Goal: Communication & Community: Share content

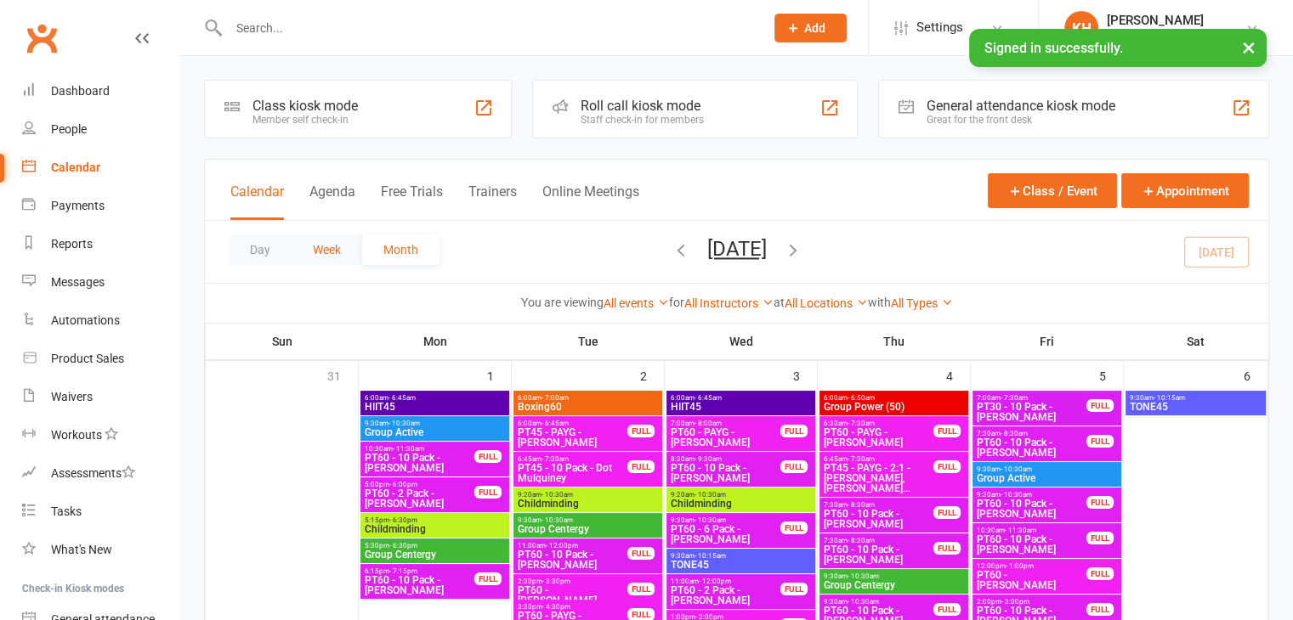
click at [323, 249] on button "Week" at bounding box center [326, 250] width 71 height 31
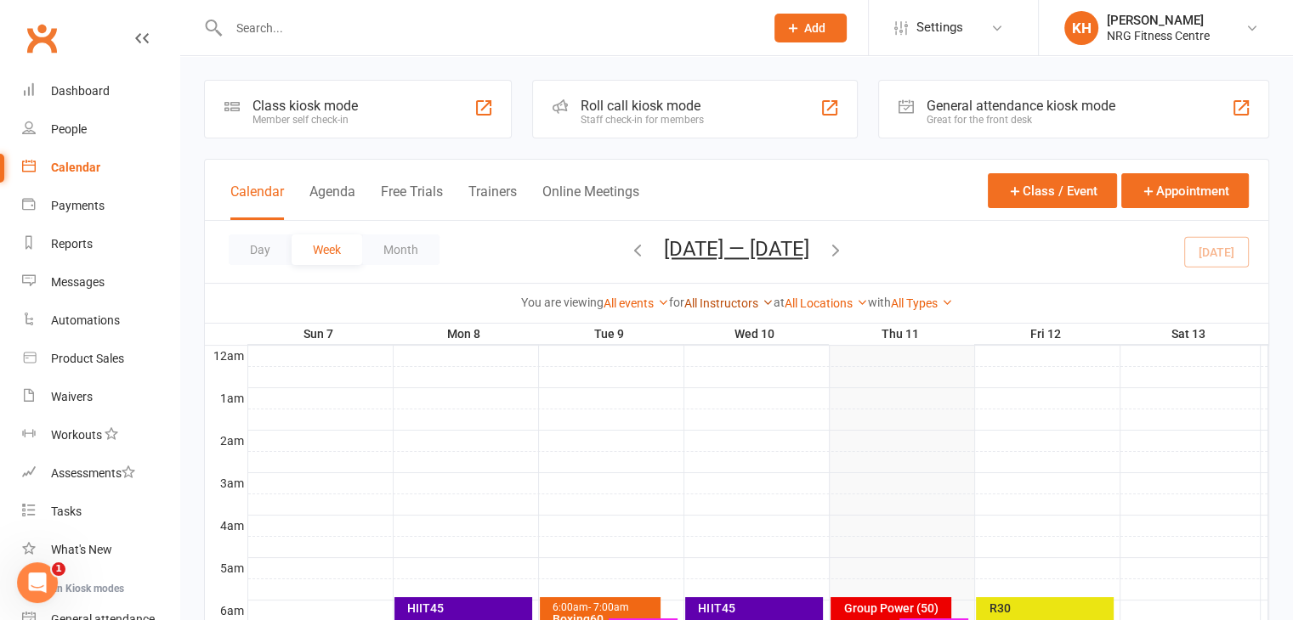
click at [746, 301] on link "All Instructors" at bounding box center [728, 304] width 89 height 14
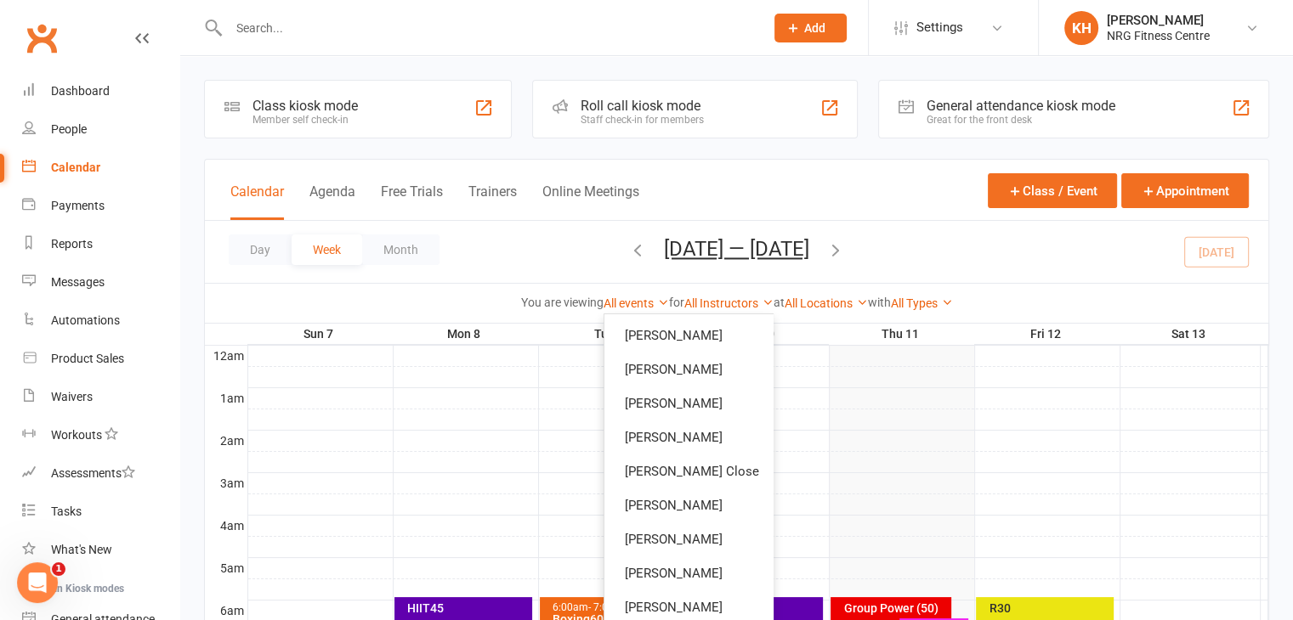
scroll to position [39, 0]
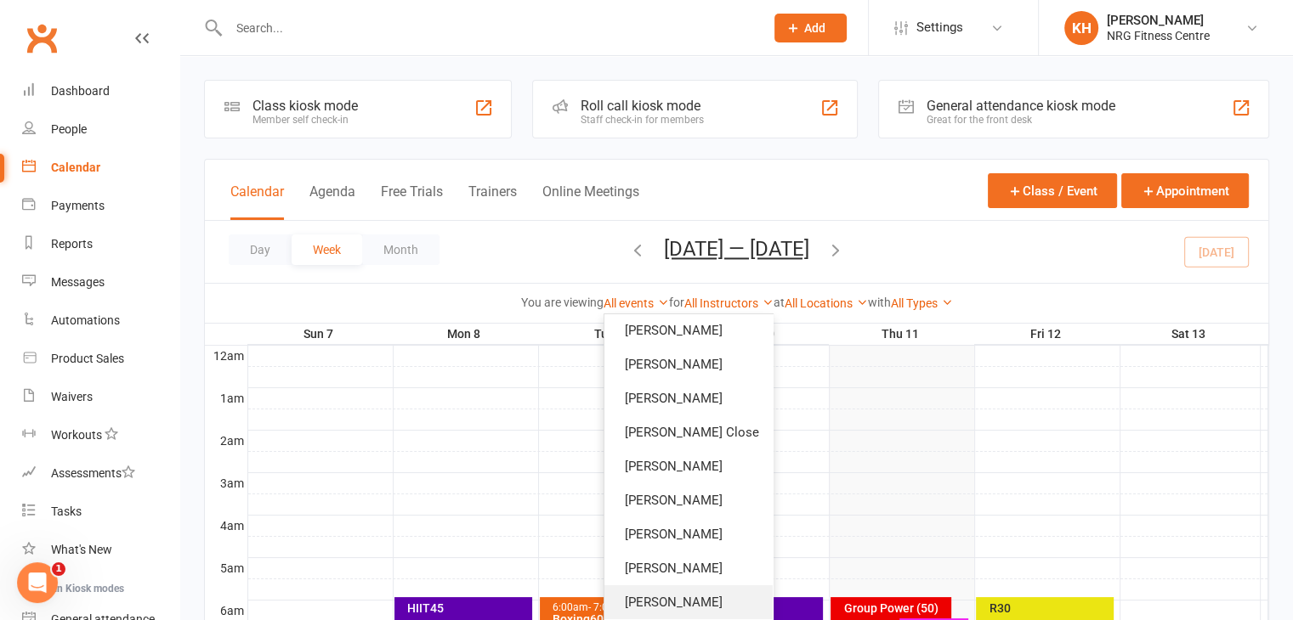
click at [688, 608] on link "[PERSON_NAME]" at bounding box center [688, 603] width 168 height 34
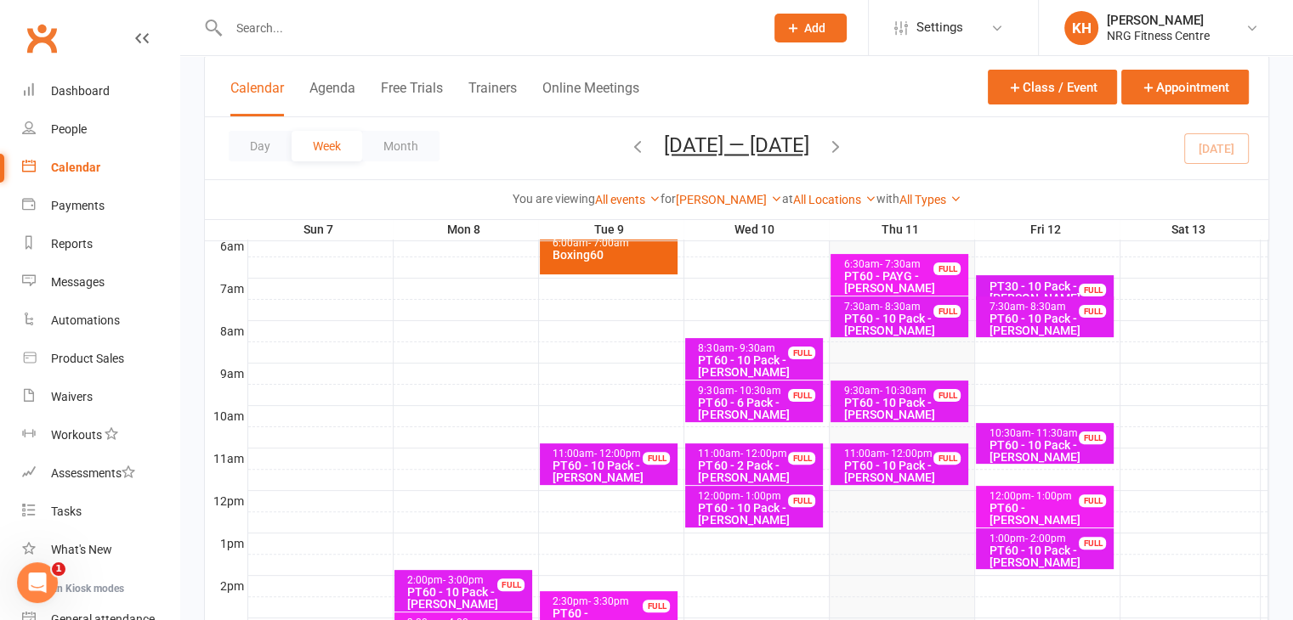
scroll to position [368, 0]
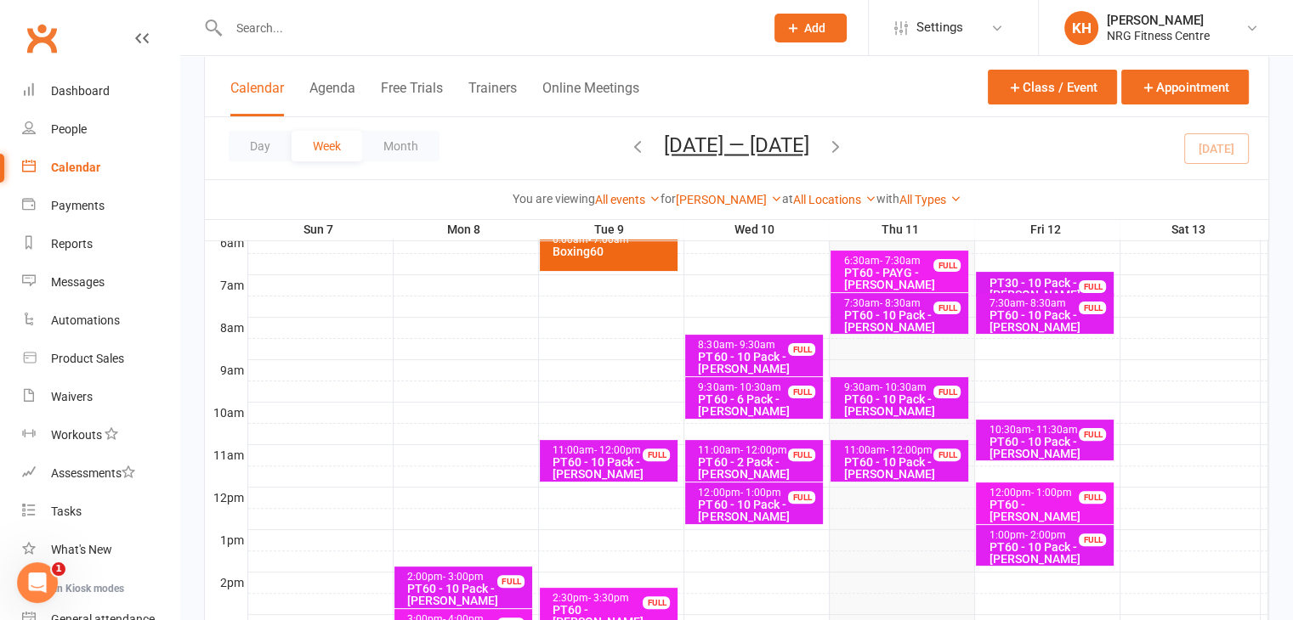
click at [1016, 313] on div "PT60 - 10 Pack - [PERSON_NAME]" at bounding box center [1049, 321] width 122 height 24
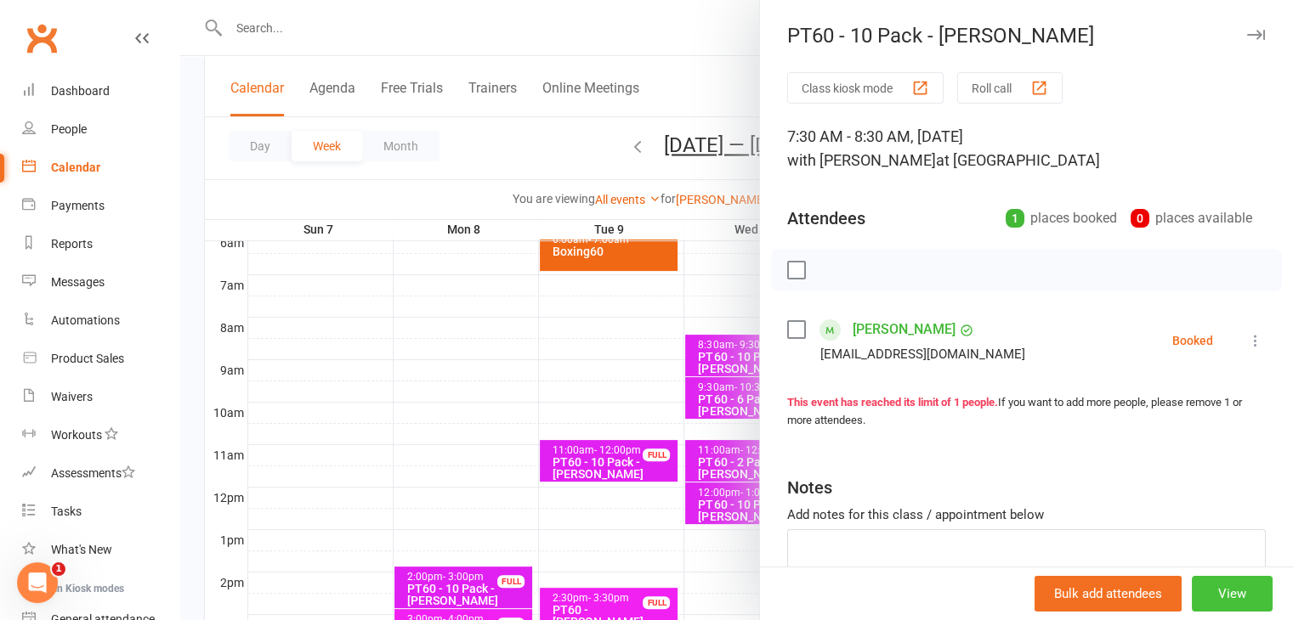
click at [1207, 603] on button "View" at bounding box center [1231, 594] width 81 height 36
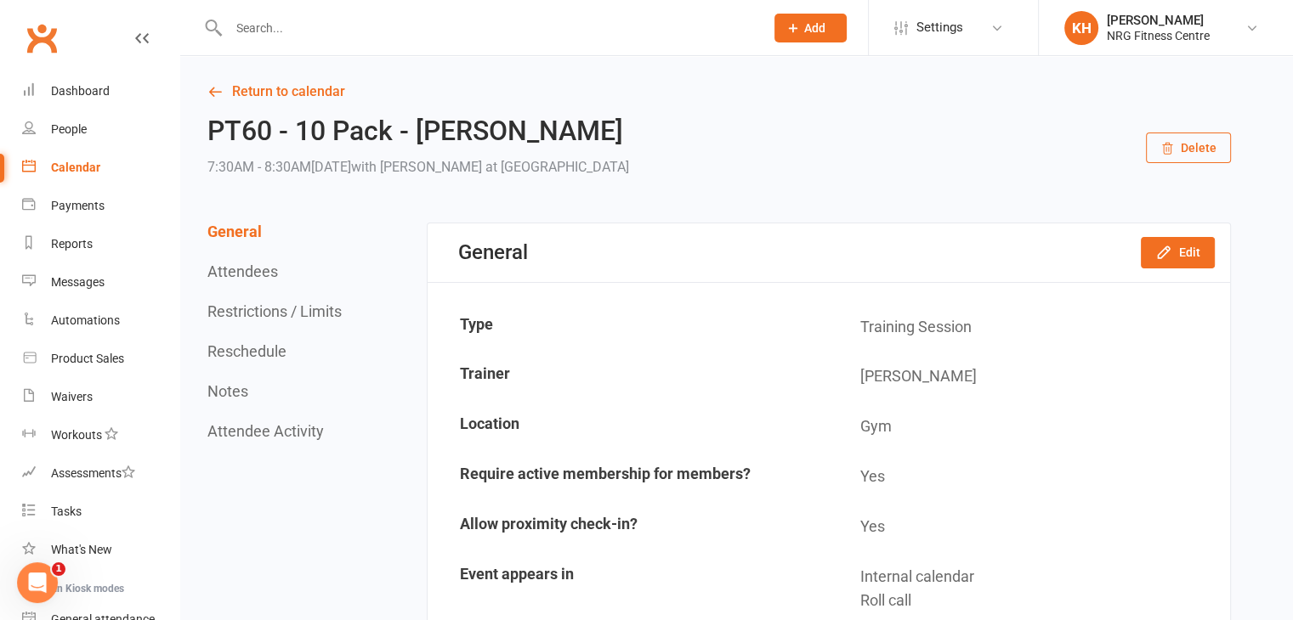
click at [1184, 140] on button "Delete" at bounding box center [1188, 148] width 85 height 31
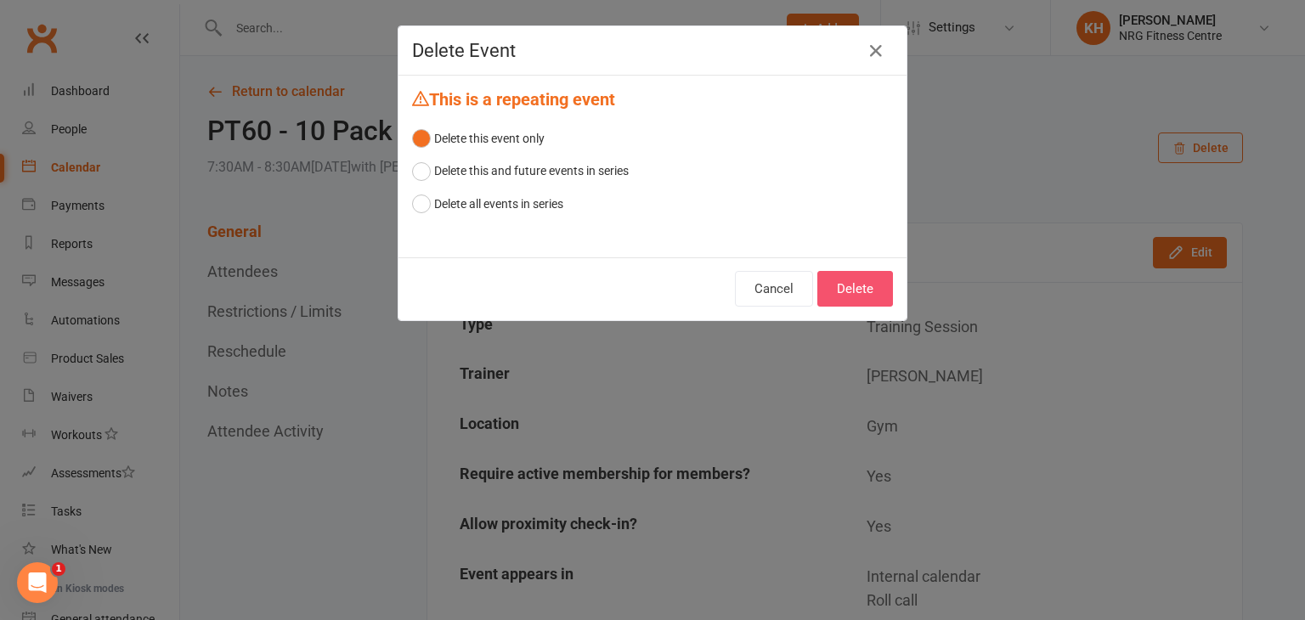
click at [861, 300] on button "Delete" at bounding box center [856, 289] width 76 height 36
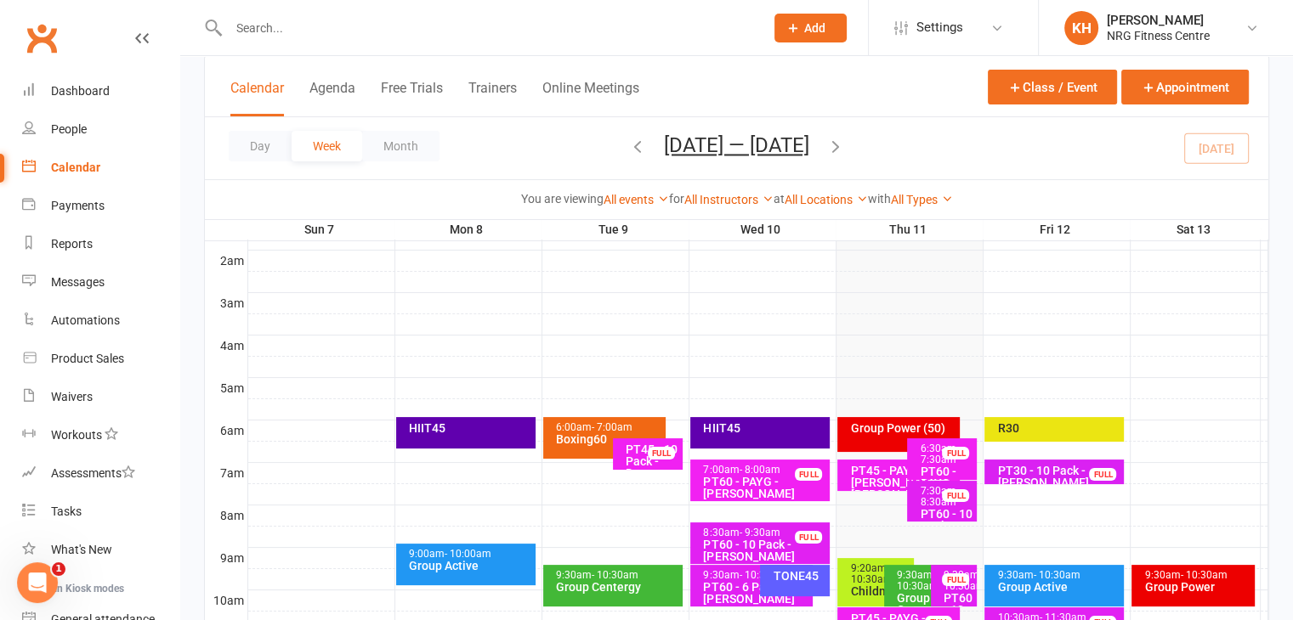
scroll to position [274, 0]
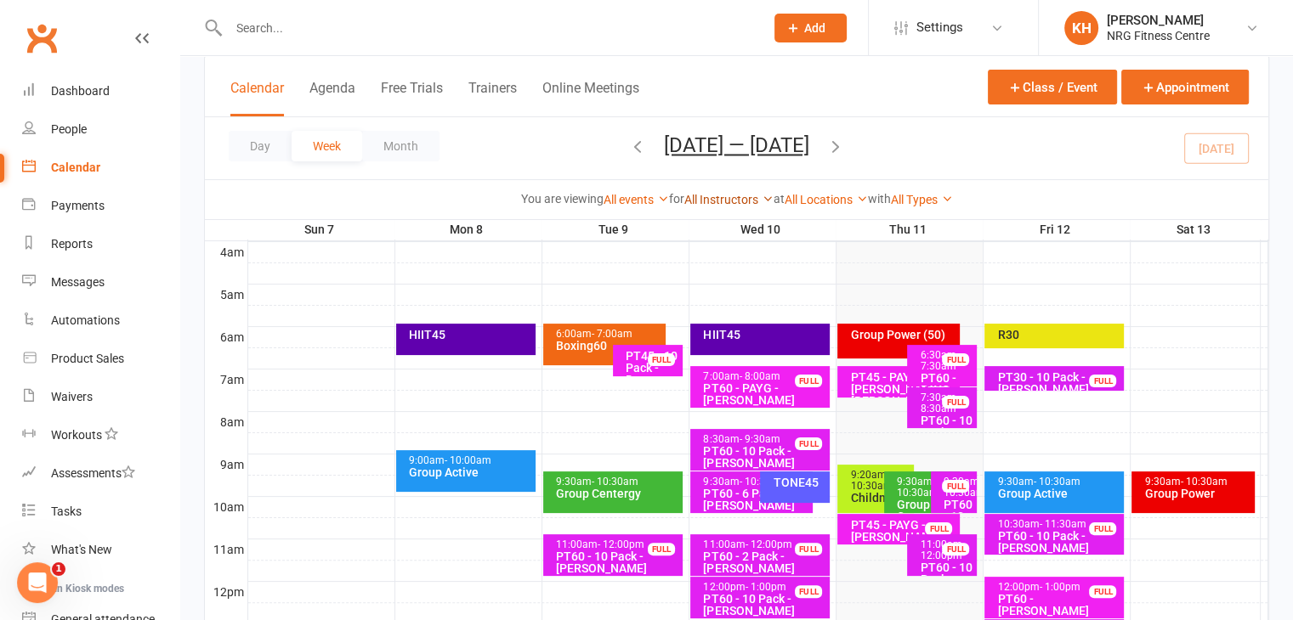
click at [746, 197] on link "All Instructors" at bounding box center [728, 200] width 89 height 14
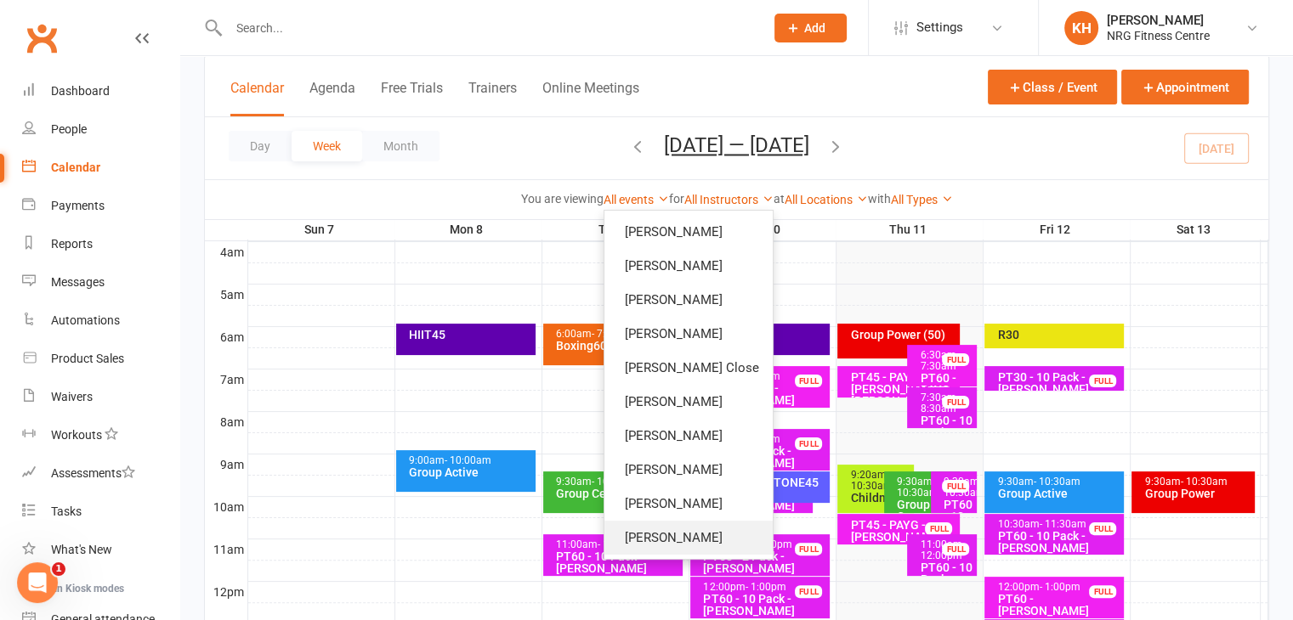
click at [658, 541] on link "[PERSON_NAME]" at bounding box center [688, 538] width 168 height 34
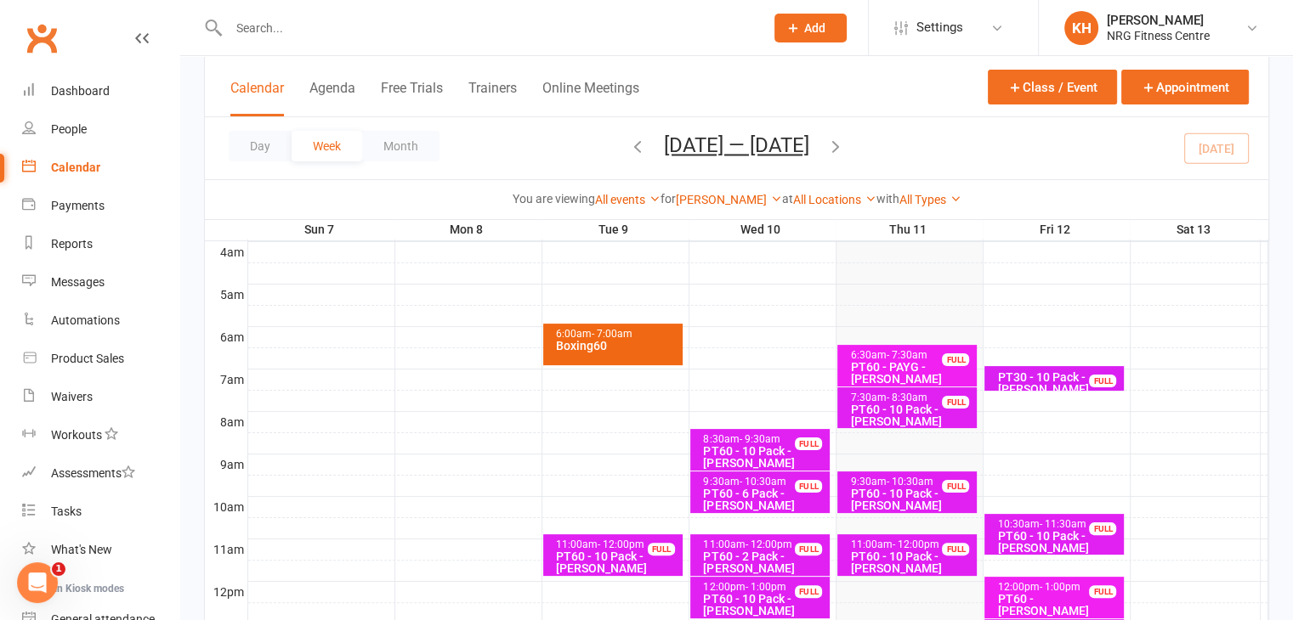
click at [908, 365] on div "PT60 - PAYG - [PERSON_NAME]" at bounding box center [911, 373] width 124 height 24
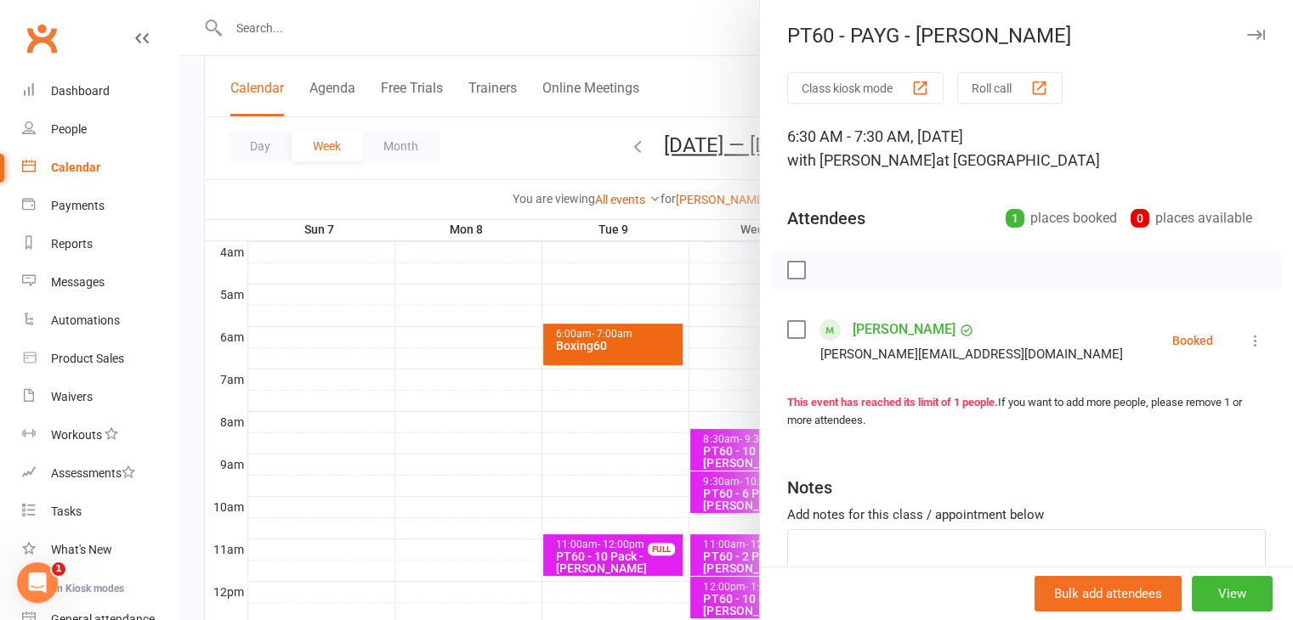
click at [1247, 344] on icon at bounding box center [1255, 340] width 17 height 17
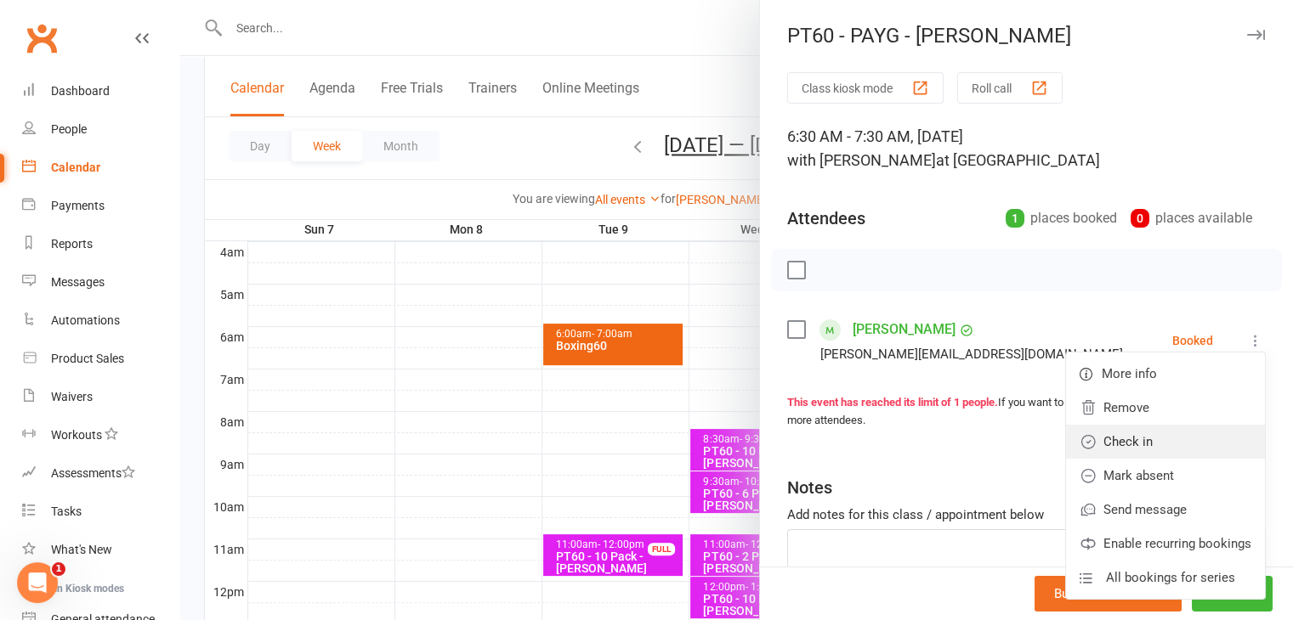
click at [1118, 443] on link "Check in" at bounding box center [1165, 442] width 199 height 34
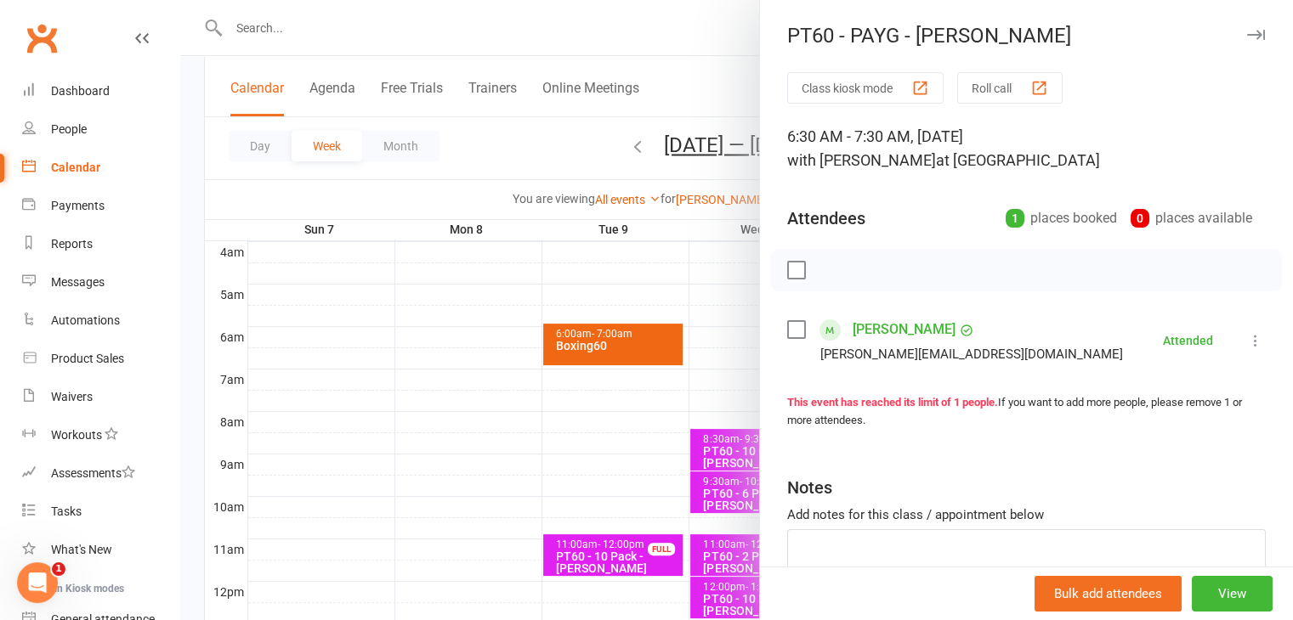
click at [1247, 36] on icon "button" at bounding box center [1256, 35] width 18 height 10
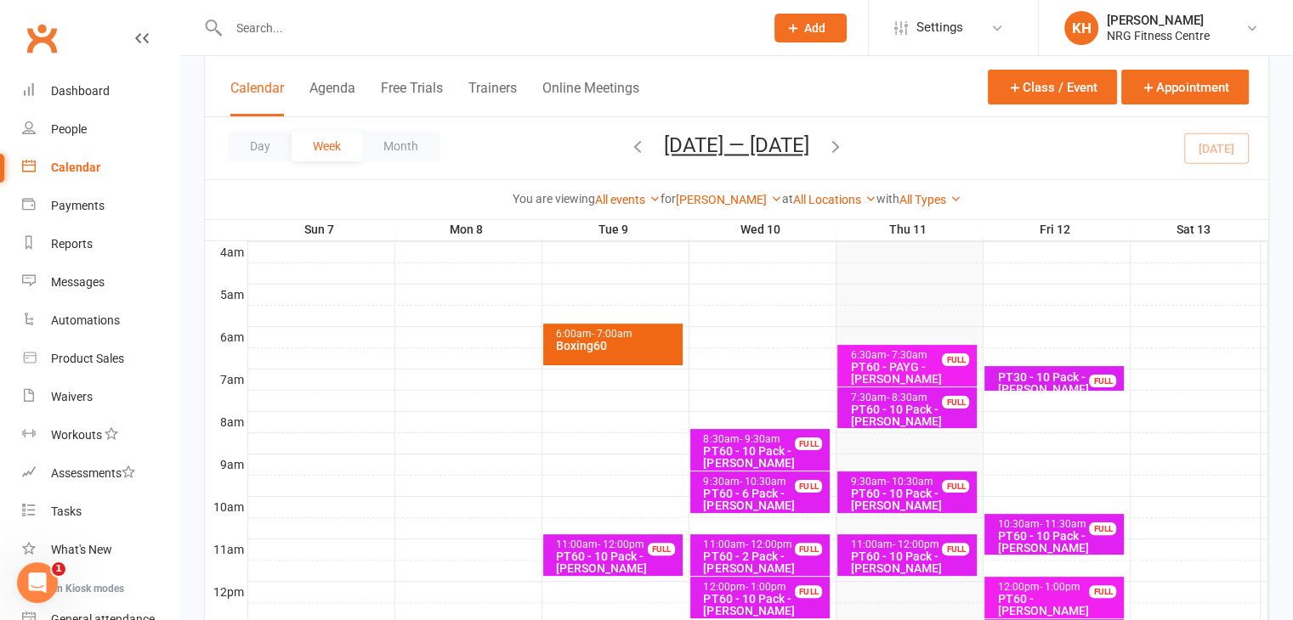
click at [859, 410] on div "PT60 - 10 Pack - [PERSON_NAME]" at bounding box center [911, 416] width 124 height 24
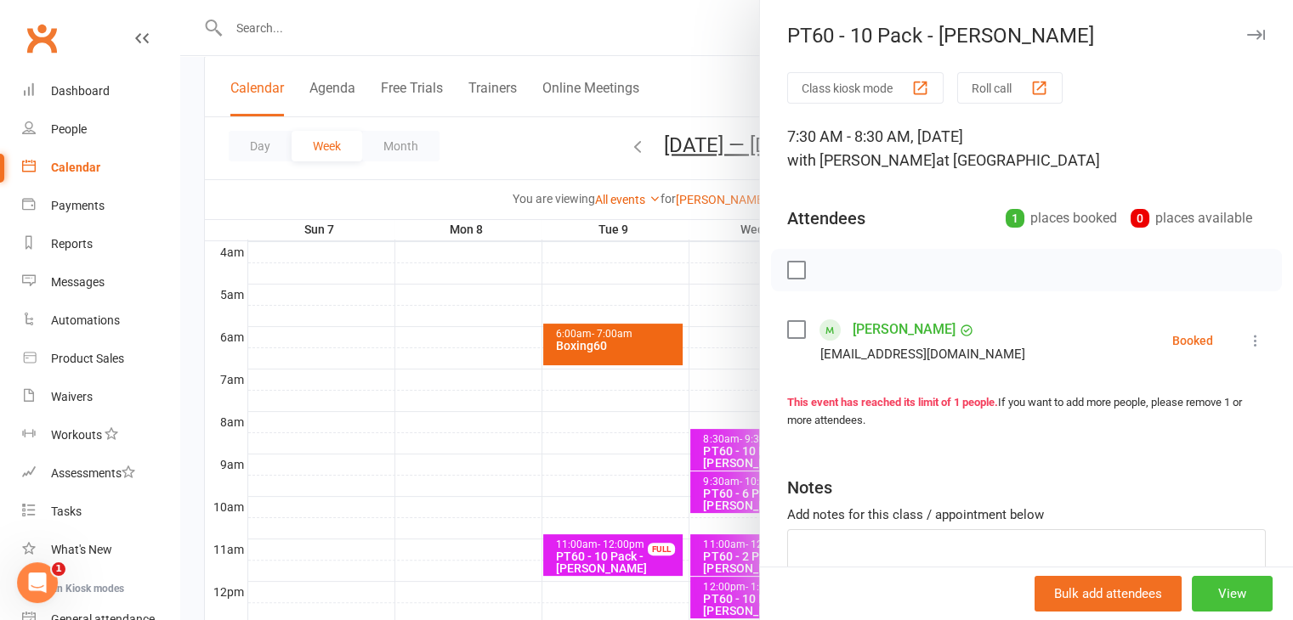
click at [1219, 597] on button "View" at bounding box center [1231, 594] width 81 height 36
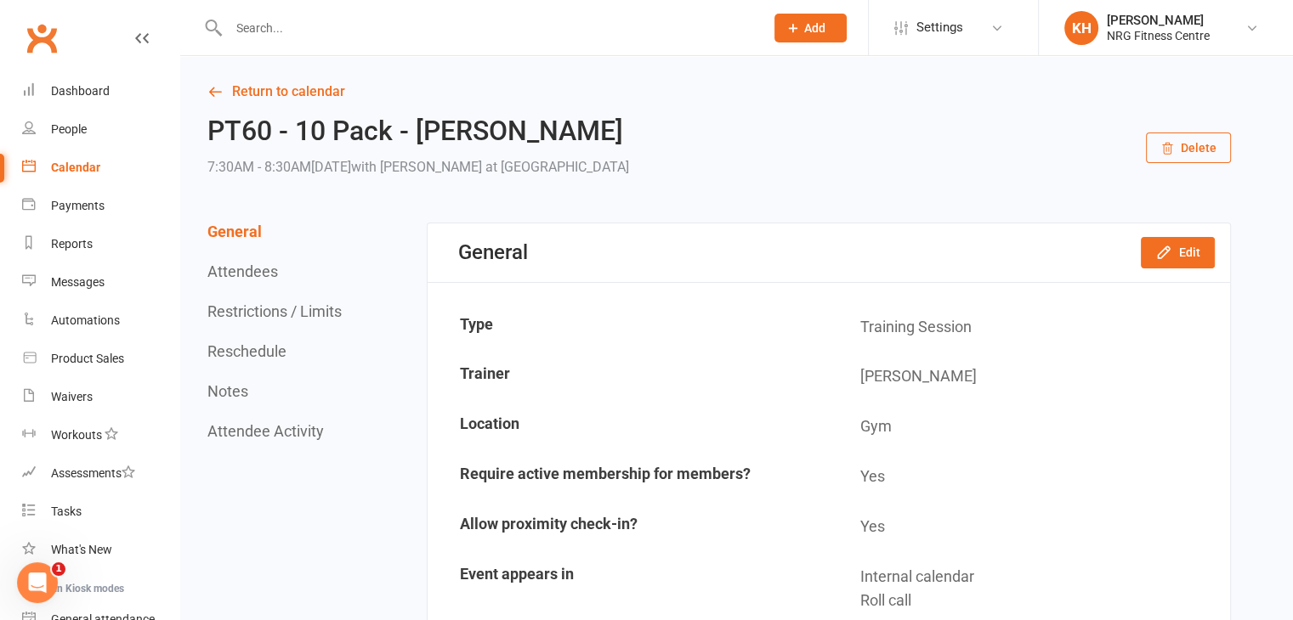
click at [1184, 154] on button "Delete" at bounding box center [1188, 148] width 85 height 31
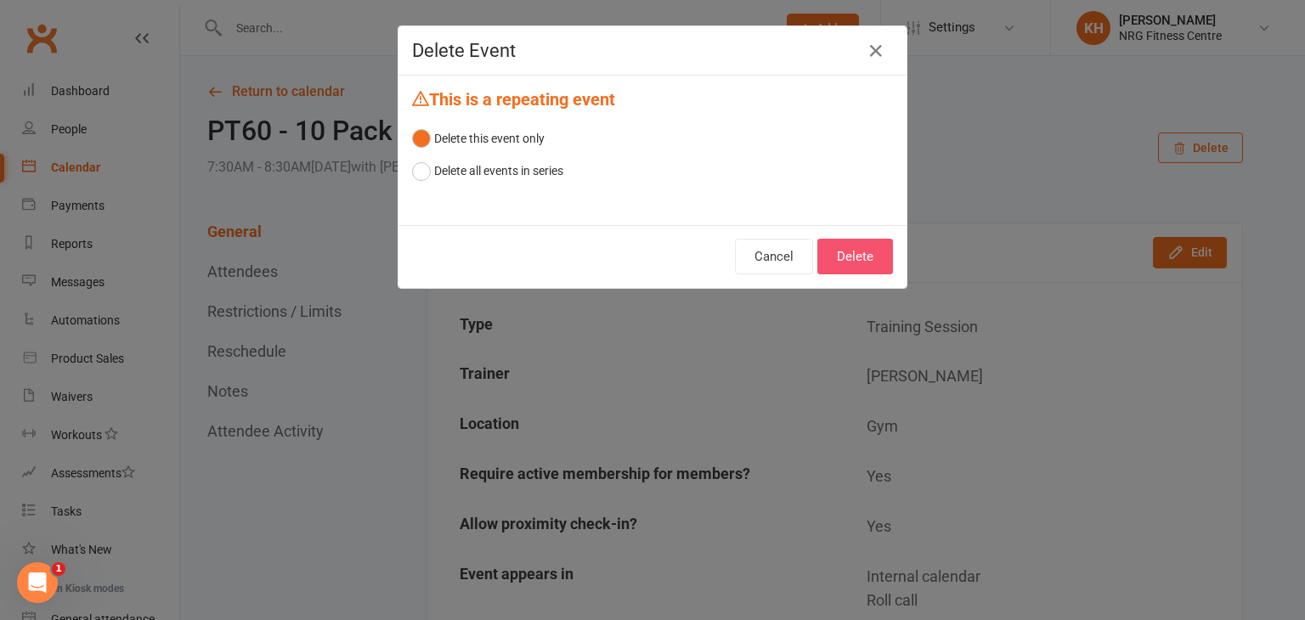
click at [870, 256] on button "Delete" at bounding box center [856, 257] width 76 height 36
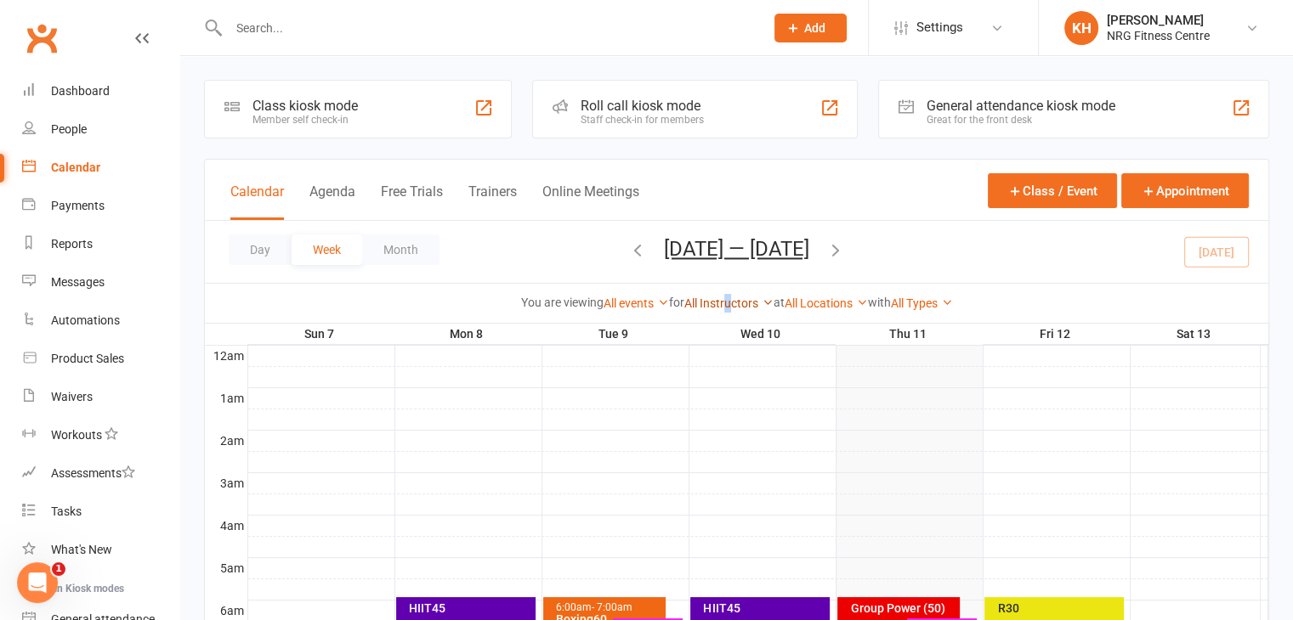
click at [725, 297] on link "All Instructors" at bounding box center [728, 304] width 89 height 14
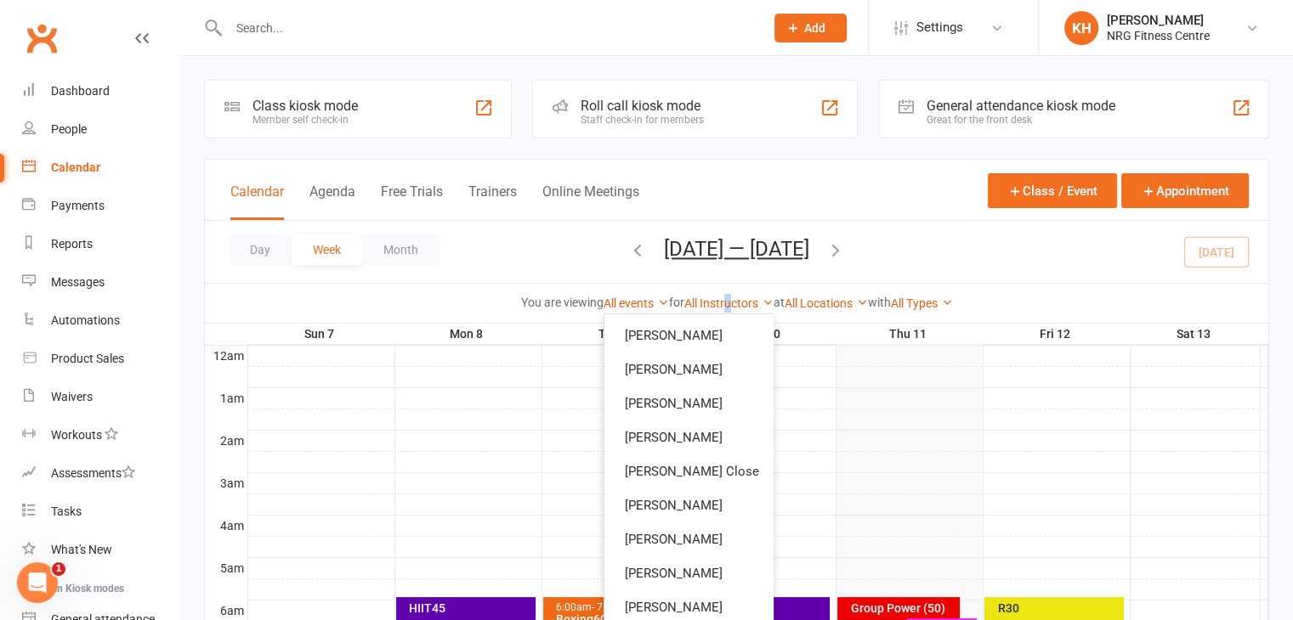
scroll to position [37, 0]
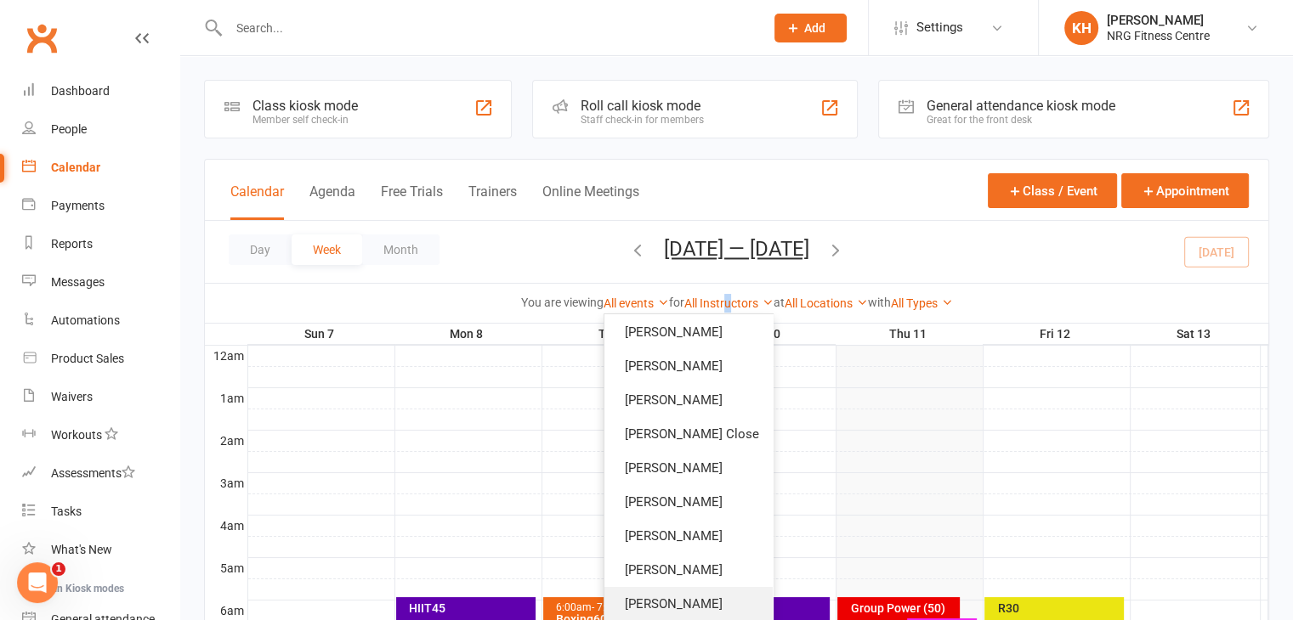
click at [693, 597] on link "[PERSON_NAME]" at bounding box center [688, 604] width 168 height 34
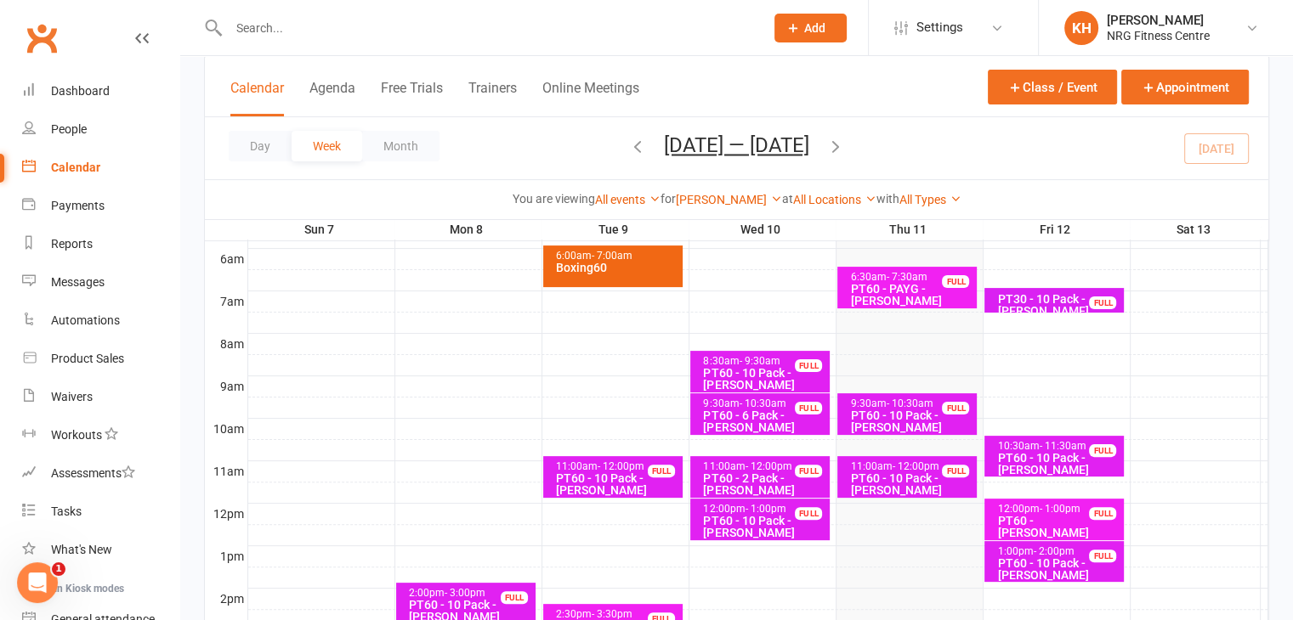
scroll to position [354, 0]
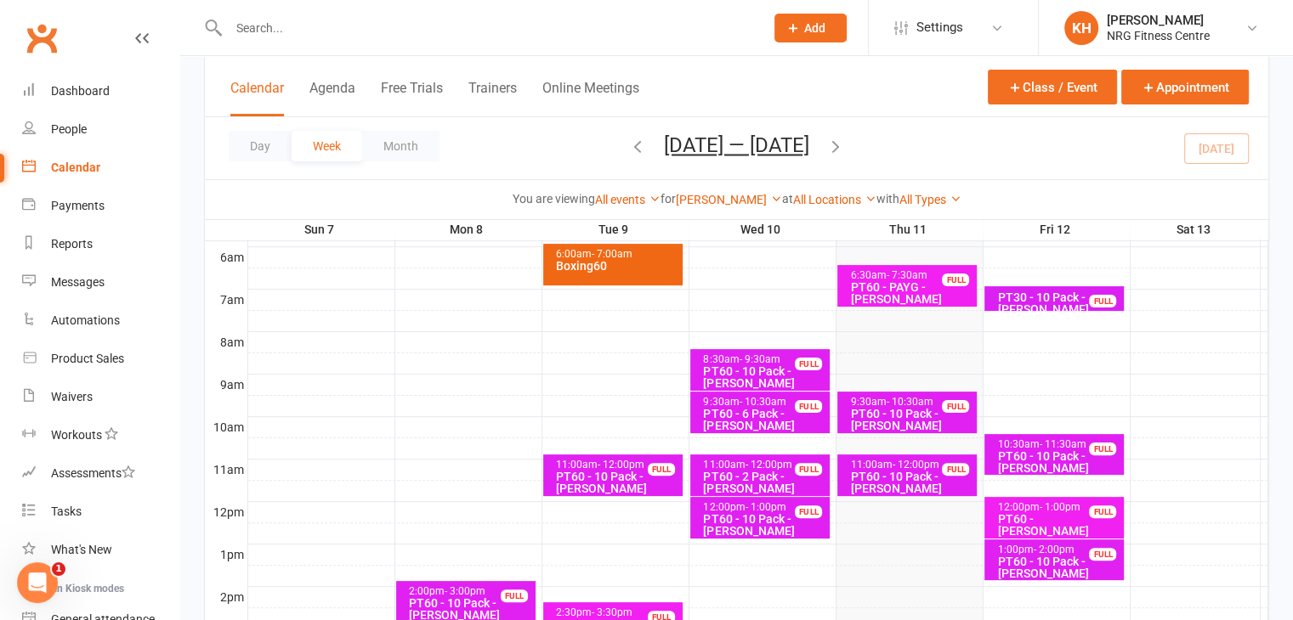
click at [933, 419] on div "PT60 - 10 Pack - [PERSON_NAME]" at bounding box center [911, 420] width 124 height 24
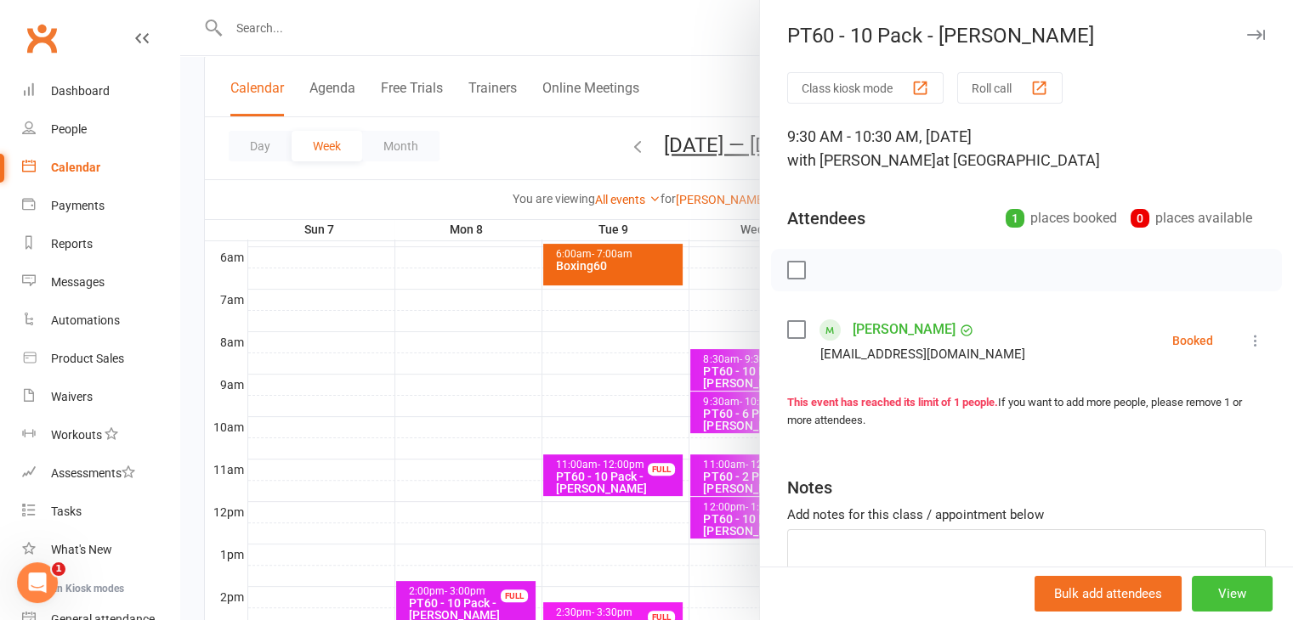
click at [1197, 603] on button "View" at bounding box center [1231, 594] width 81 height 36
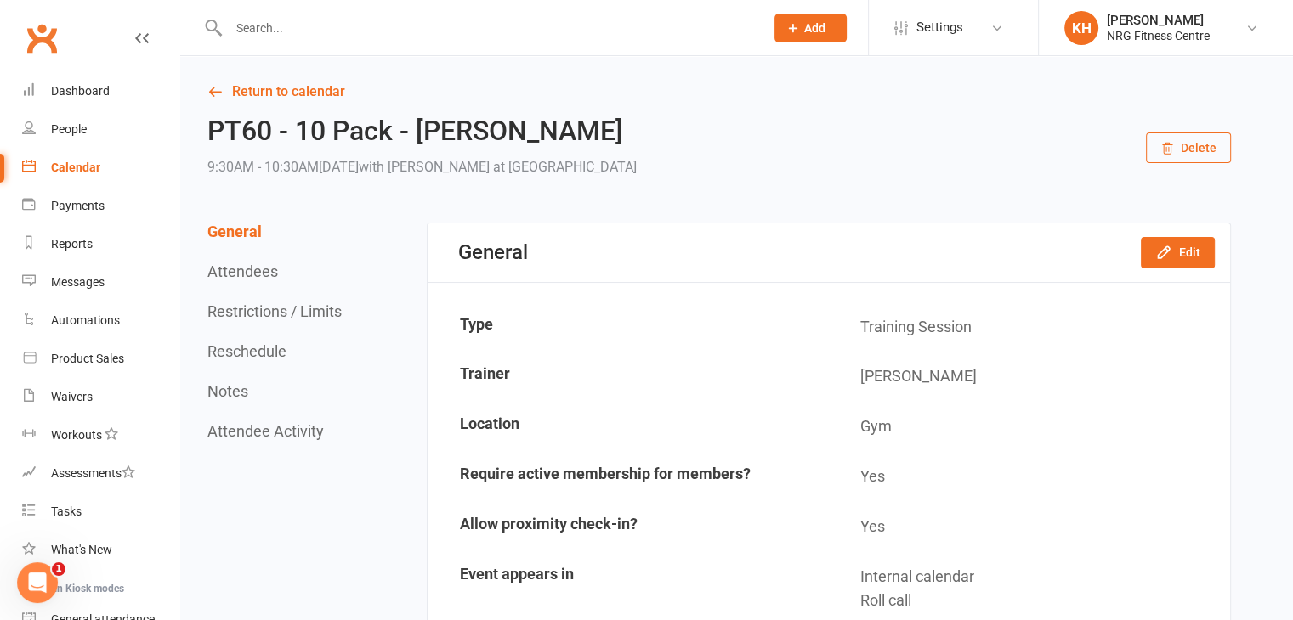
click at [1183, 156] on button "Delete" at bounding box center [1188, 148] width 85 height 31
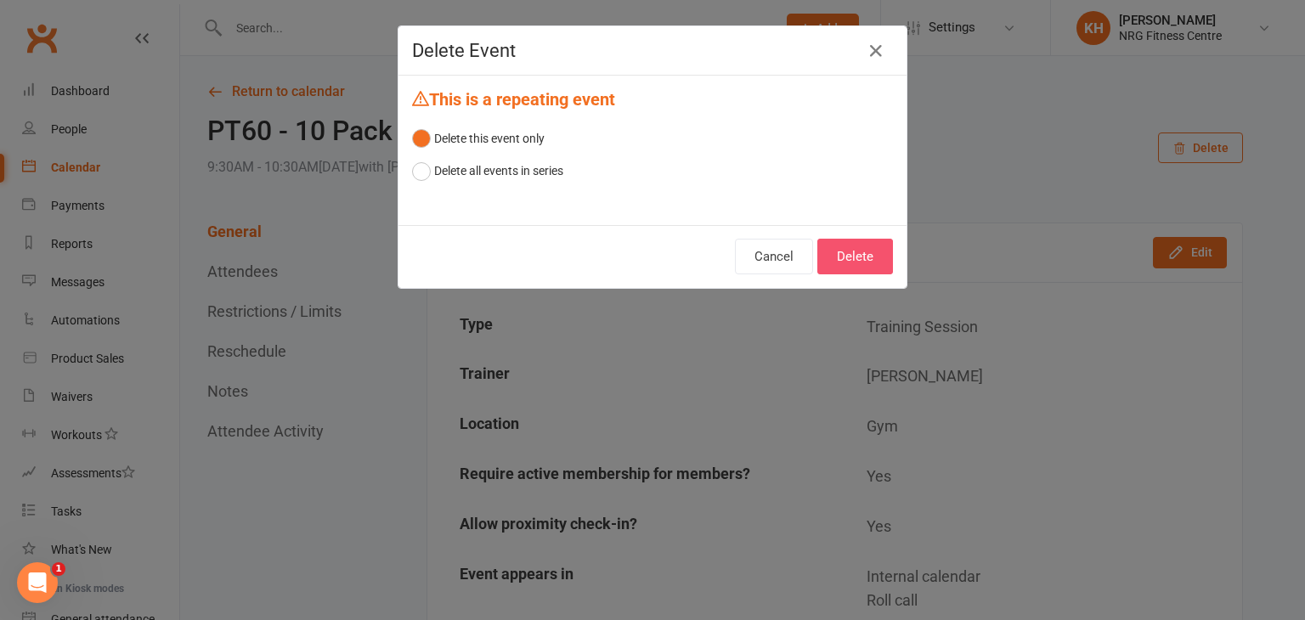
click at [846, 253] on button "Delete" at bounding box center [856, 257] width 76 height 36
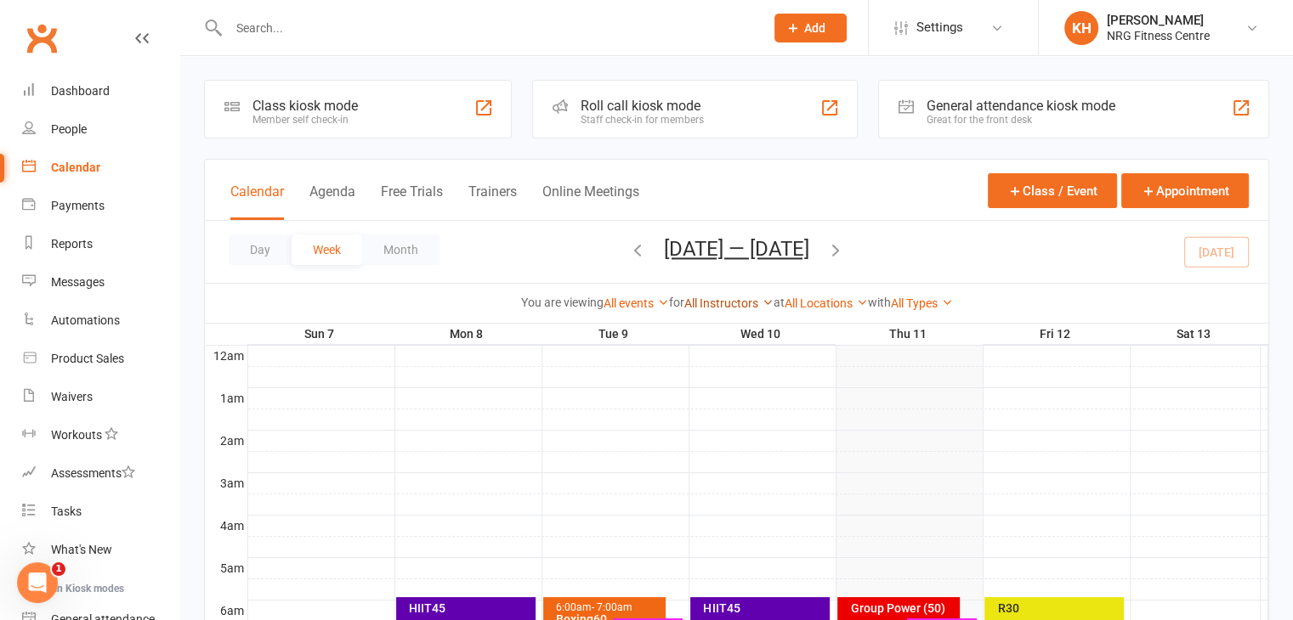
click at [750, 307] on link "All Instructors" at bounding box center [728, 304] width 89 height 14
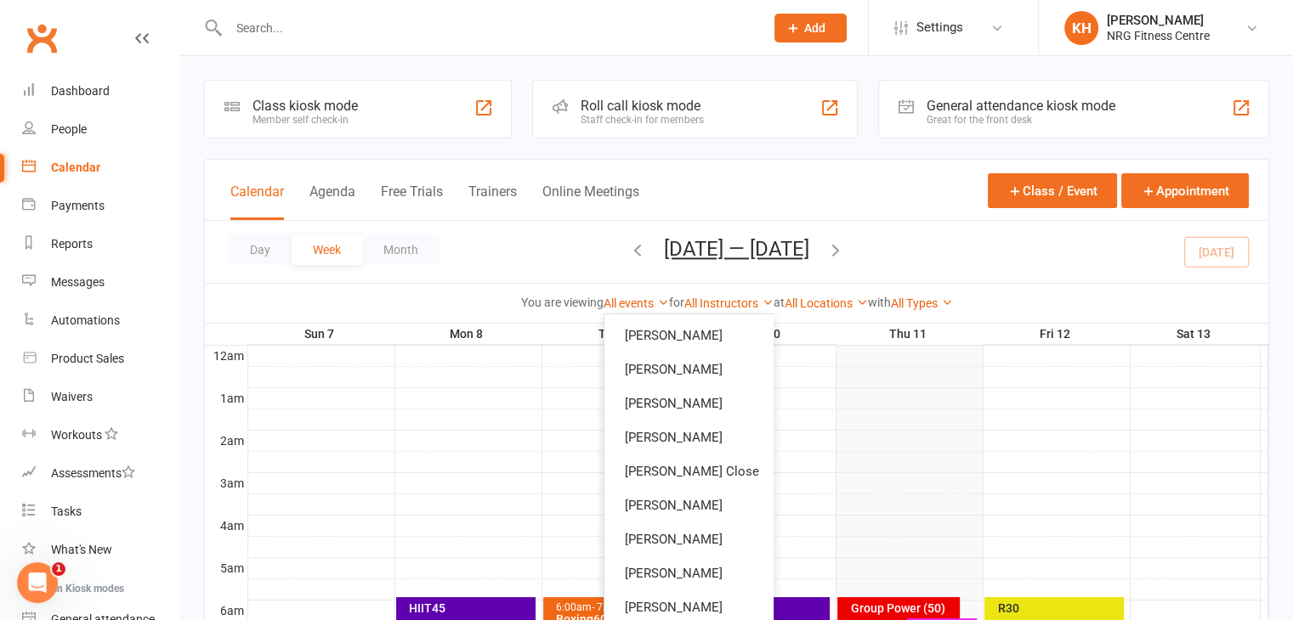
scroll to position [39, 0]
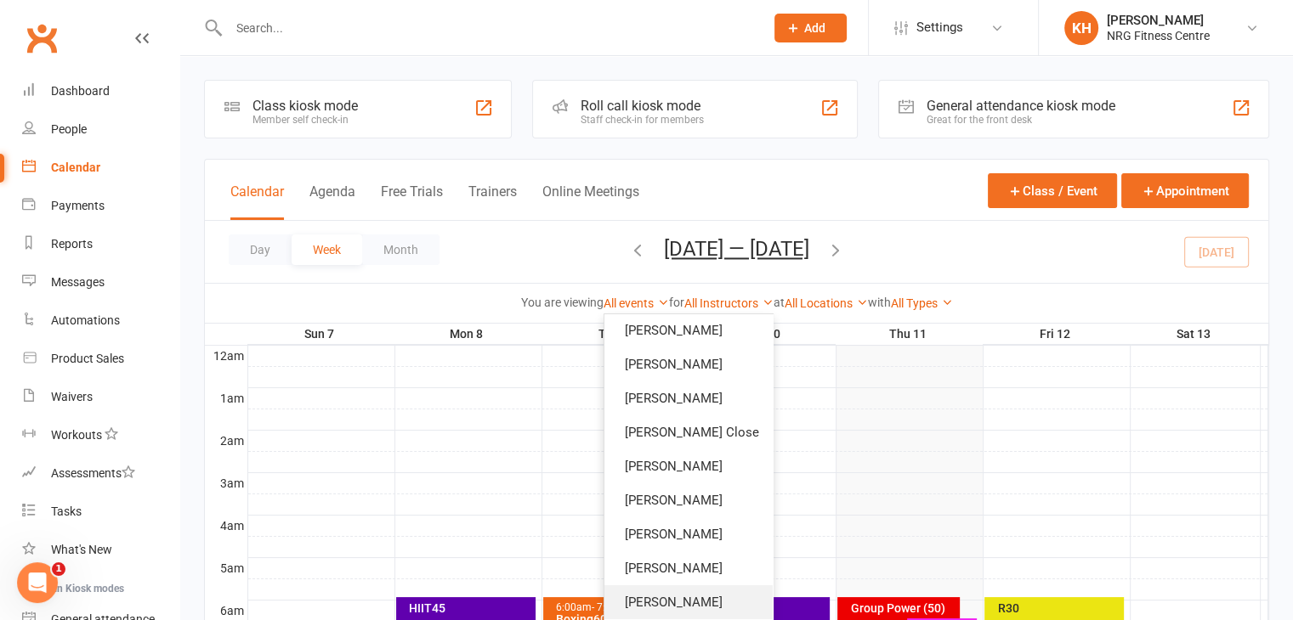
click at [674, 605] on link "[PERSON_NAME]" at bounding box center [688, 603] width 168 height 34
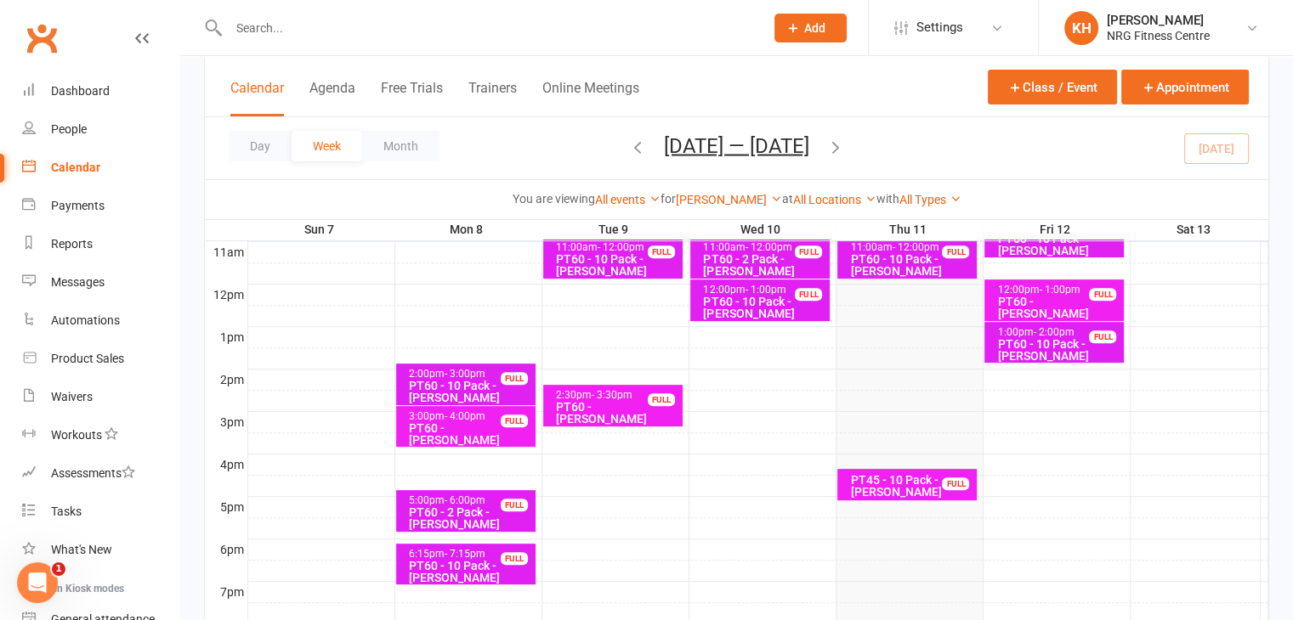
scroll to position [574, 0]
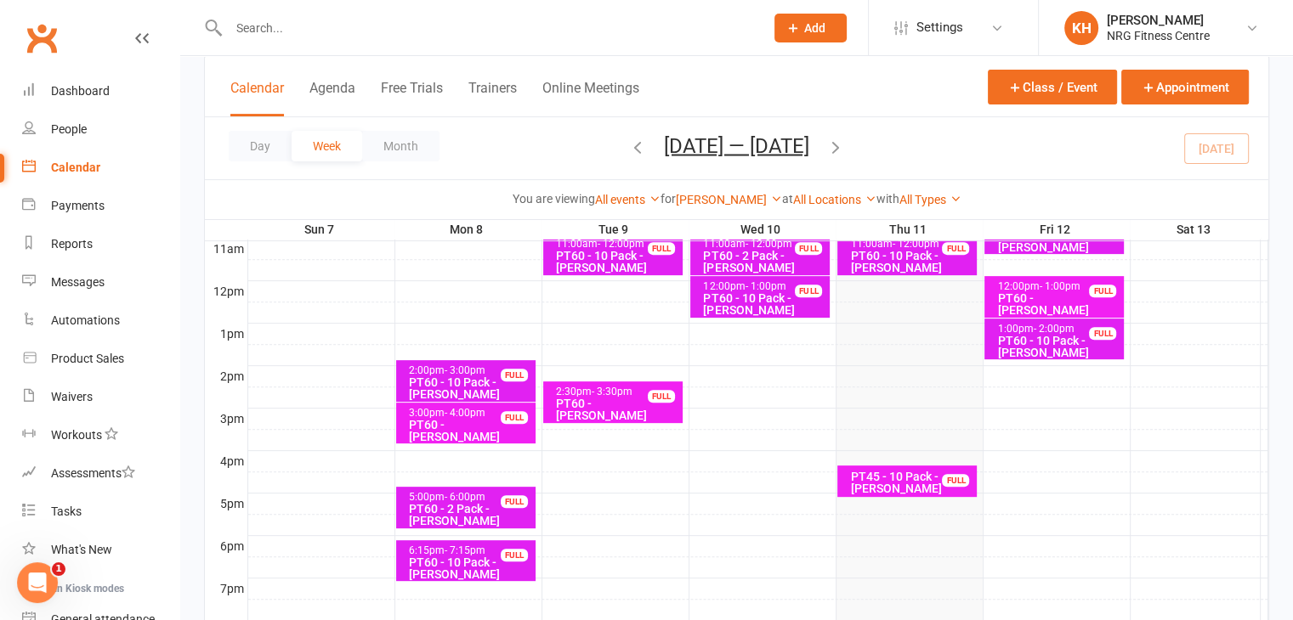
click at [903, 478] on div "PT45 - 10 Pack - [PERSON_NAME]" at bounding box center [911, 483] width 124 height 24
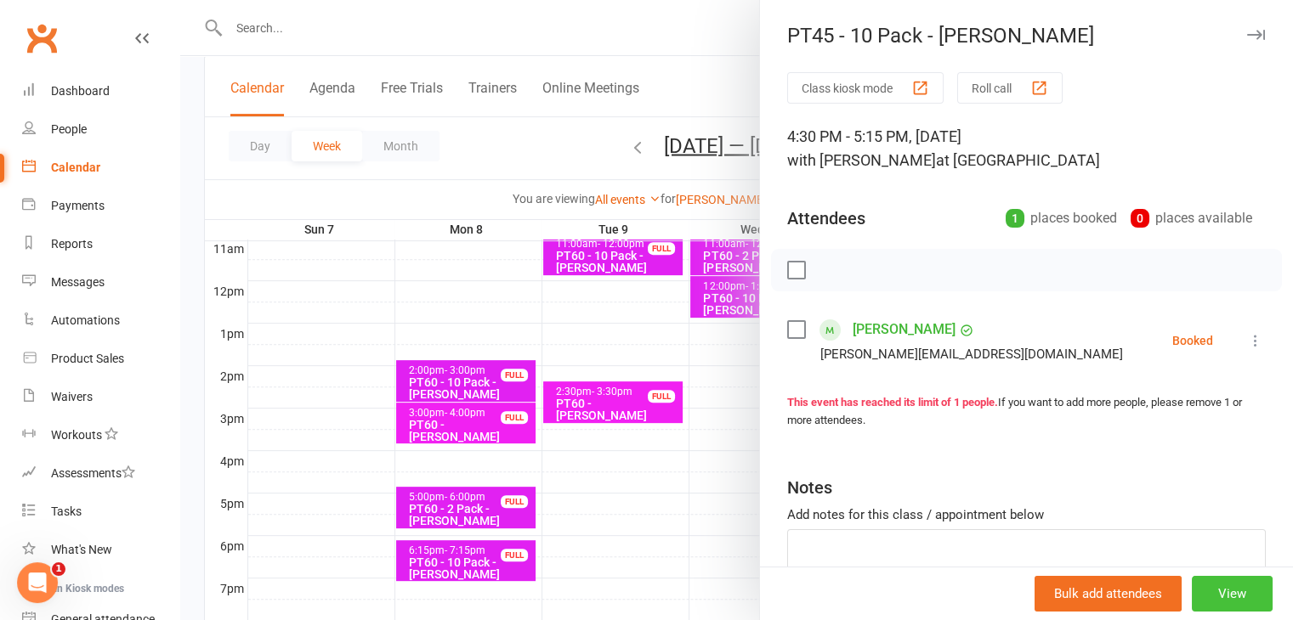
click at [1219, 592] on button "View" at bounding box center [1231, 594] width 81 height 36
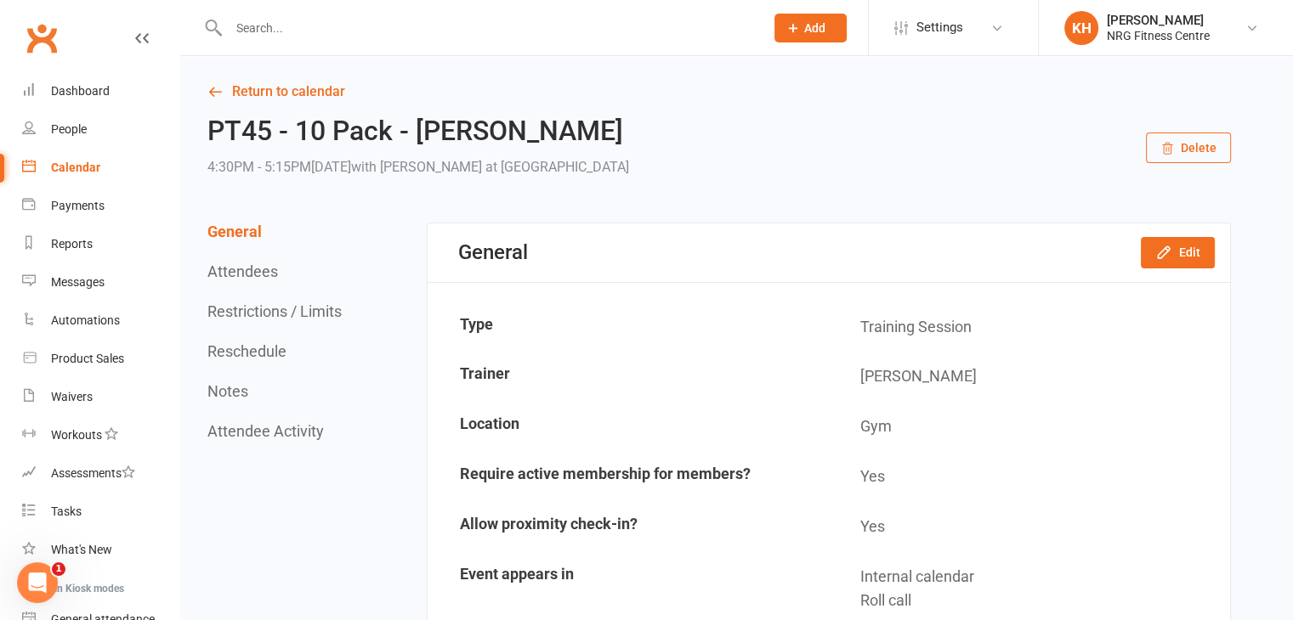
click at [1186, 157] on button "Delete" at bounding box center [1188, 148] width 85 height 31
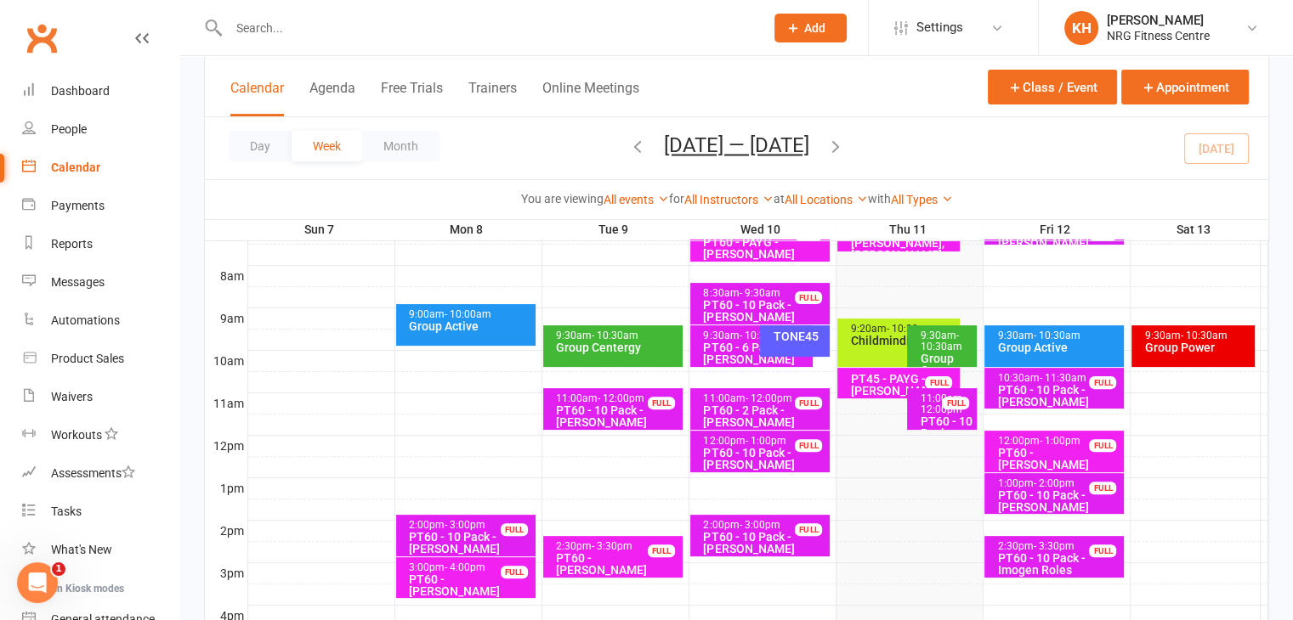
scroll to position [425, 0]
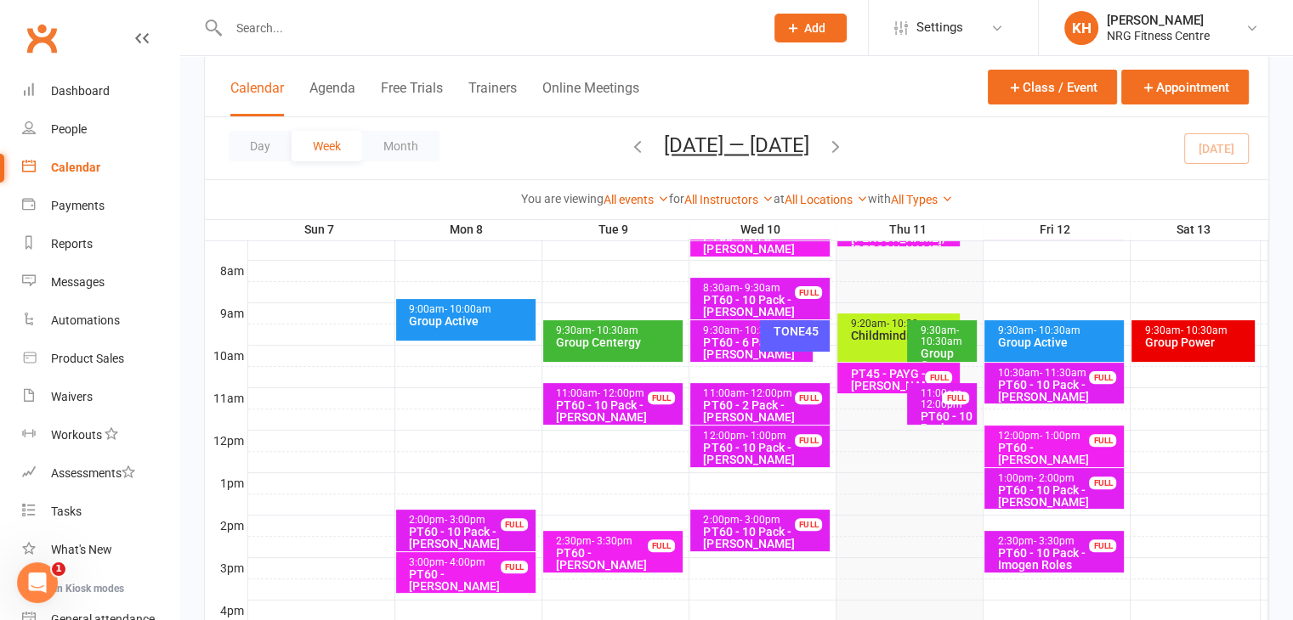
click at [1016, 442] on div "PT60 - [PERSON_NAME]" at bounding box center [1058, 454] width 124 height 24
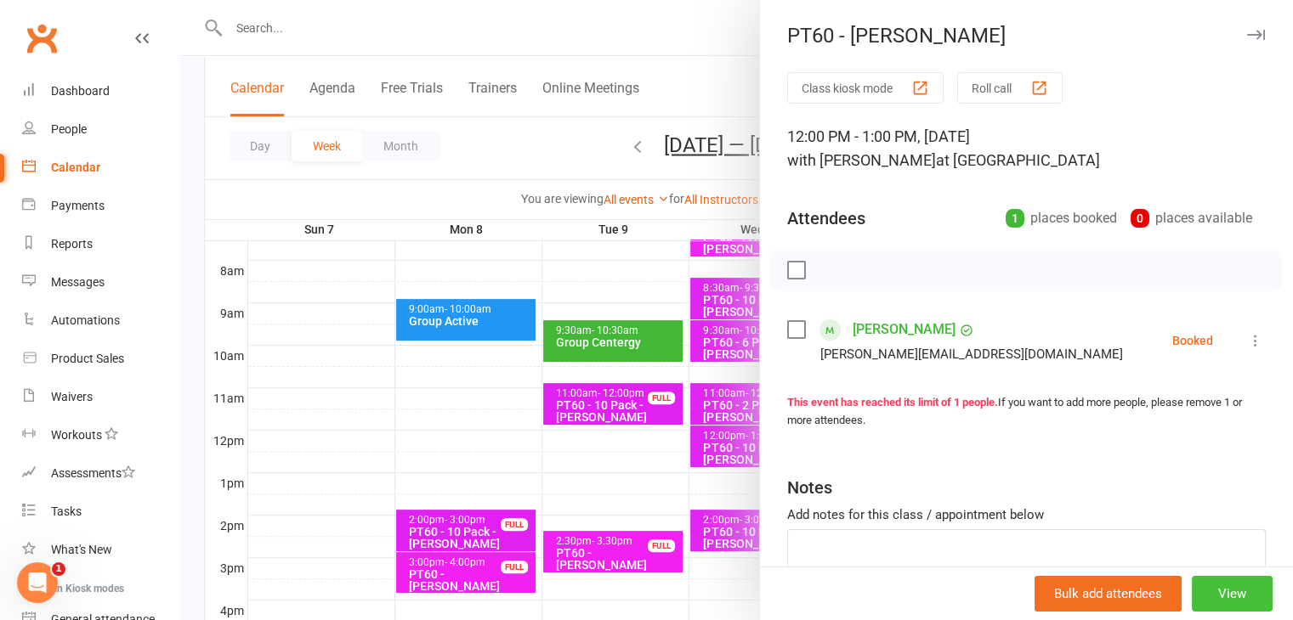
click at [1227, 591] on button "View" at bounding box center [1231, 594] width 81 height 36
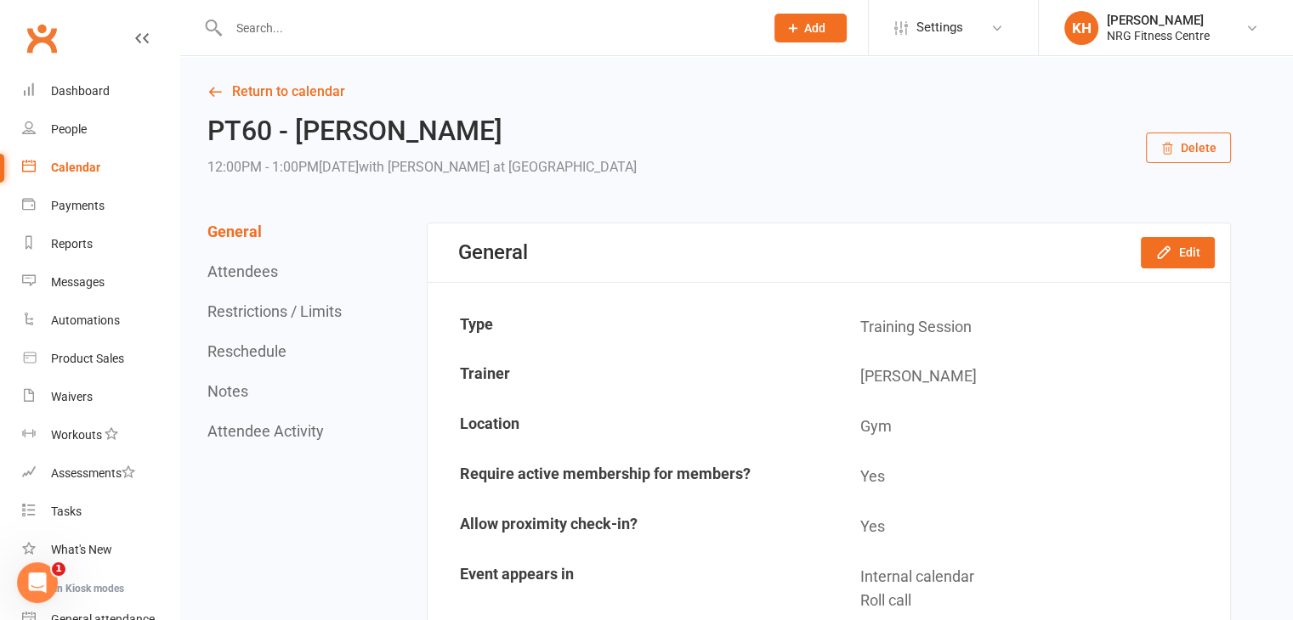
click at [258, 356] on button "Reschedule" at bounding box center [246, 351] width 79 height 18
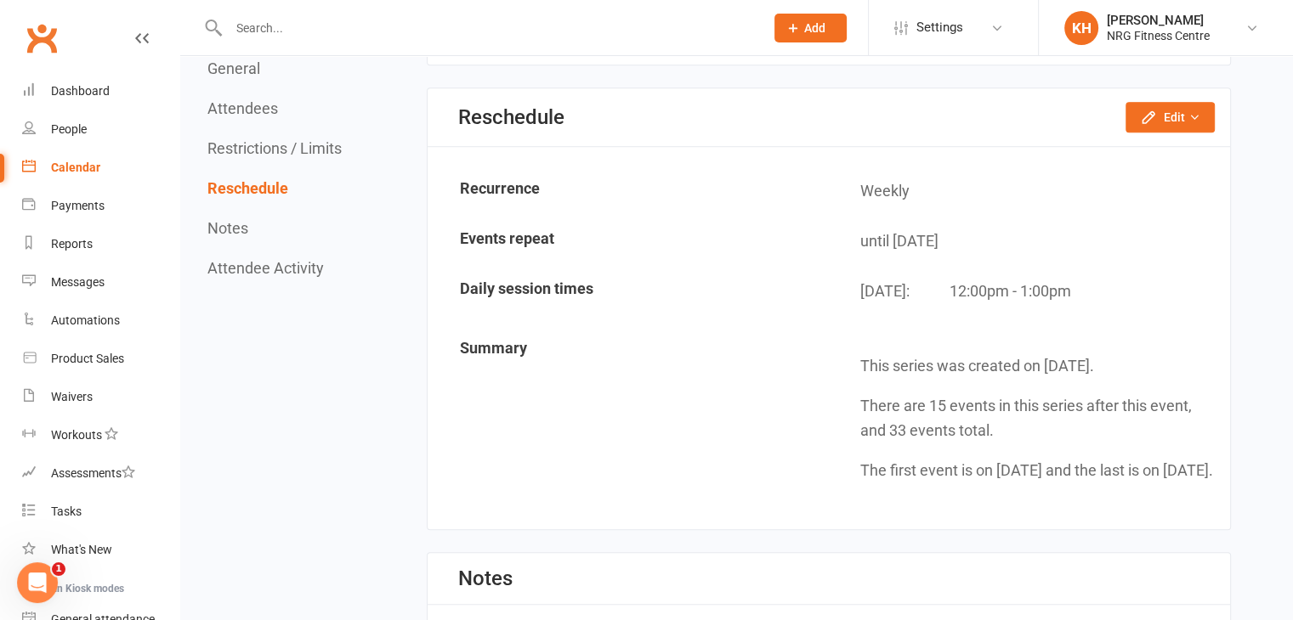
scroll to position [1311, 0]
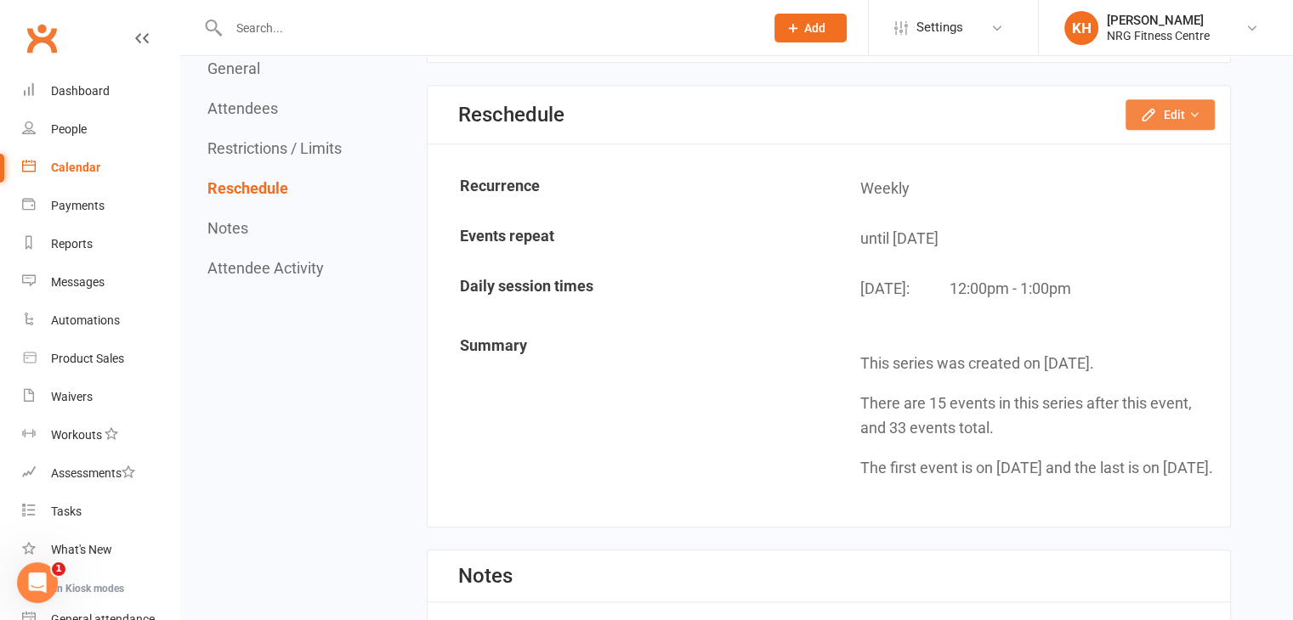
click at [1180, 106] on button "Edit" at bounding box center [1169, 114] width 89 height 31
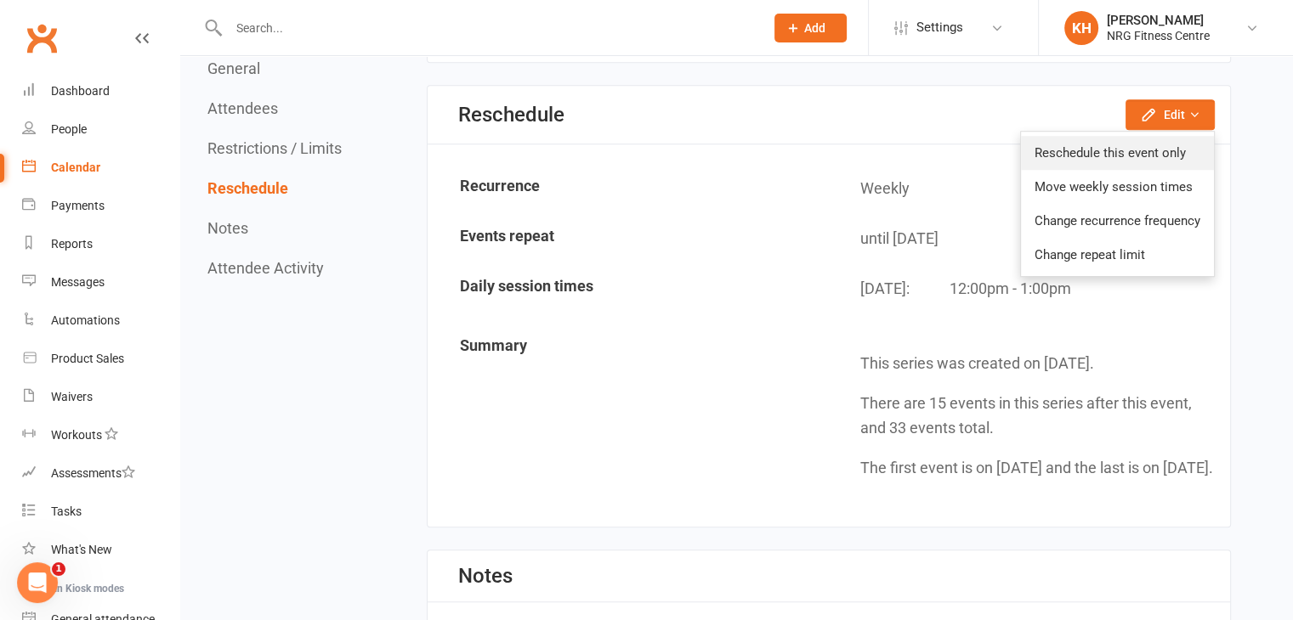
click at [1115, 144] on link "Reschedule this event only" at bounding box center [1117, 153] width 193 height 34
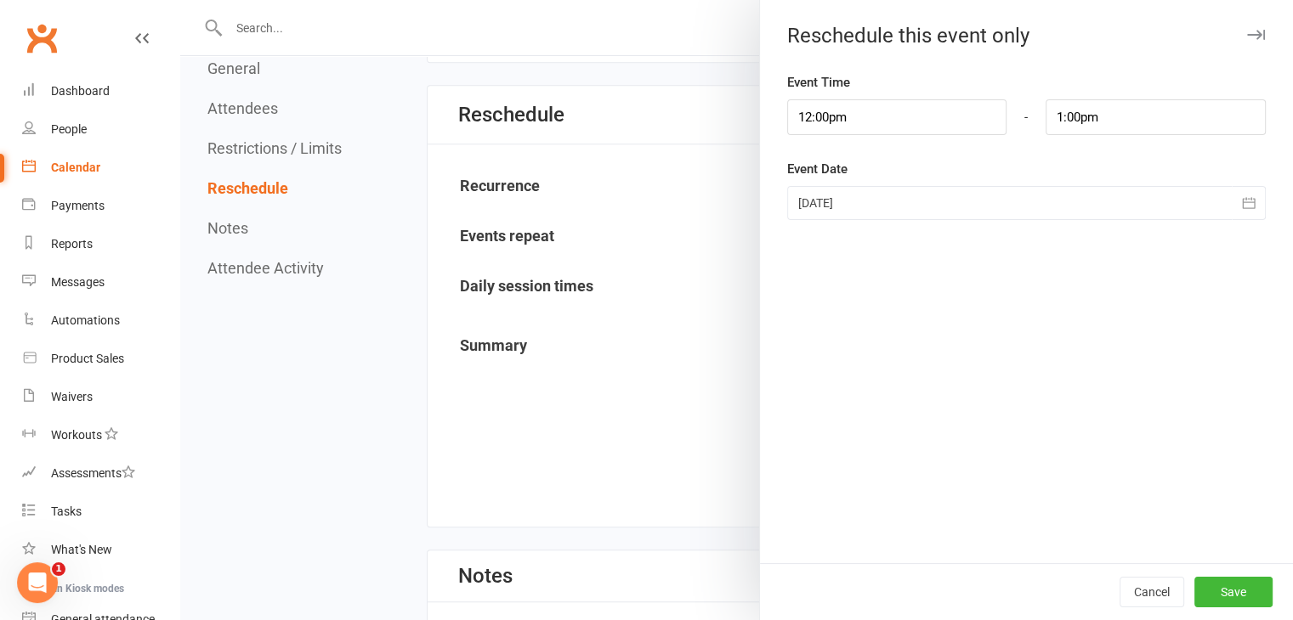
click at [844, 211] on div at bounding box center [1026, 203] width 478 height 34
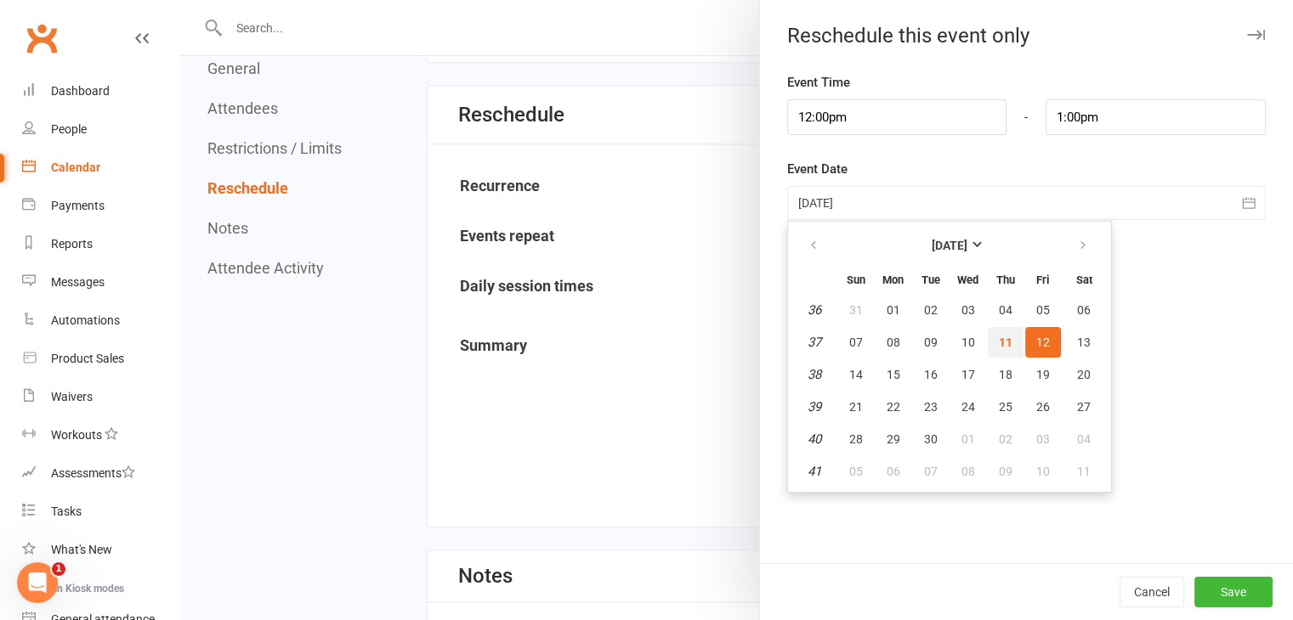
click at [999, 345] on span "11" at bounding box center [1006, 343] width 14 height 14
type input "[DATE]"
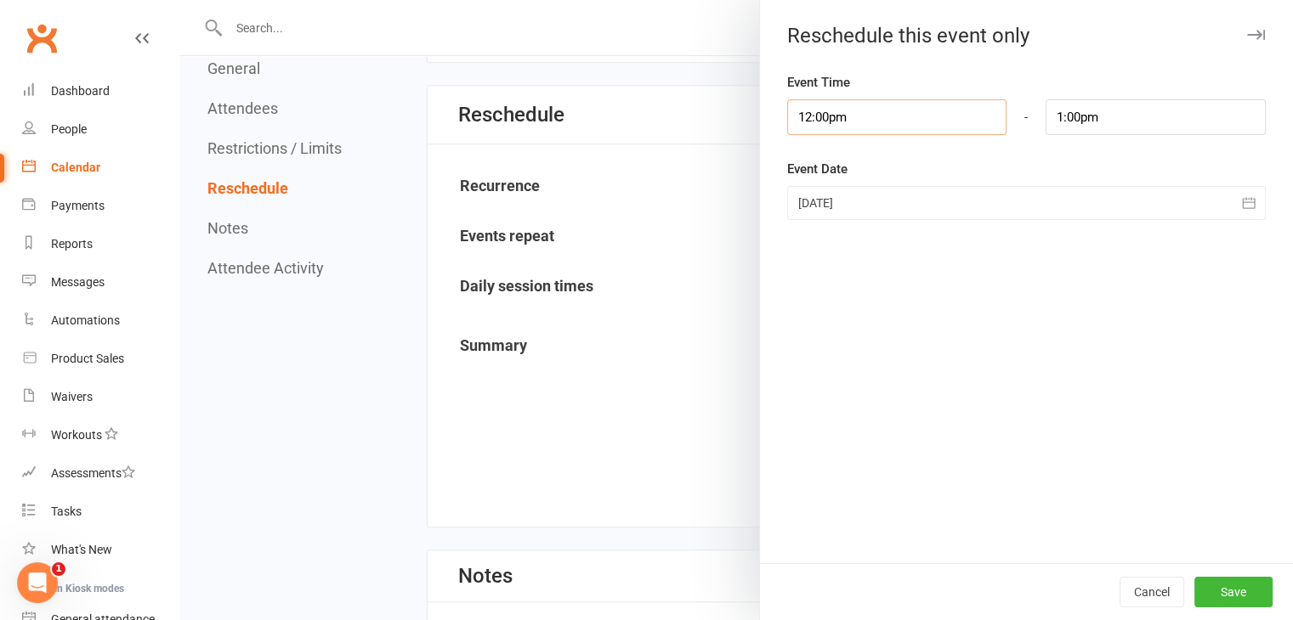
click at [813, 116] on input "12:00pm" at bounding box center [897, 117] width 220 height 36
type input "12:0pm"
type input "4:02pm"
type input "12:30pm"
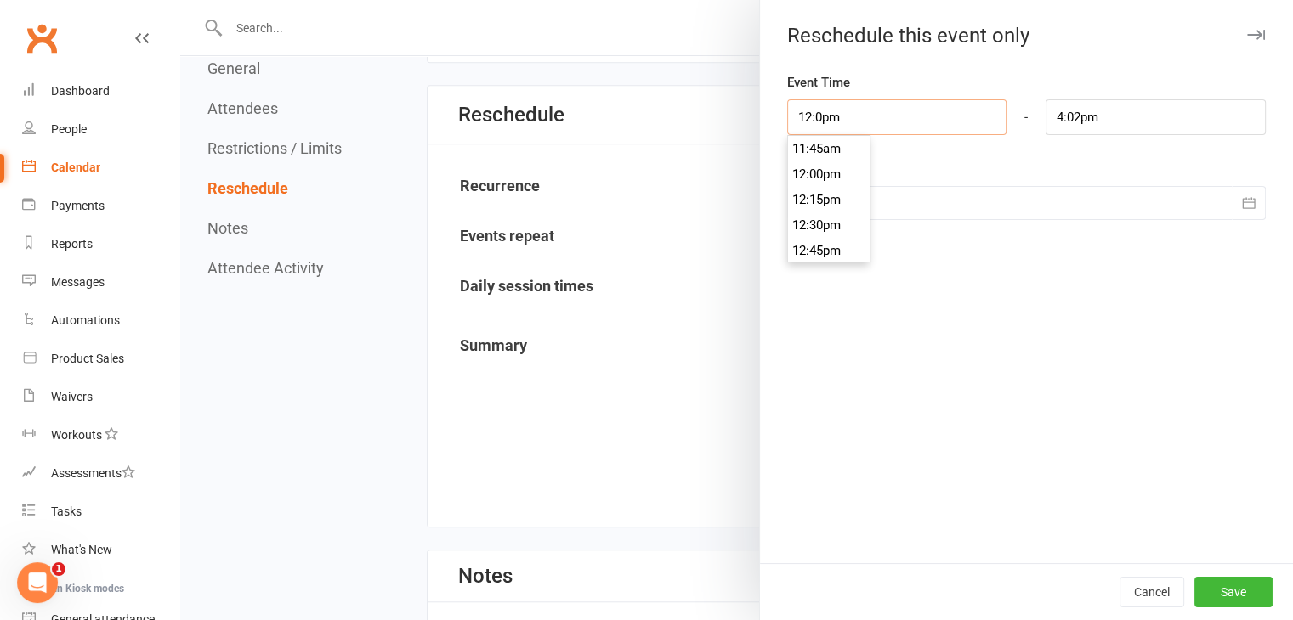
type input "1:31pm"
type input "12:30pm"
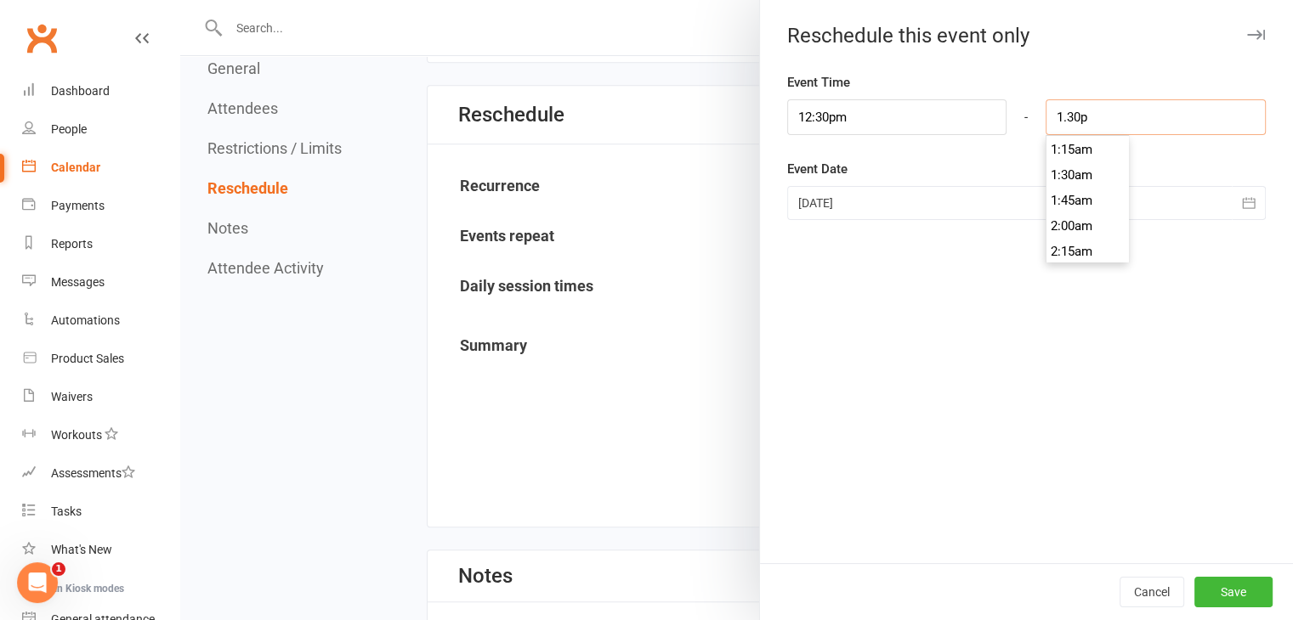
scroll to position [1351, 0]
type input "1:30pm"
click at [1230, 588] on button "Save" at bounding box center [1233, 592] width 78 height 31
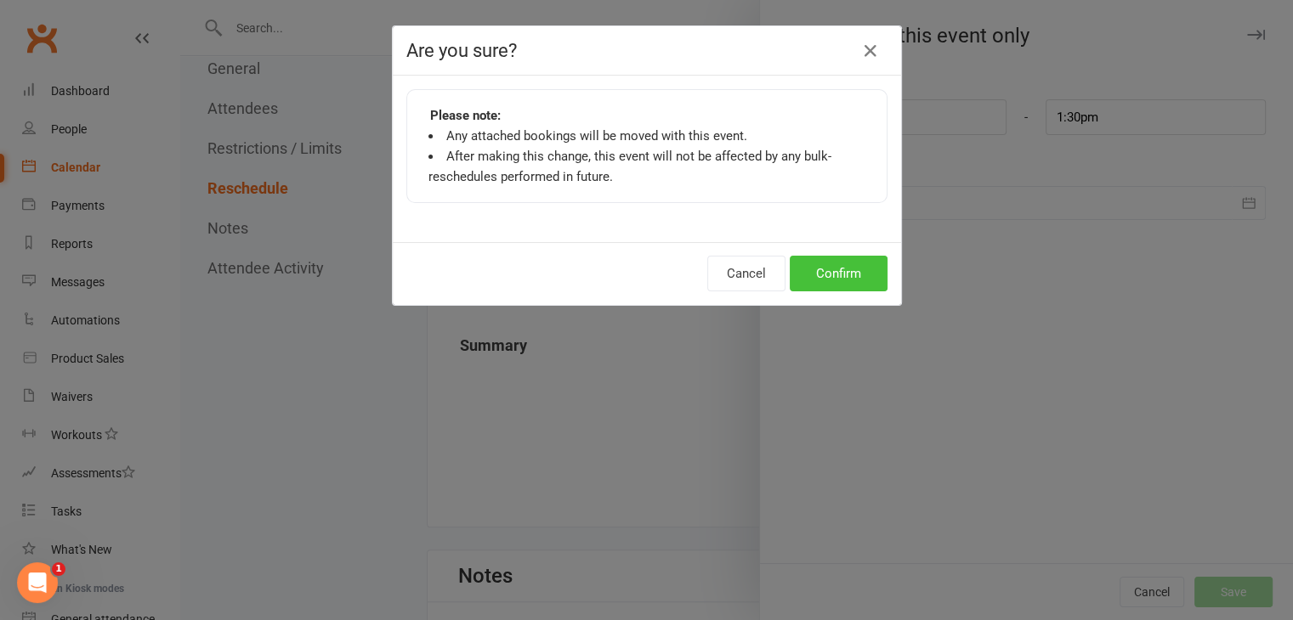
click at [836, 266] on button "Confirm" at bounding box center [839, 274] width 98 height 36
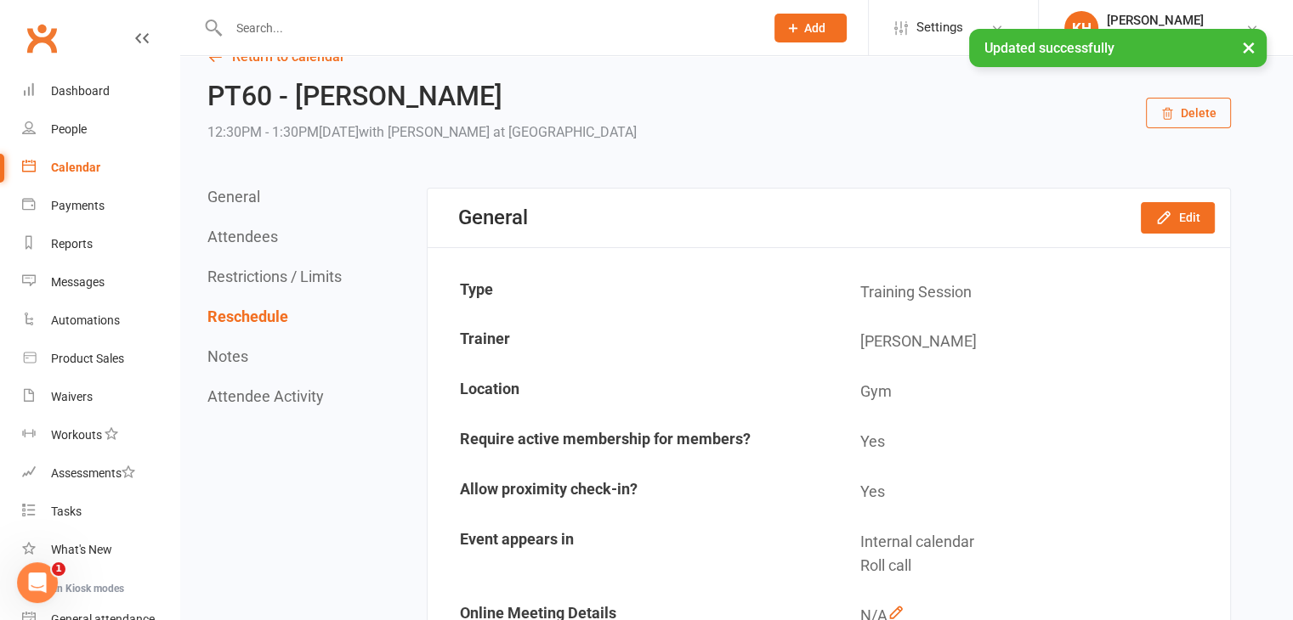
scroll to position [0, 0]
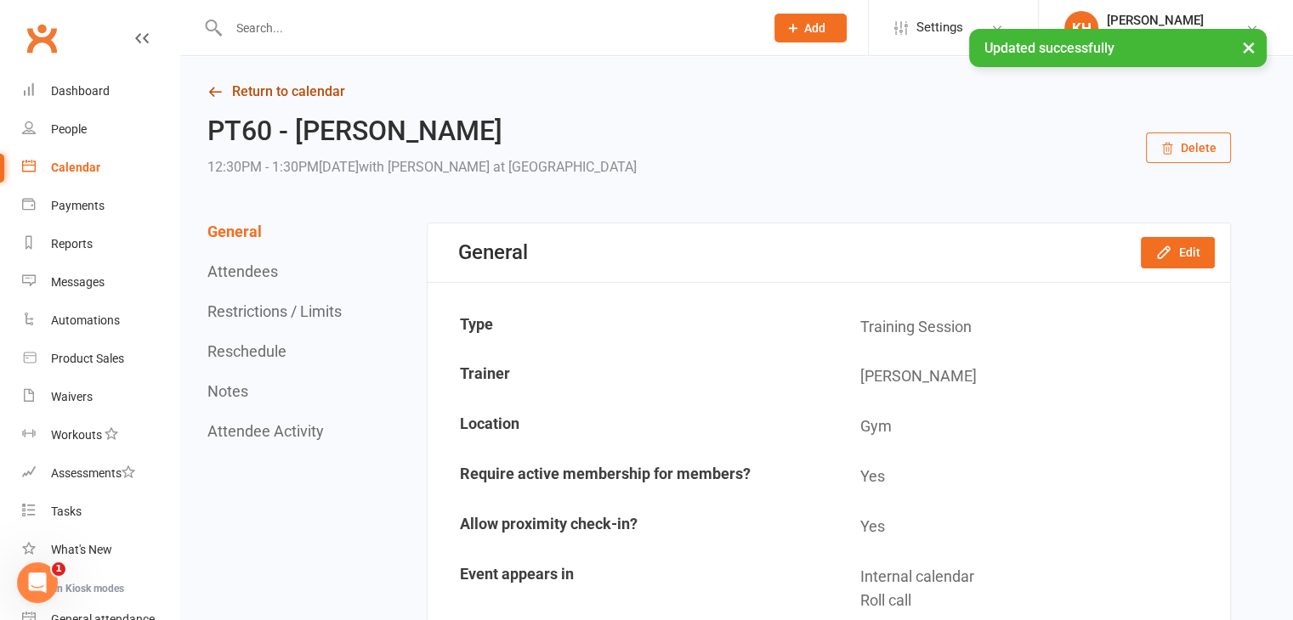
click at [212, 94] on icon at bounding box center [214, 91] width 15 height 15
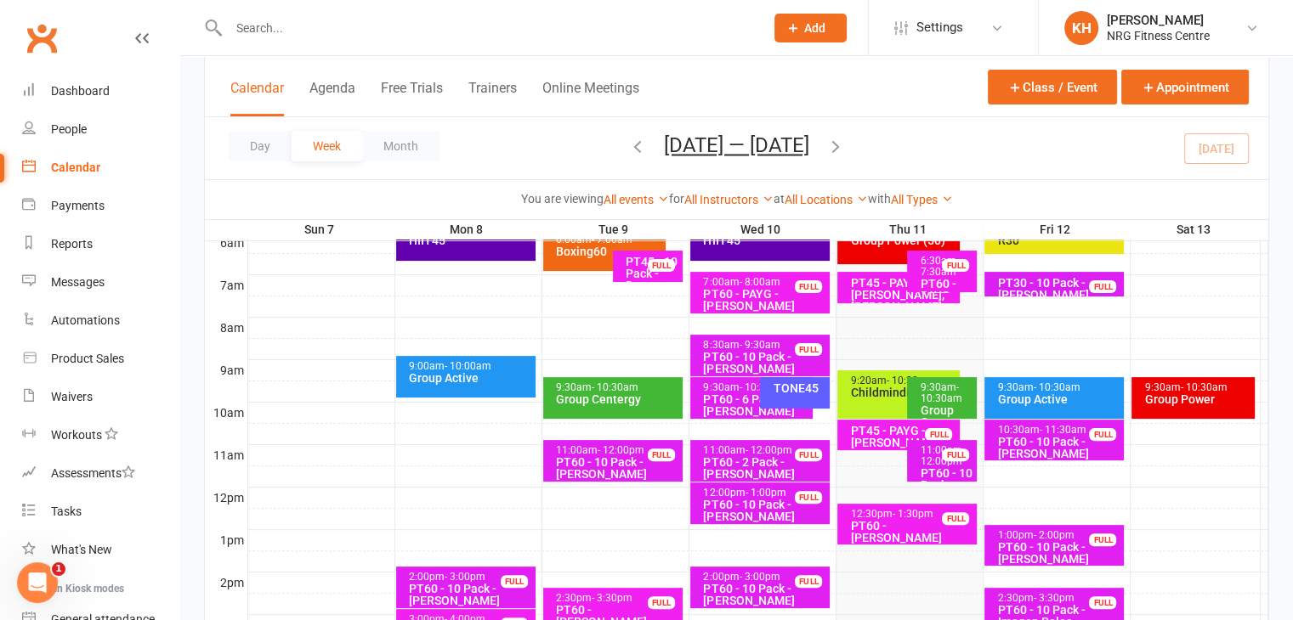
scroll to position [420, 0]
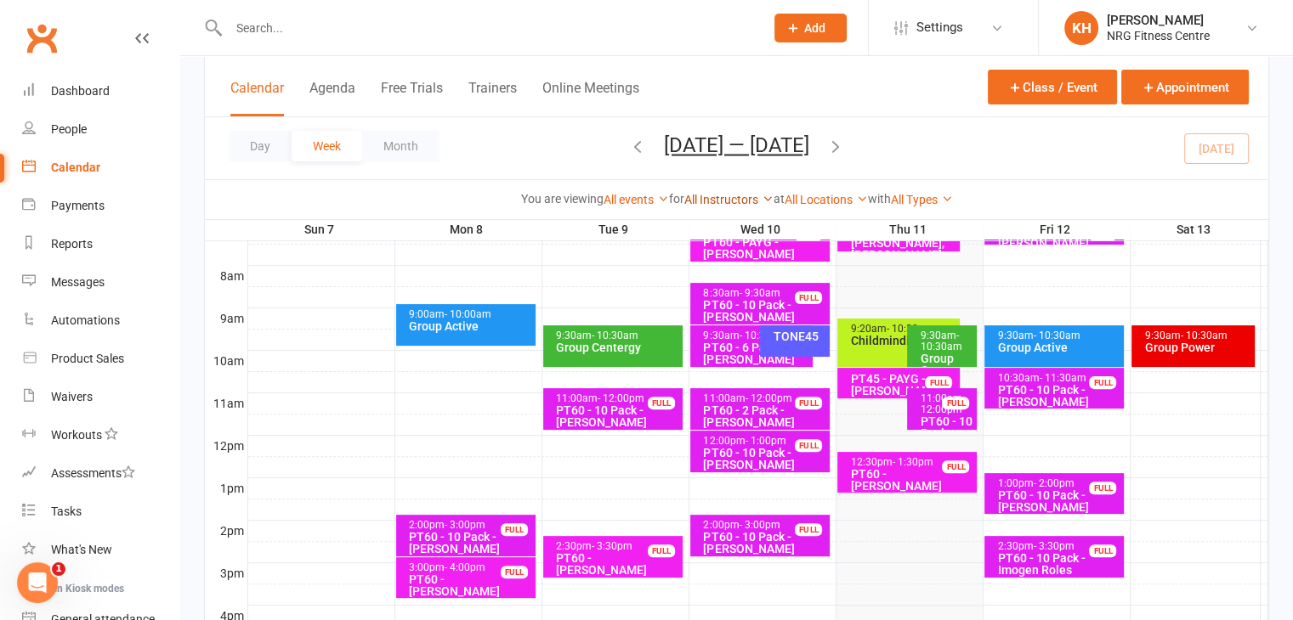
click at [729, 196] on link "All Instructors" at bounding box center [728, 200] width 89 height 14
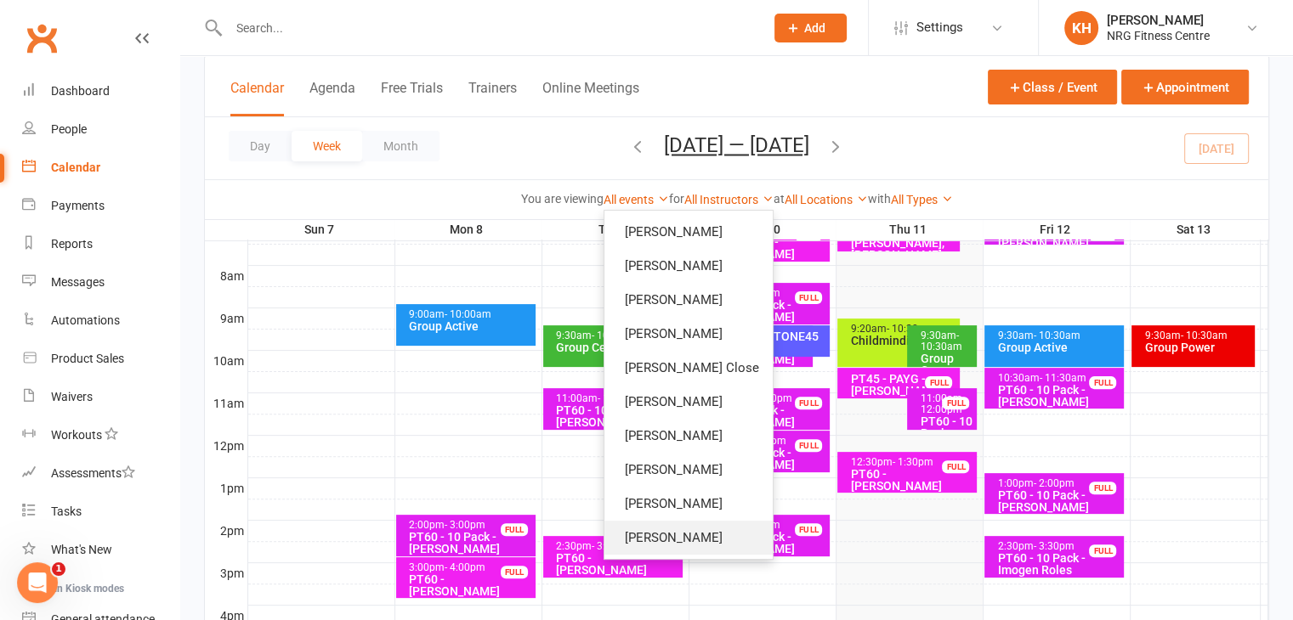
click at [654, 547] on link "[PERSON_NAME]" at bounding box center [688, 538] width 168 height 34
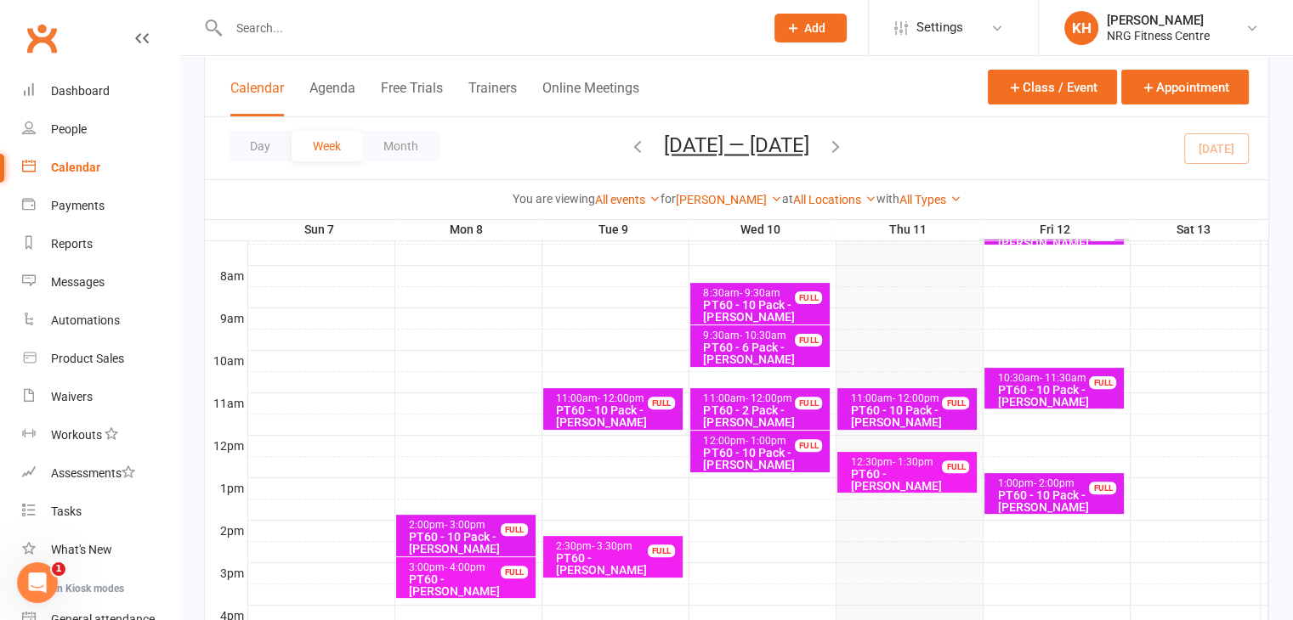
click at [908, 483] on div "PT60 - [PERSON_NAME]" at bounding box center [911, 480] width 124 height 24
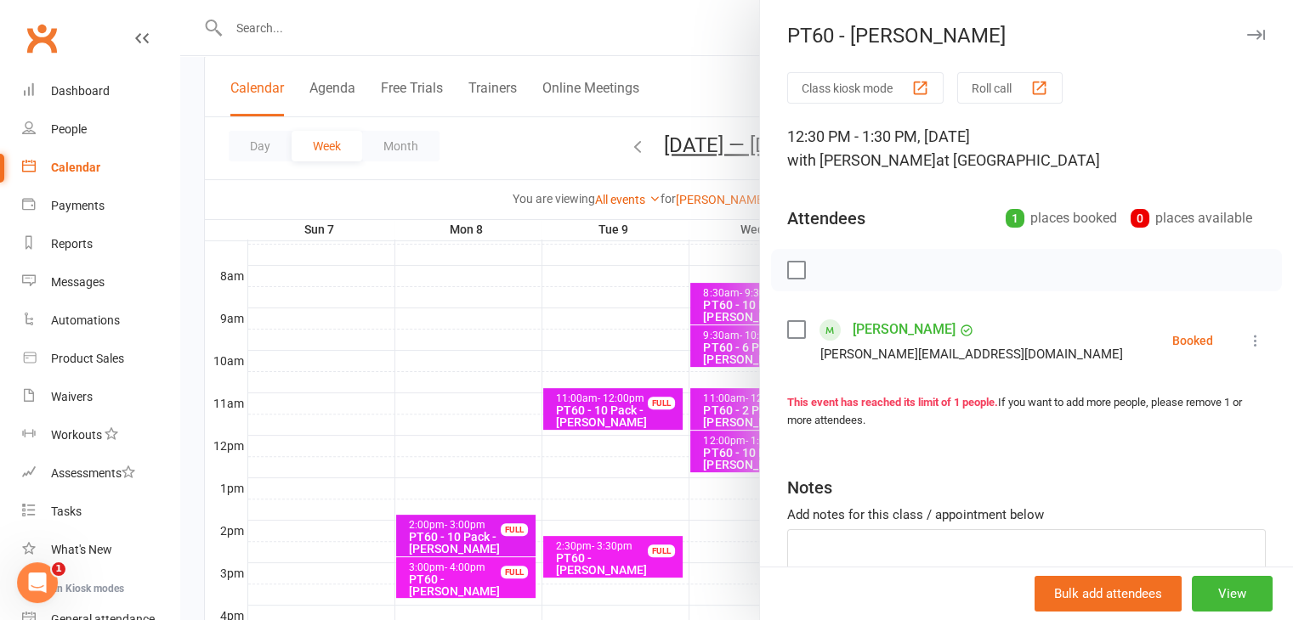
click at [1247, 347] on icon at bounding box center [1255, 340] width 17 height 17
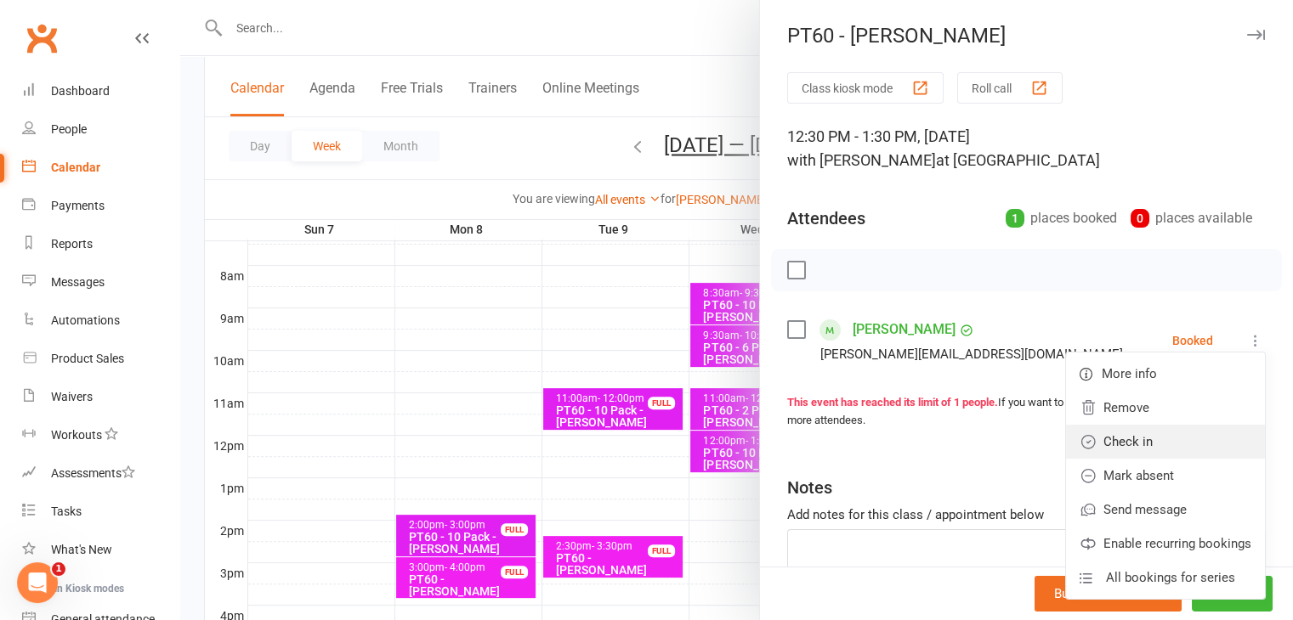
click at [1098, 447] on link "Check in" at bounding box center [1165, 442] width 199 height 34
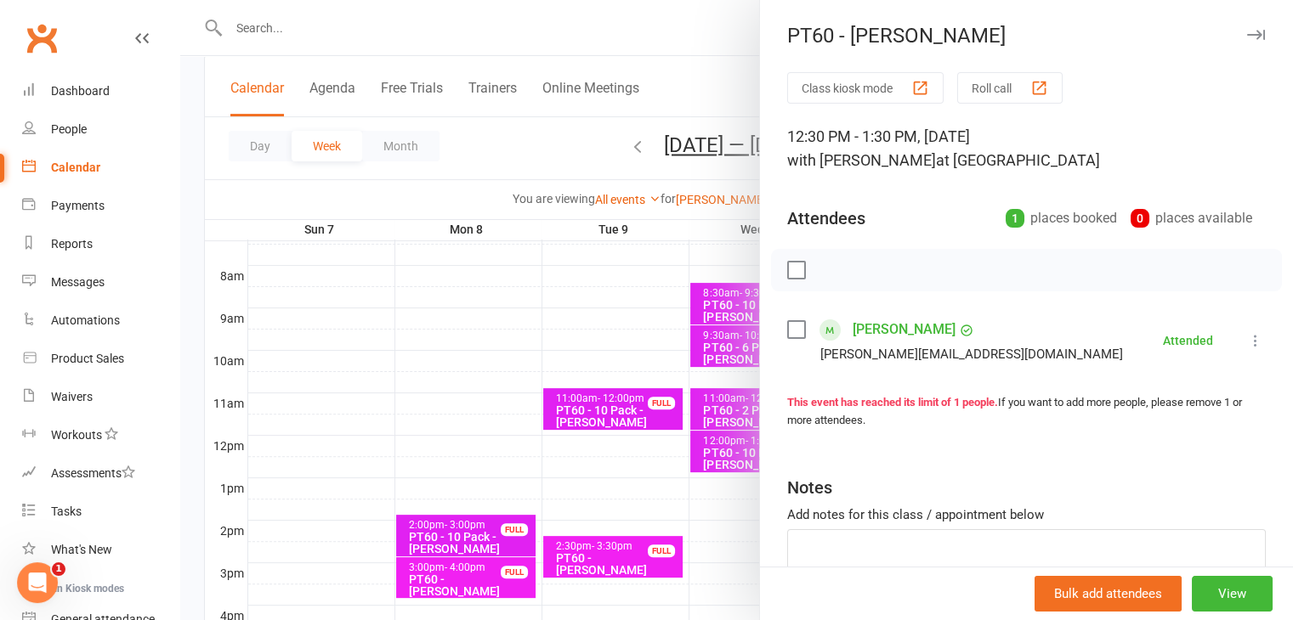
click at [1247, 35] on icon "button" at bounding box center [1256, 35] width 18 height 10
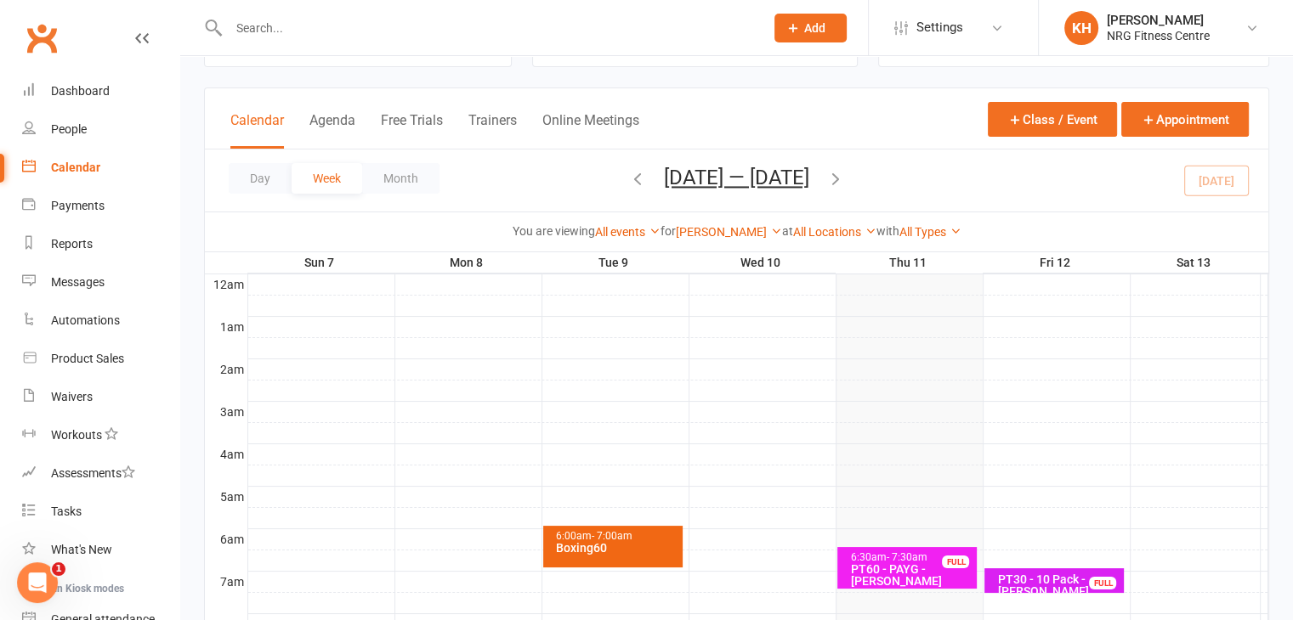
scroll to position [32, 0]
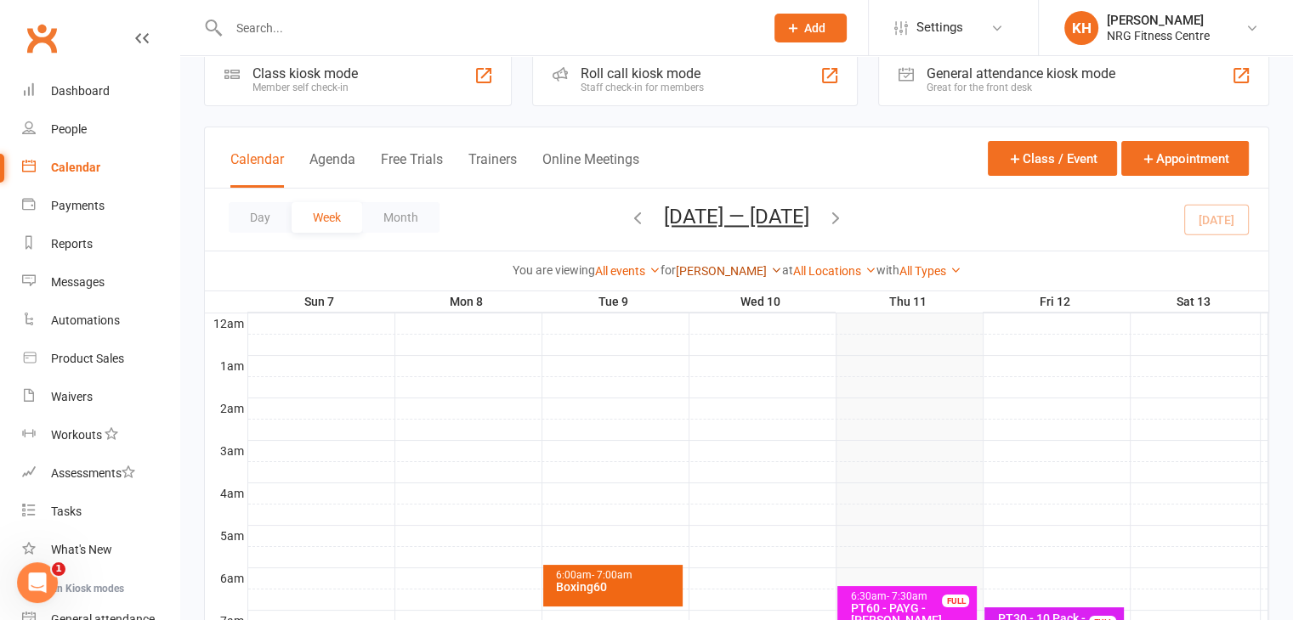
drag, startPoint x: 757, startPoint y: 278, endPoint x: 749, endPoint y: 274, distance: 9.5
click at [757, 278] on div "[PERSON_NAME] Show All Instructors [PERSON_NAME] [PERSON_NAME] [PERSON_NAME] [P…" at bounding box center [729, 271] width 106 height 19
click at [746, 272] on link "[PERSON_NAME]" at bounding box center [729, 271] width 106 height 14
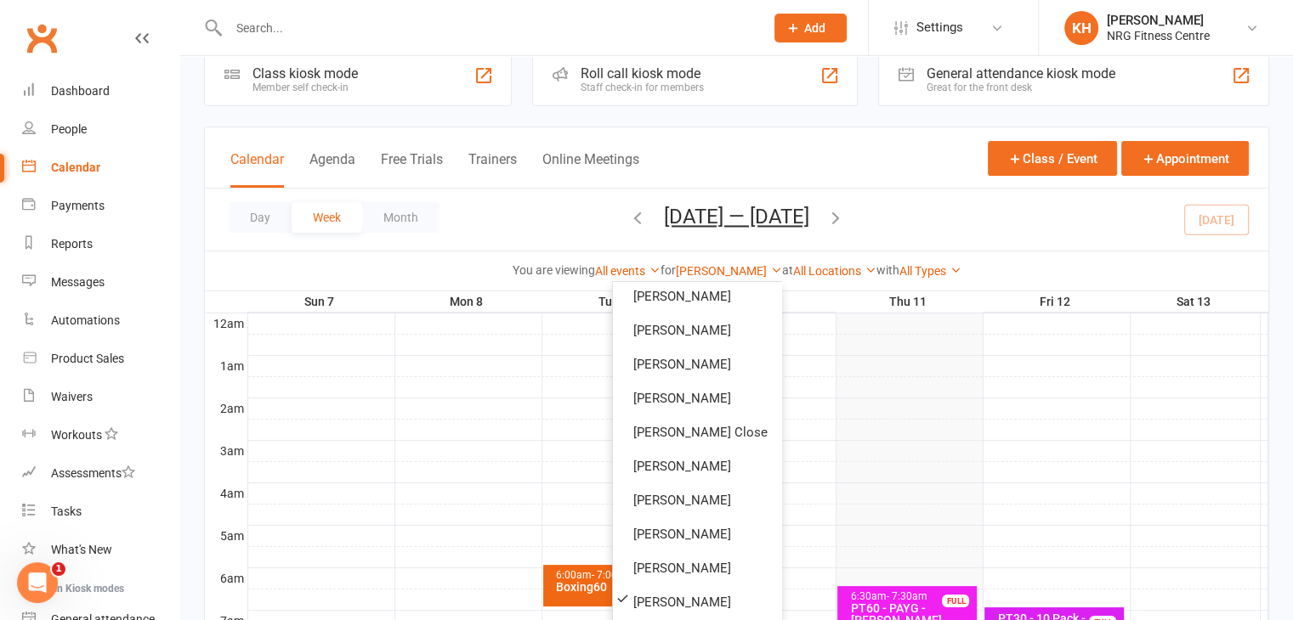
scroll to position [0, 0]
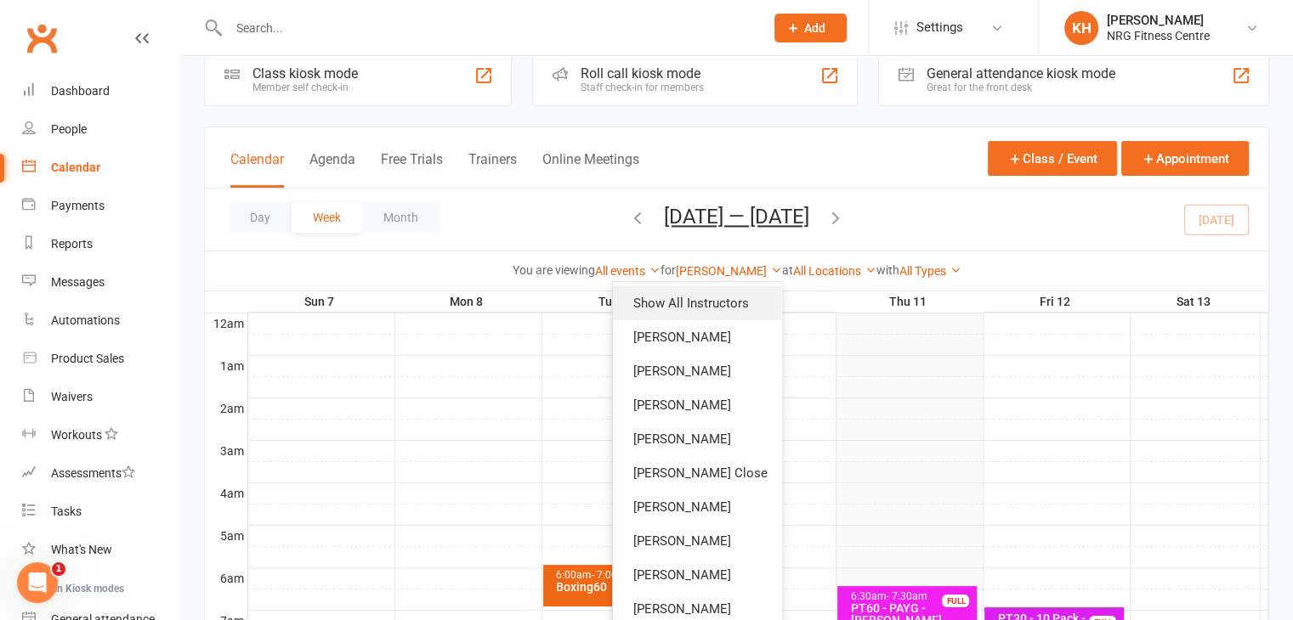
click at [664, 309] on link "Show All Instructors" at bounding box center [697, 303] width 168 height 34
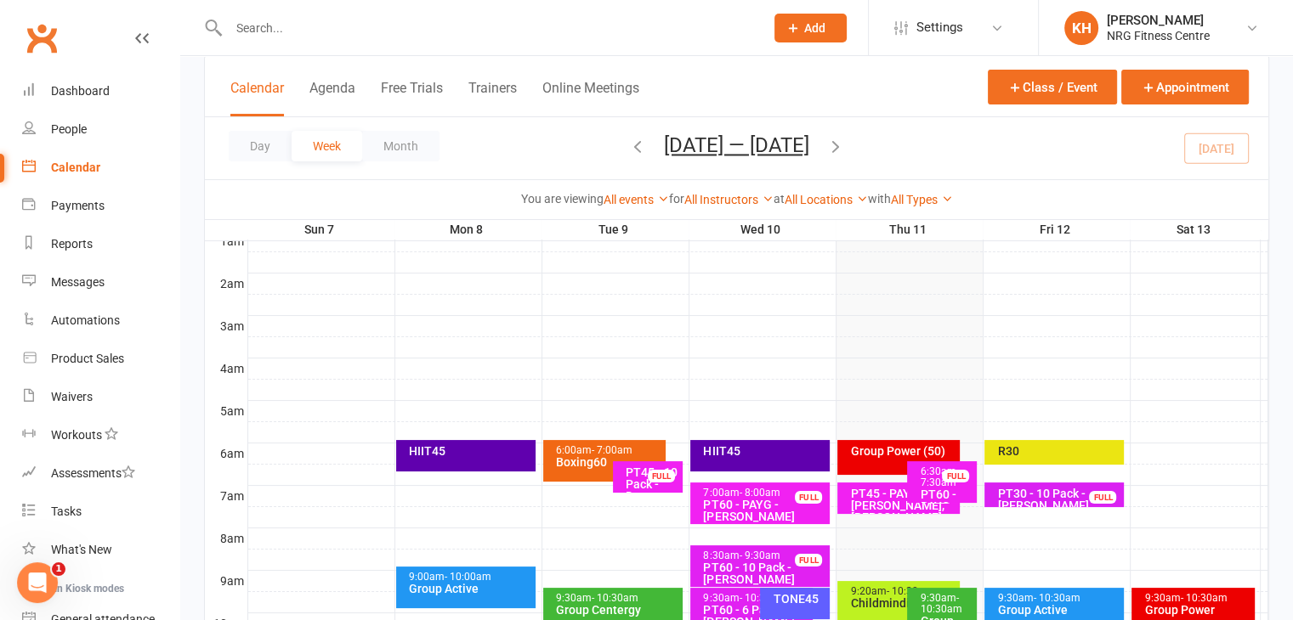
scroll to position [163, 0]
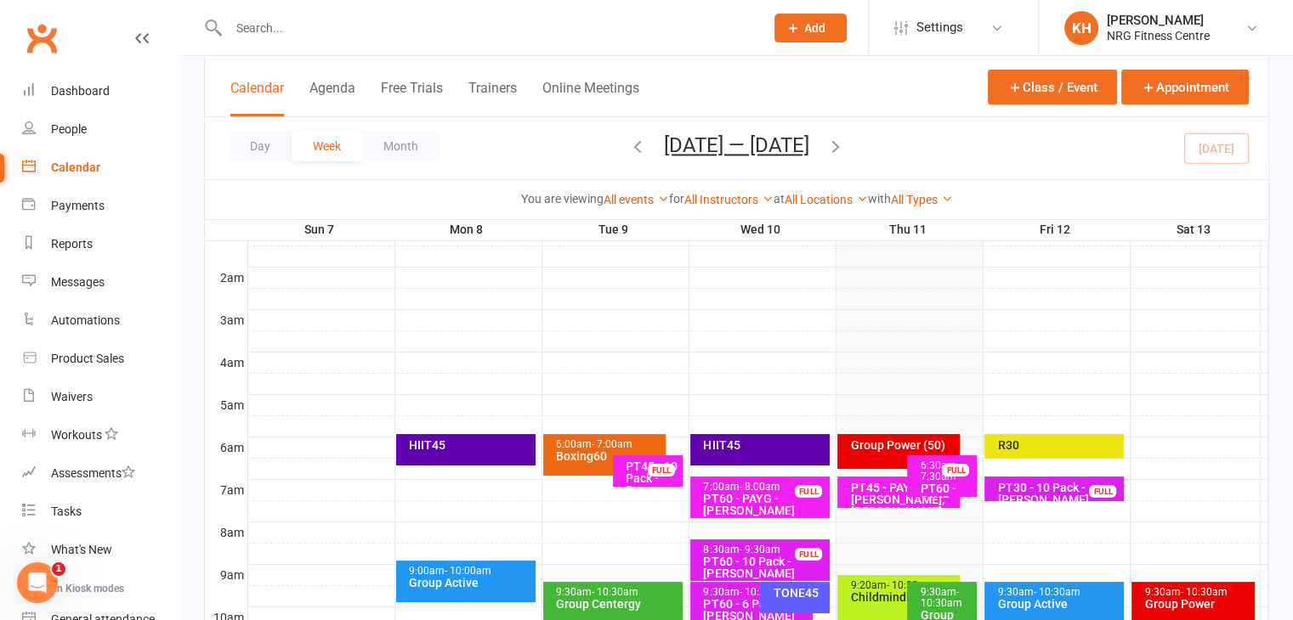
click at [863, 452] on div "Group Power (50)" at bounding box center [898, 451] width 122 height 35
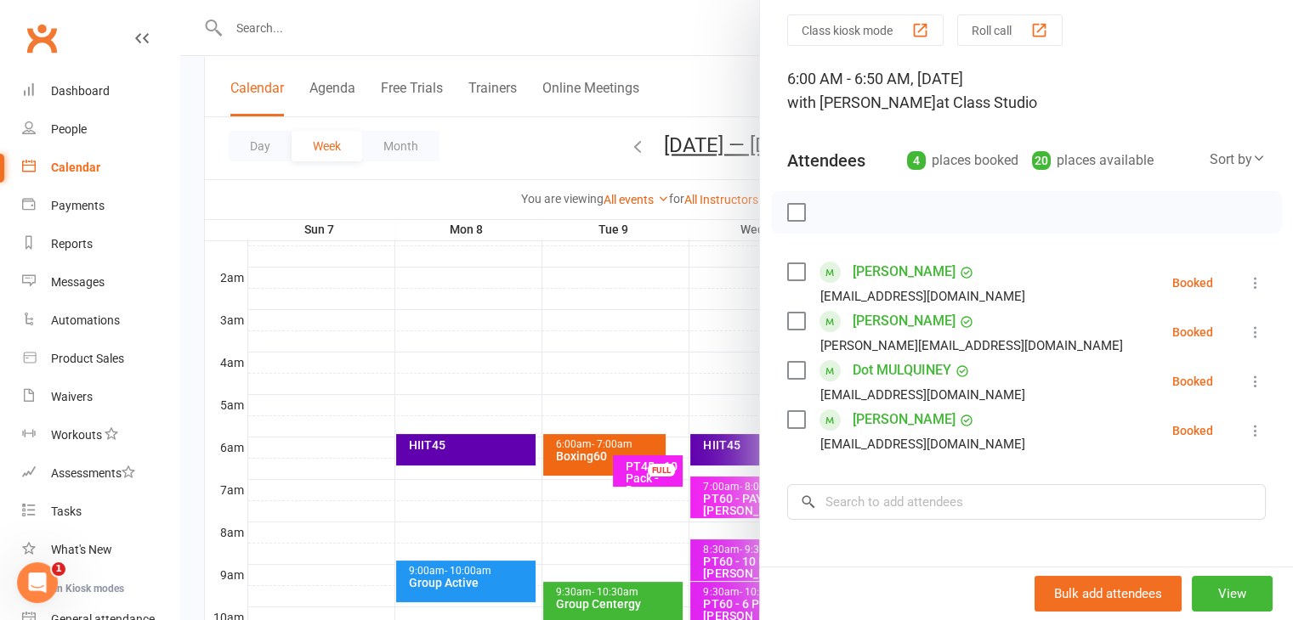
scroll to position [0, 0]
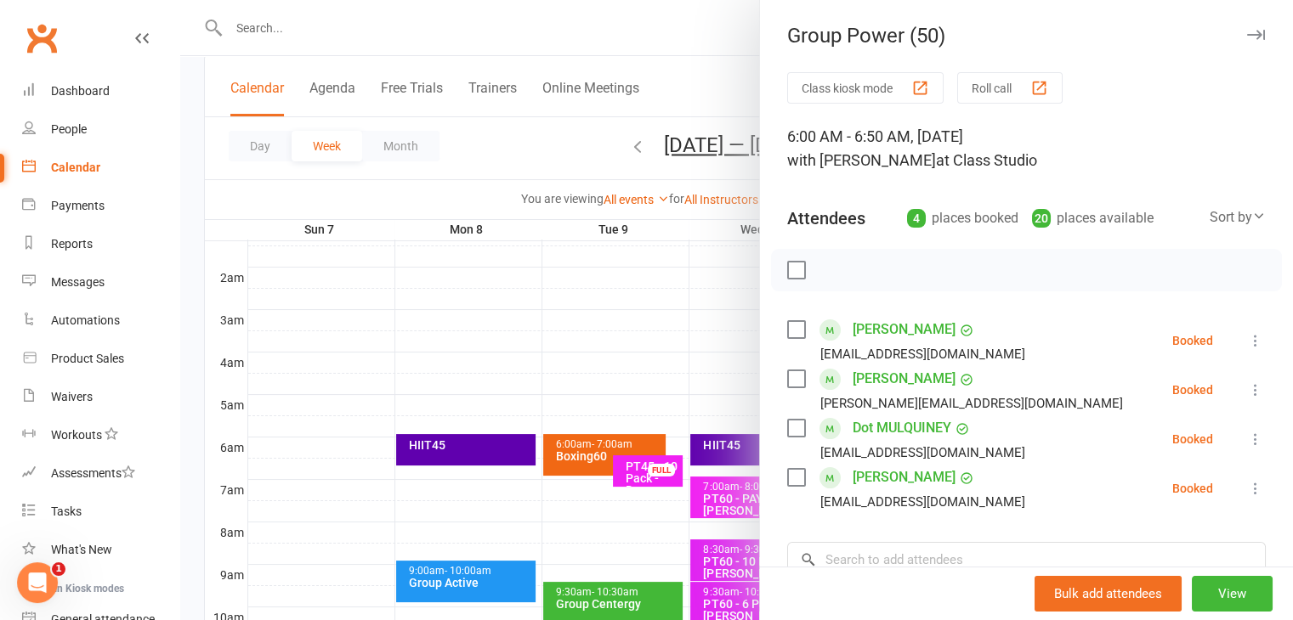
click at [1245, 42] on button "button" at bounding box center [1255, 35] width 20 height 20
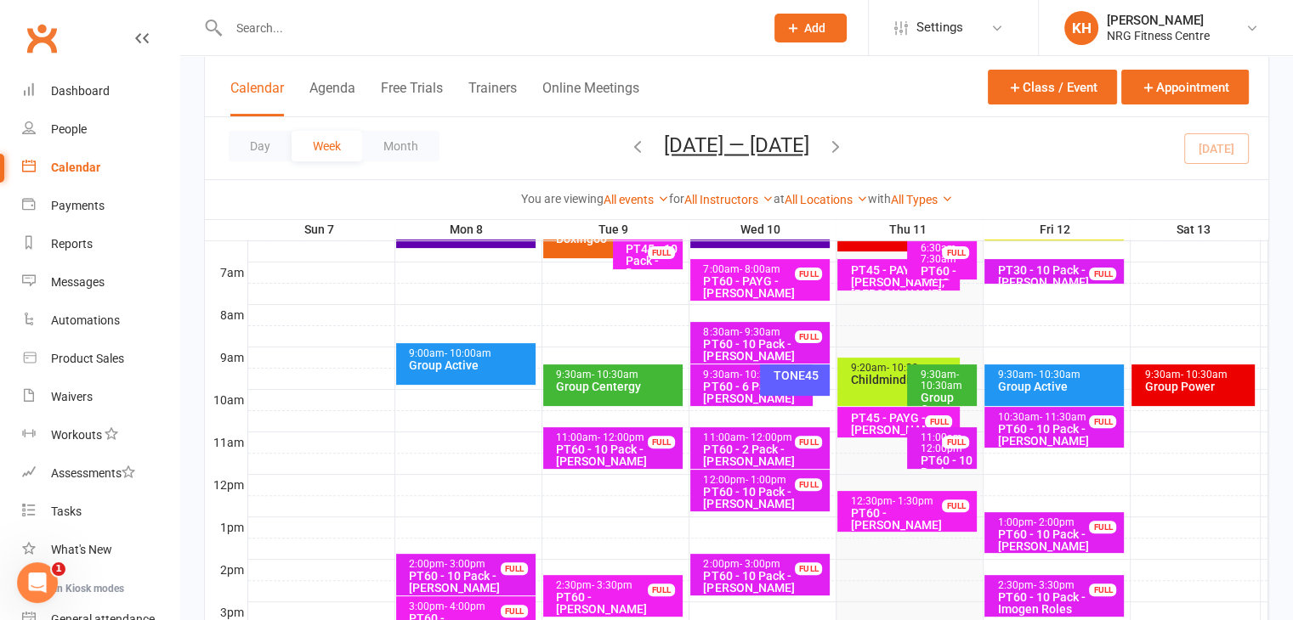
scroll to position [436, 0]
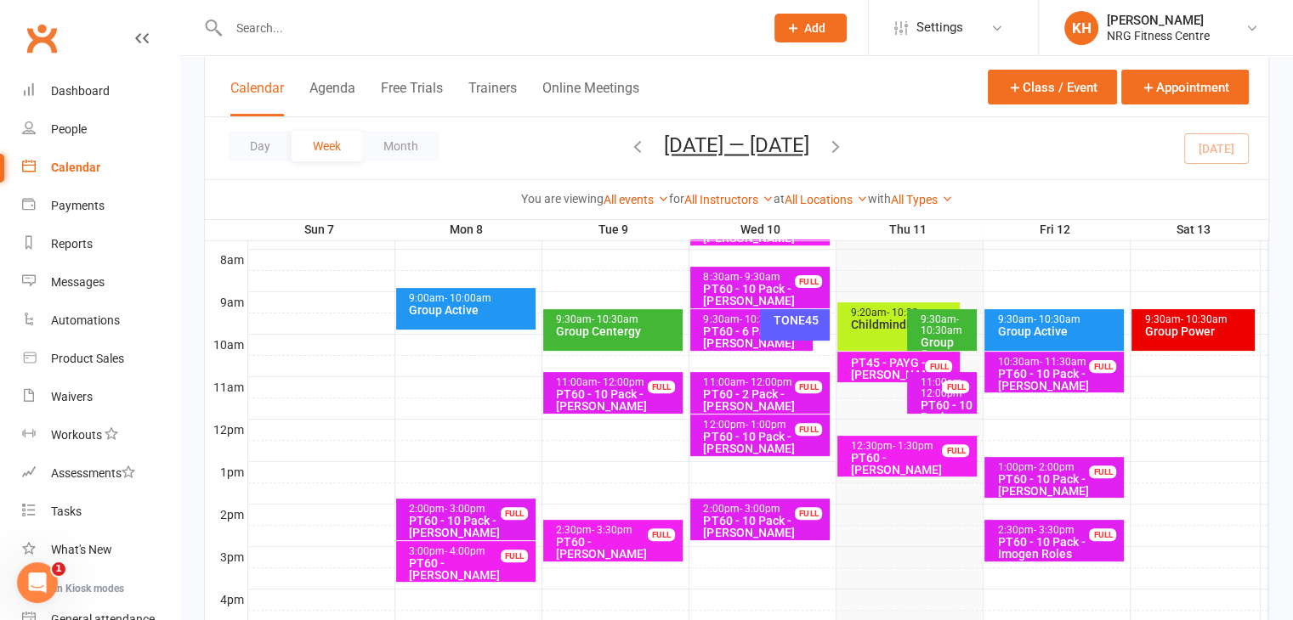
click at [930, 325] on span "- 10:30am" at bounding box center [941, 325] width 42 height 23
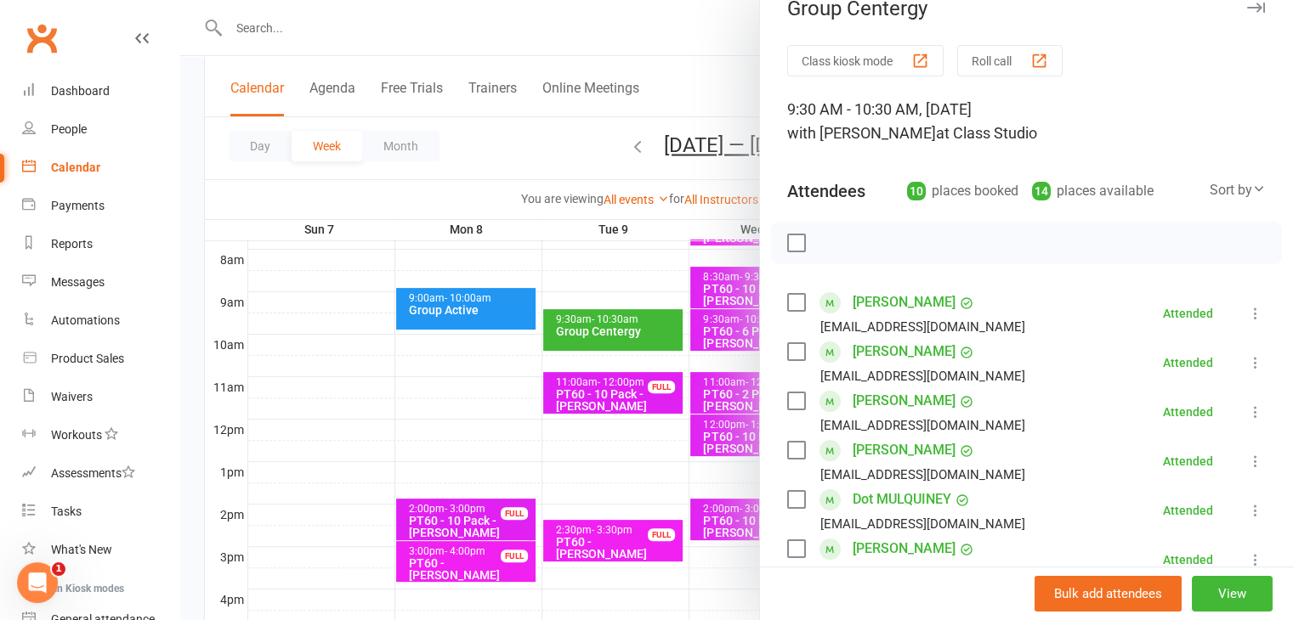
scroll to position [0, 0]
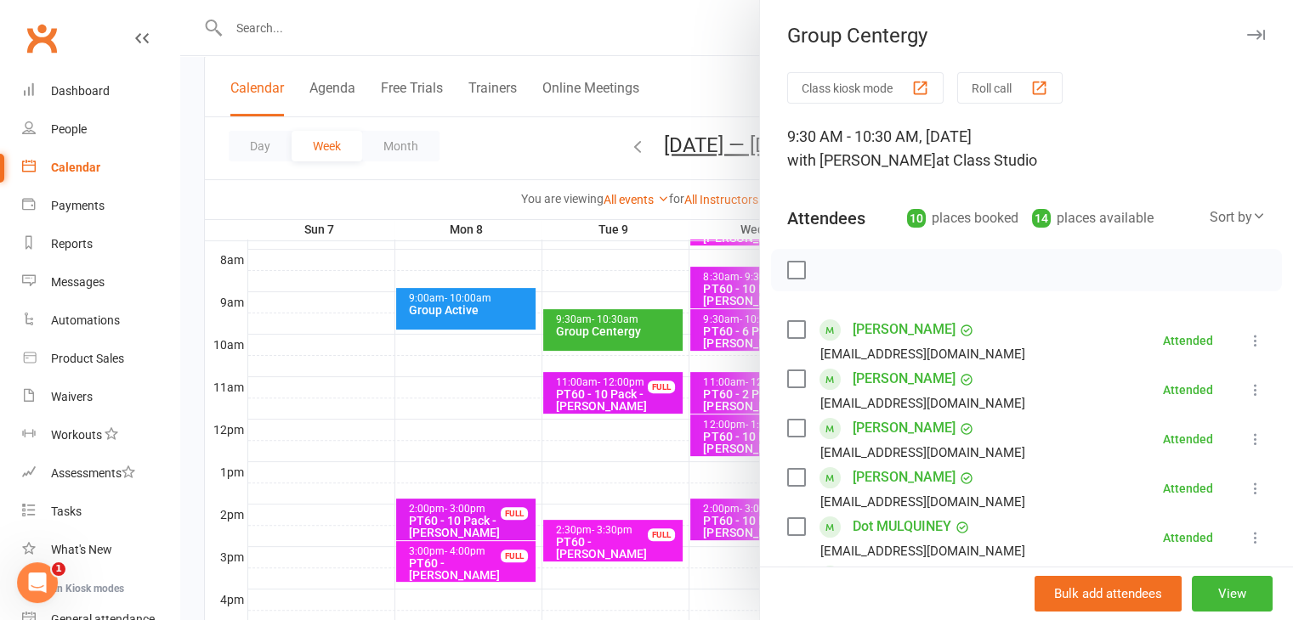
click at [1247, 35] on icon "button" at bounding box center [1256, 35] width 18 height 10
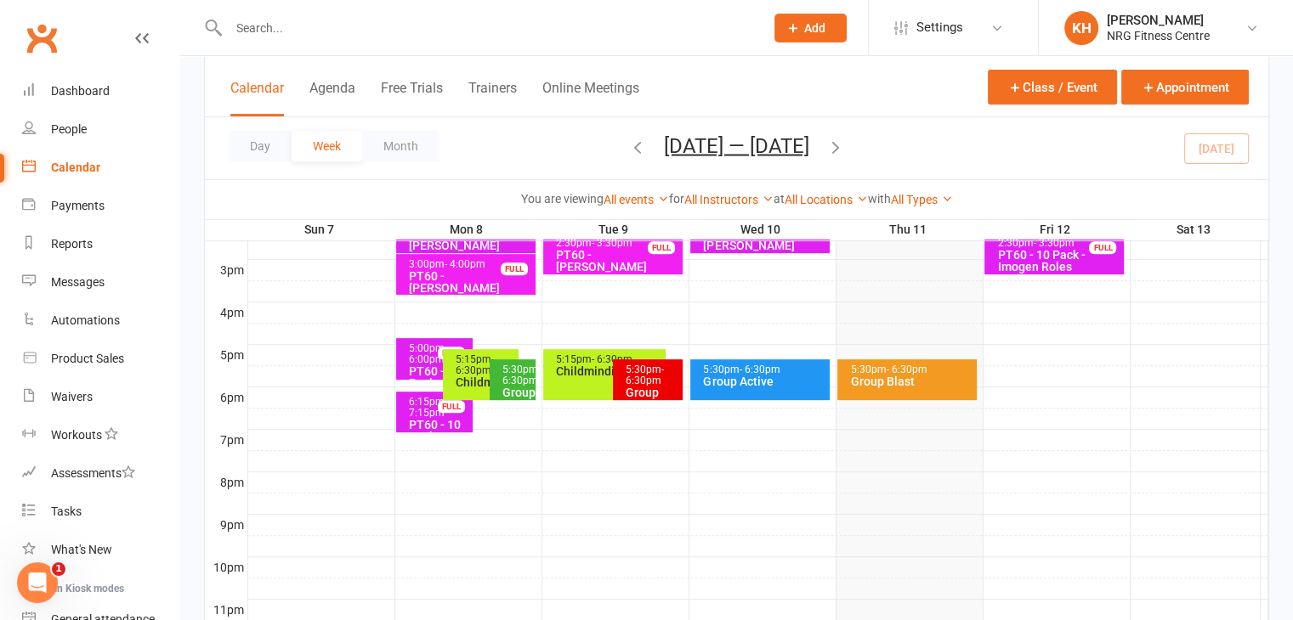
scroll to position [785, 0]
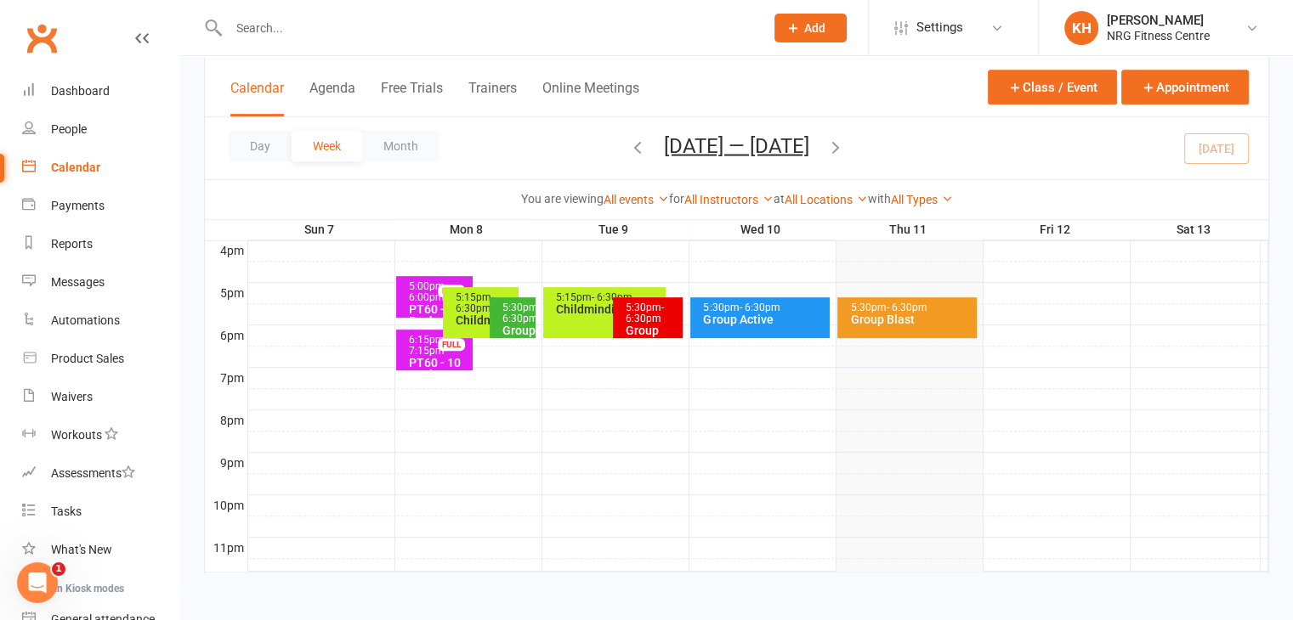
click at [923, 314] on div "Group Blast" at bounding box center [911, 320] width 124 height 12
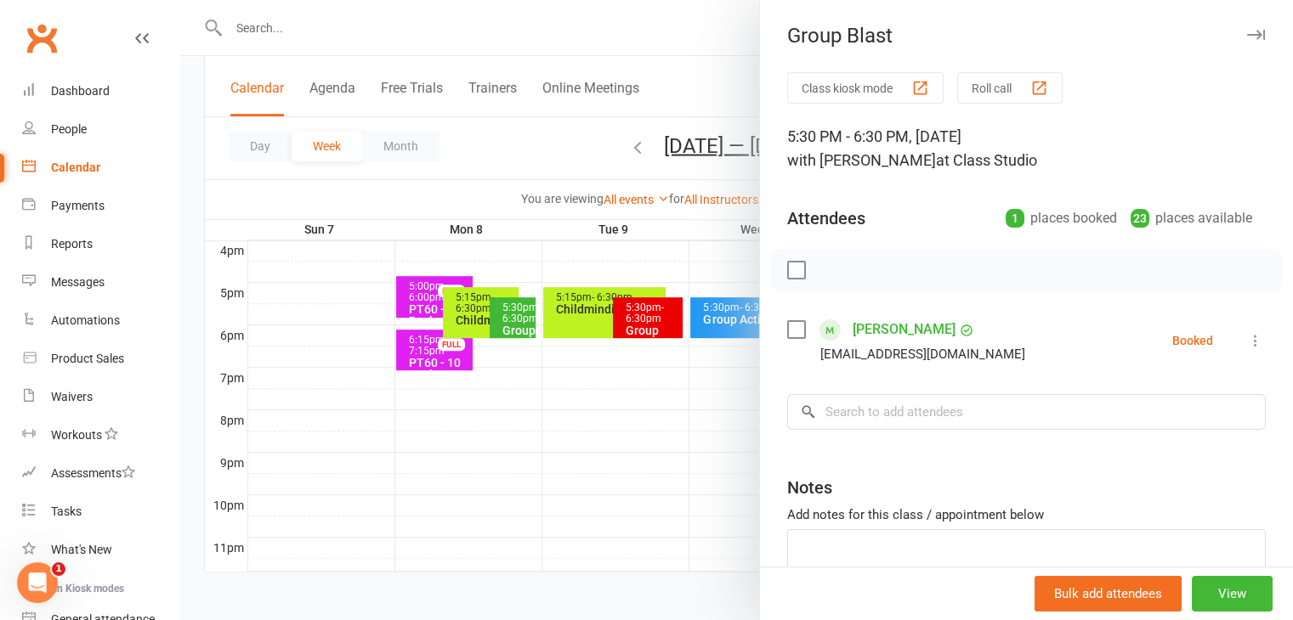
click at [1247, 33] on icon "button" at bounding box center [1256, 35] width 18 height 10
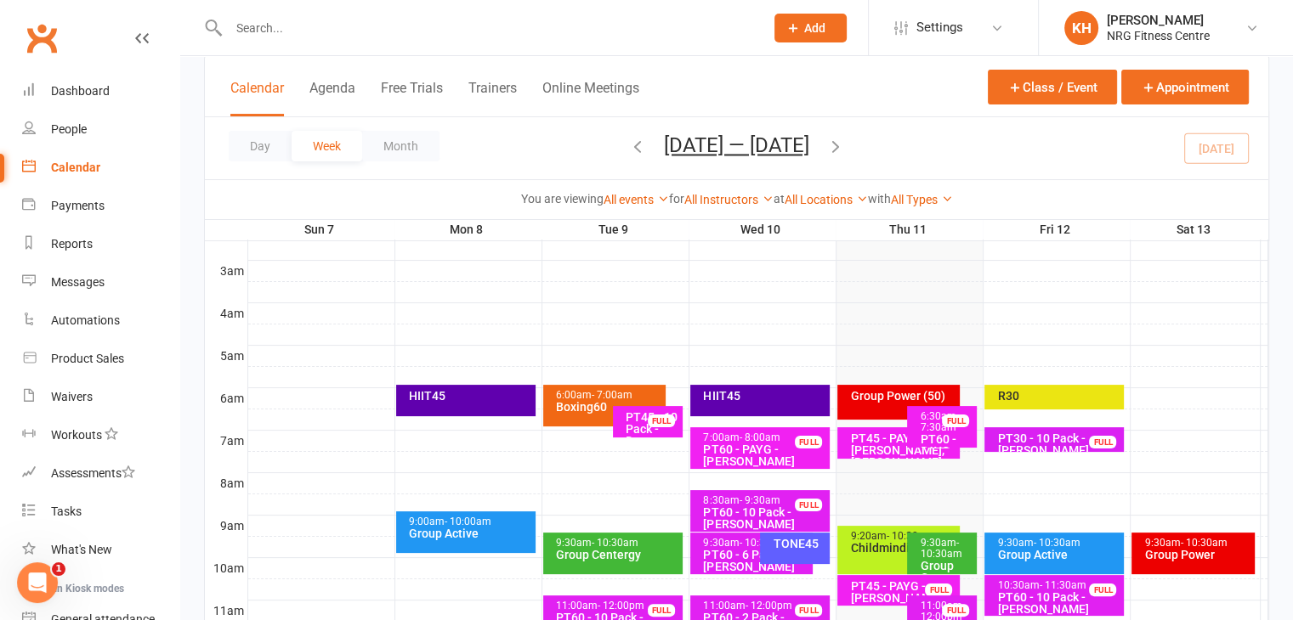
scroll to position [170, 0]
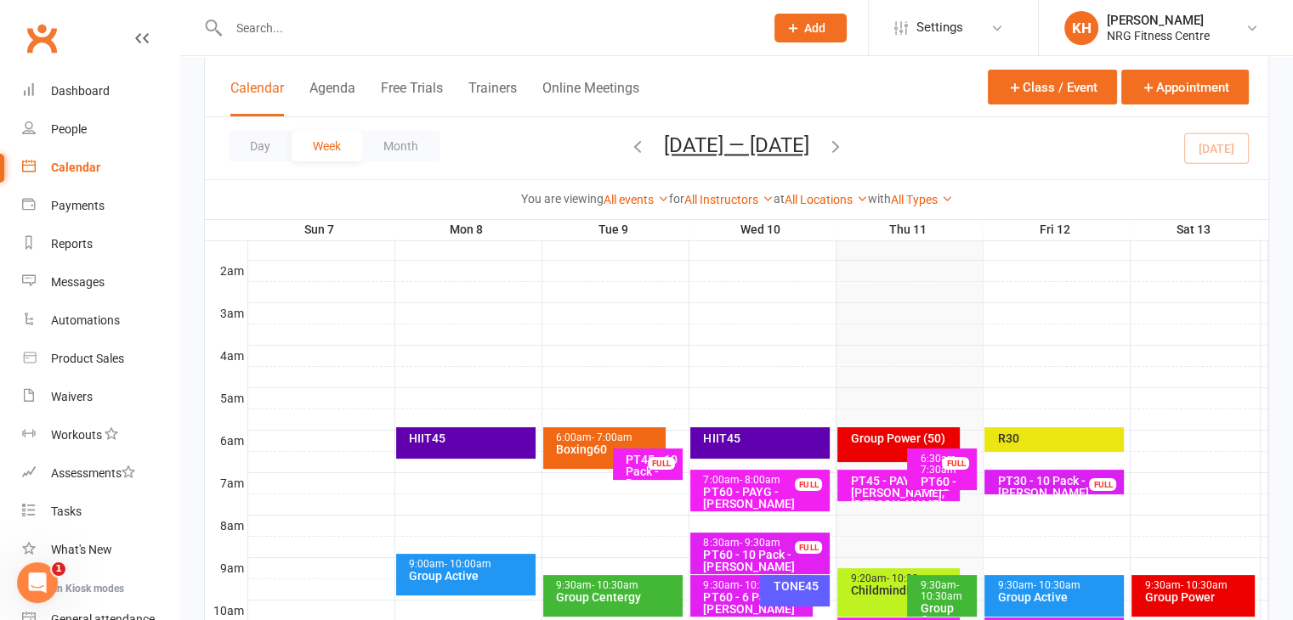
click at [1060, 433] on div "R30" at bounding box center [1058, 439] width 124 height 12
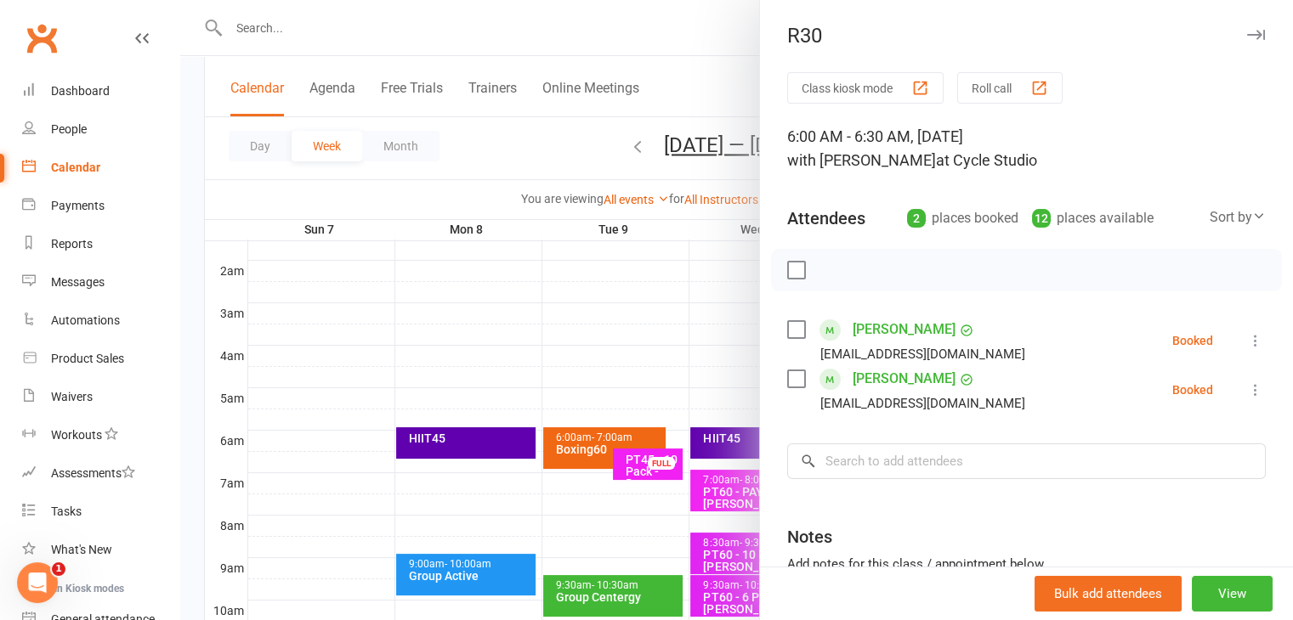
click at [1245, 40] on button "button" at bounding box center [1255, 35] width 20 height 20
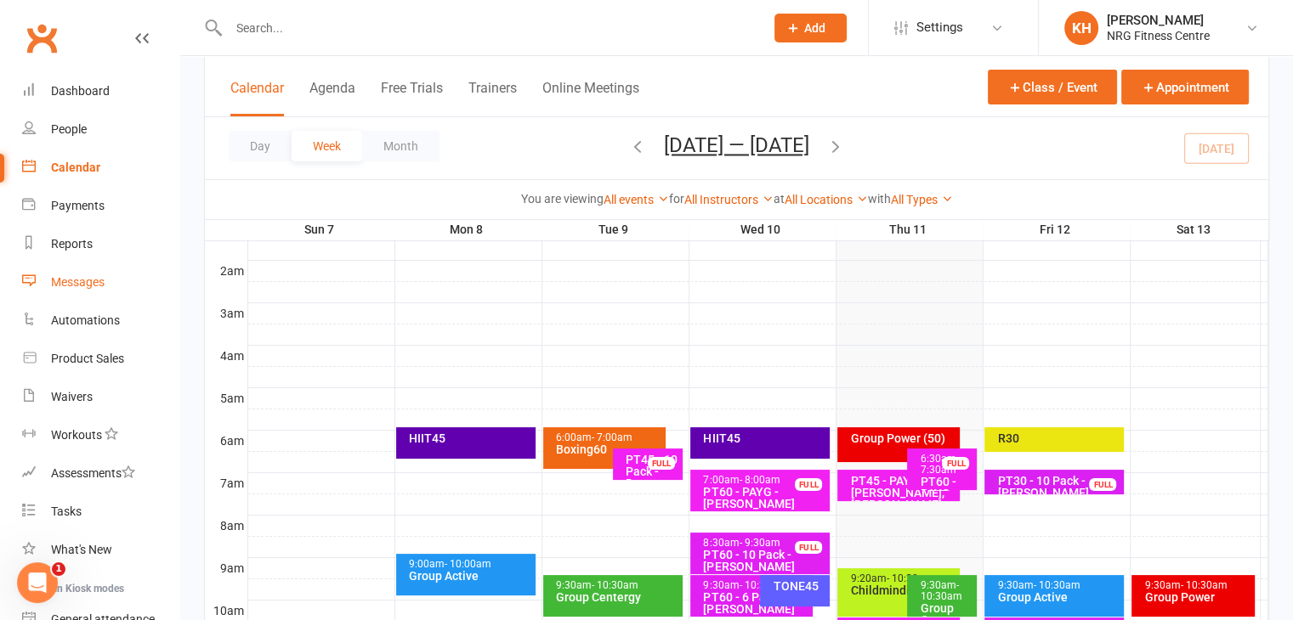
click at [76, 285] on div "Messages" at bounding box center [78, 282] width 54 height 14
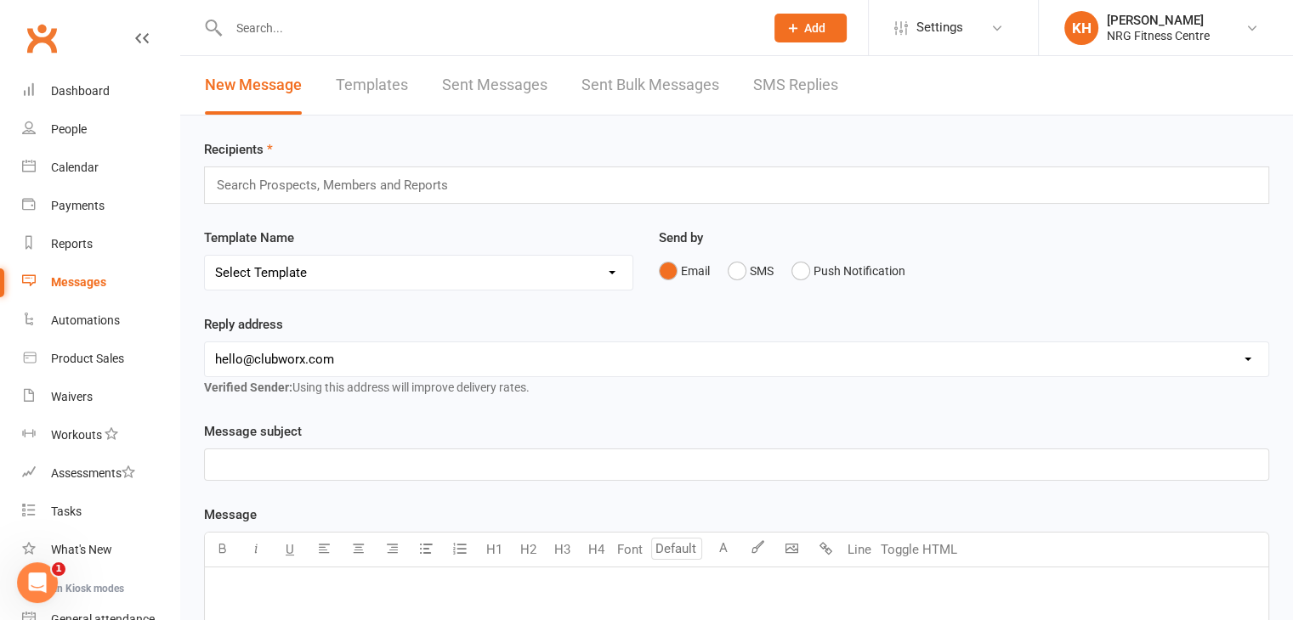
click at [365, 183] on input "text" at bounding box center [339, 185] width 249 height 22
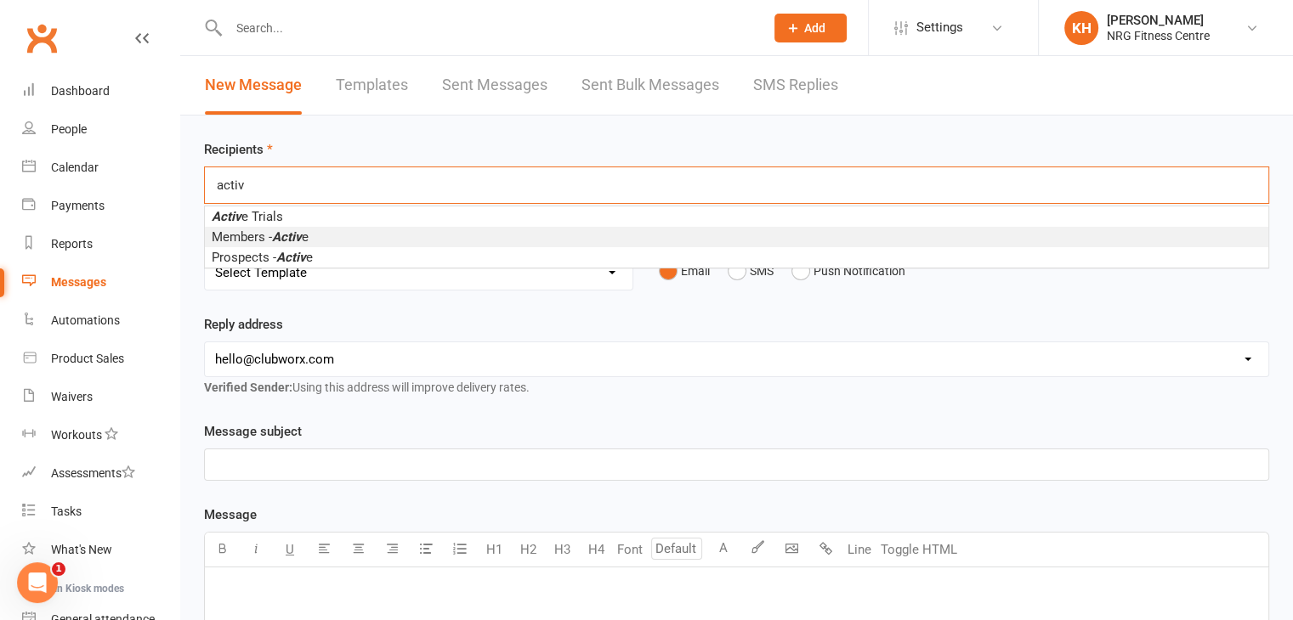
type input "activ"
click at [287, 233] on em "Activ" at bounding box center [287, 236] width 30 height 15
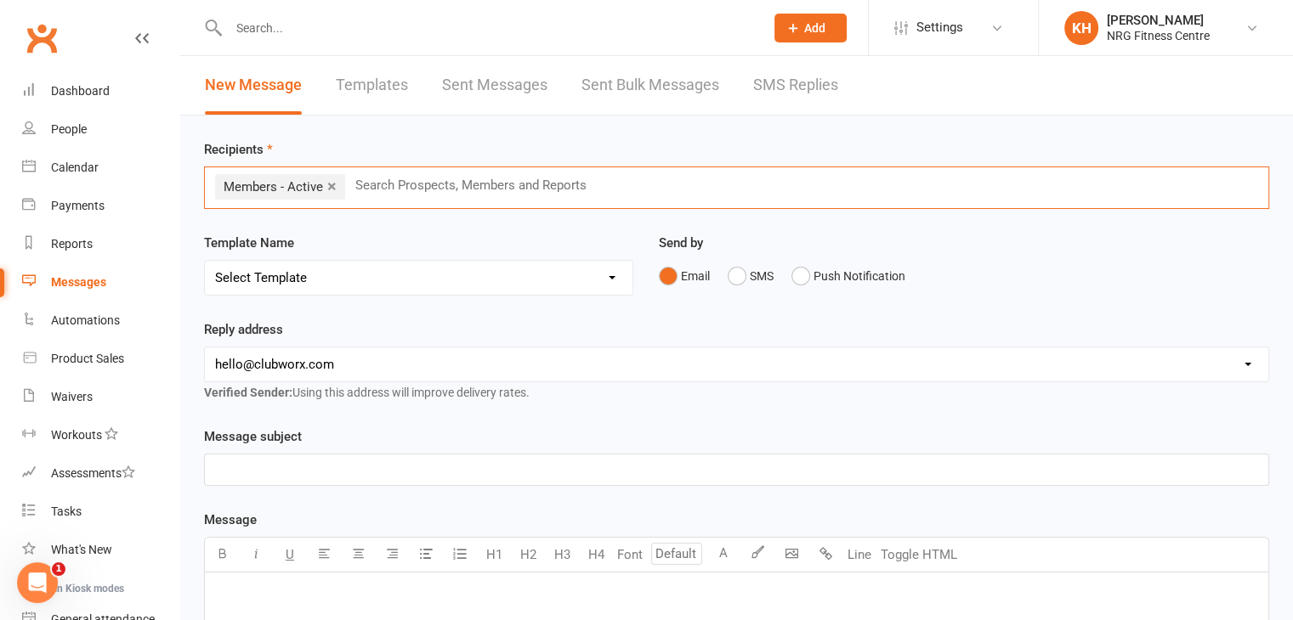
click at [290, 471] on p "﻿" at bounding box center [736, 470] width 1043 height 20
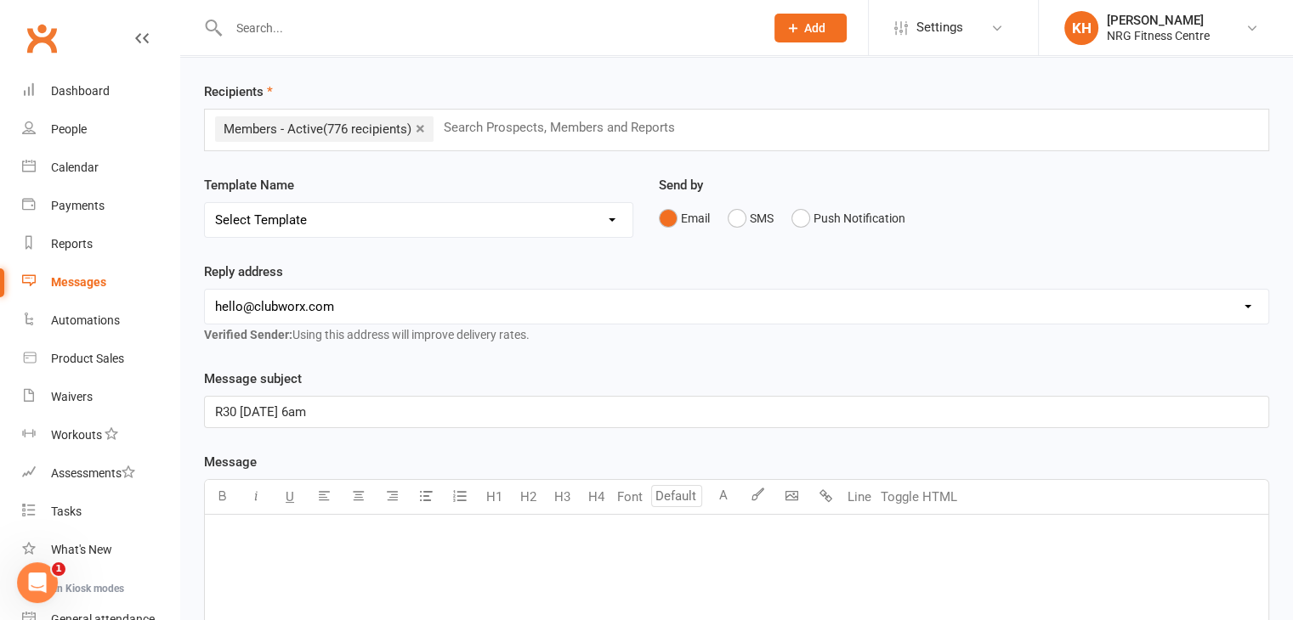
scroll to position [59, 0]
click at [250, 538] on p "﻿" at bounding box center [736, 535] width 1043 height 20
click at [383, 530] on span "R30 is on [DATE] at 6am. Regular [DATE] & [DATE] R30 classes resume from next w…" at bounding box center [463, 535] width 496 height 15
drag, startPoint x: 383, startPoint y: 530, endPoint x: 231, endPoint y: 572, distance: 157.7
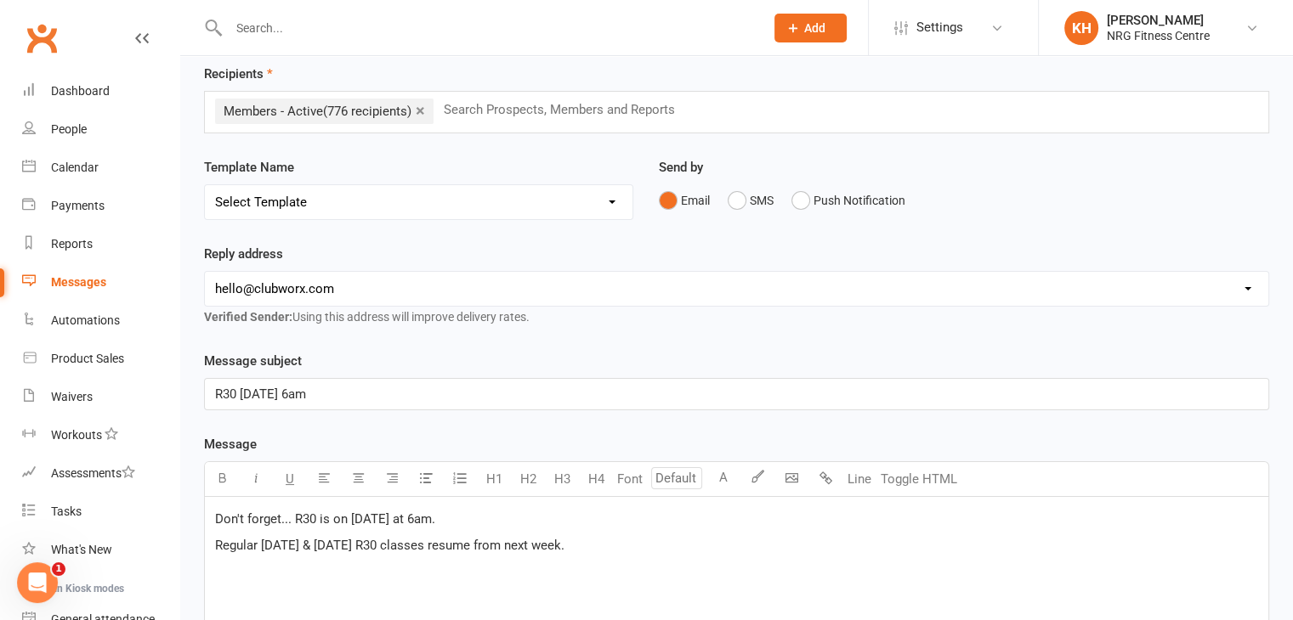
scroll to position [73, 0]
click at [798, 201] on button "Push Notification" at bounding box center [848, 203] width 114 height 32
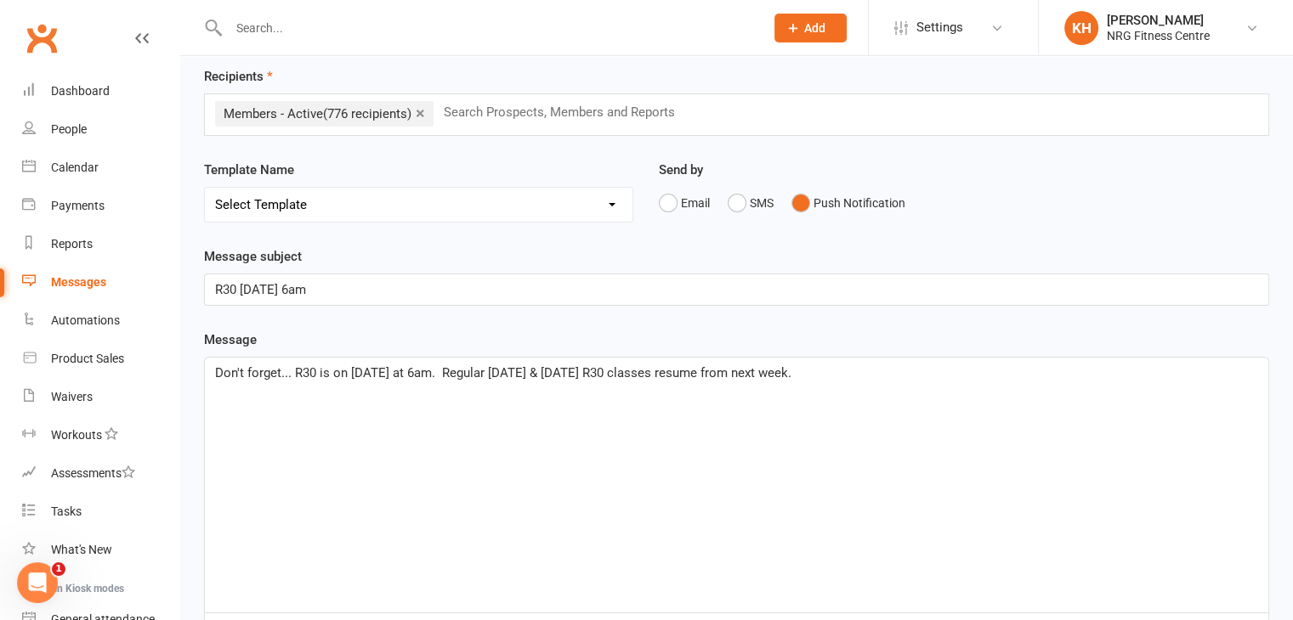
scroll to position [80, 0]
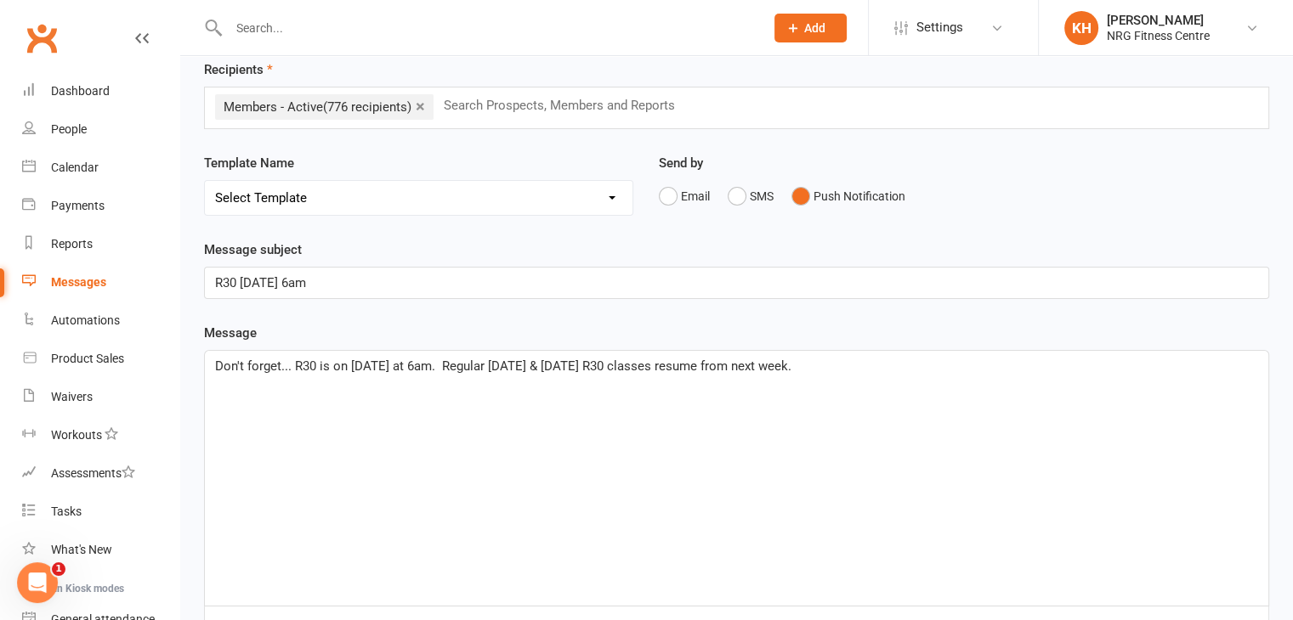
click at [608, 196] on select "Select Template [SMS] [Default template - review before using] Appointment remi…" at bounding box center [418, 198] width 427 height 34
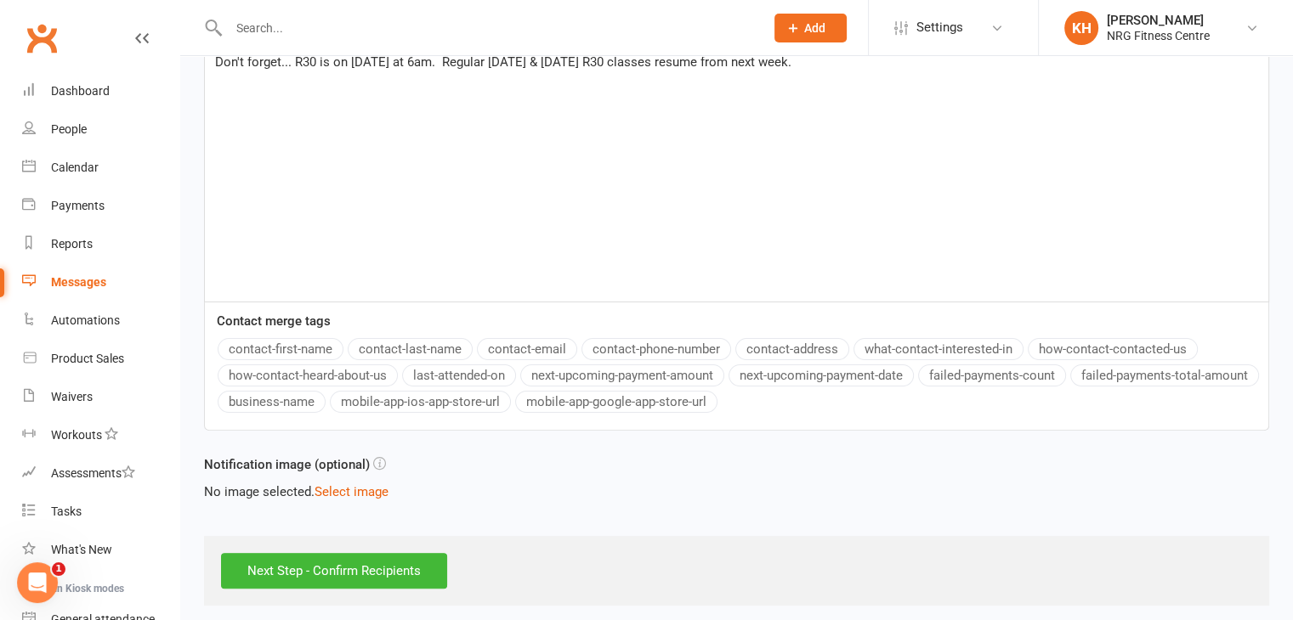
scroll to position [391, 0]
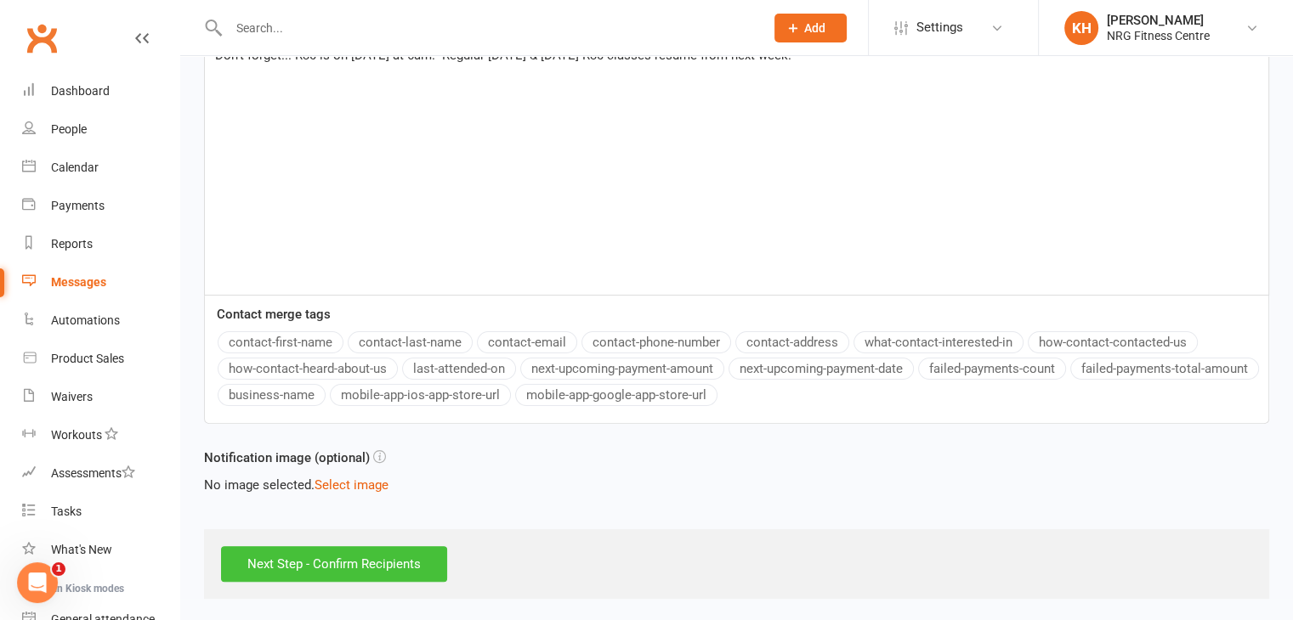
click at [350, 562] on input "Next Step - Confirm Recipients" at bounding box center [334, 564] width 226 height 36
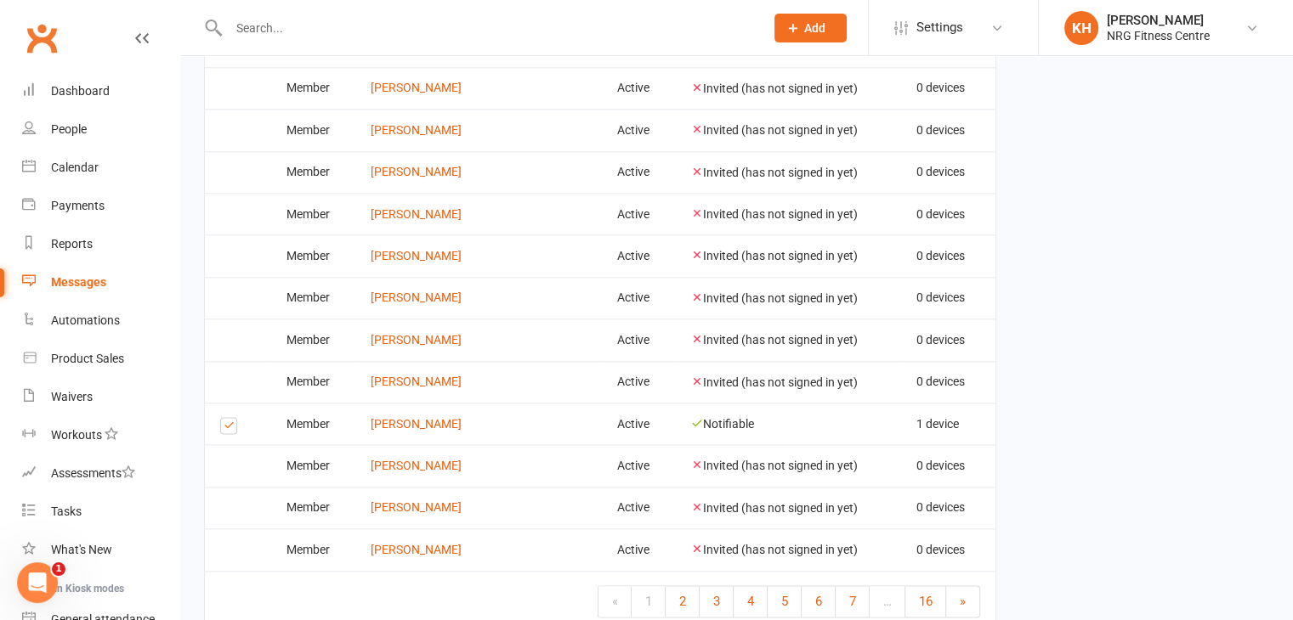
scroll to position [2130, 0]
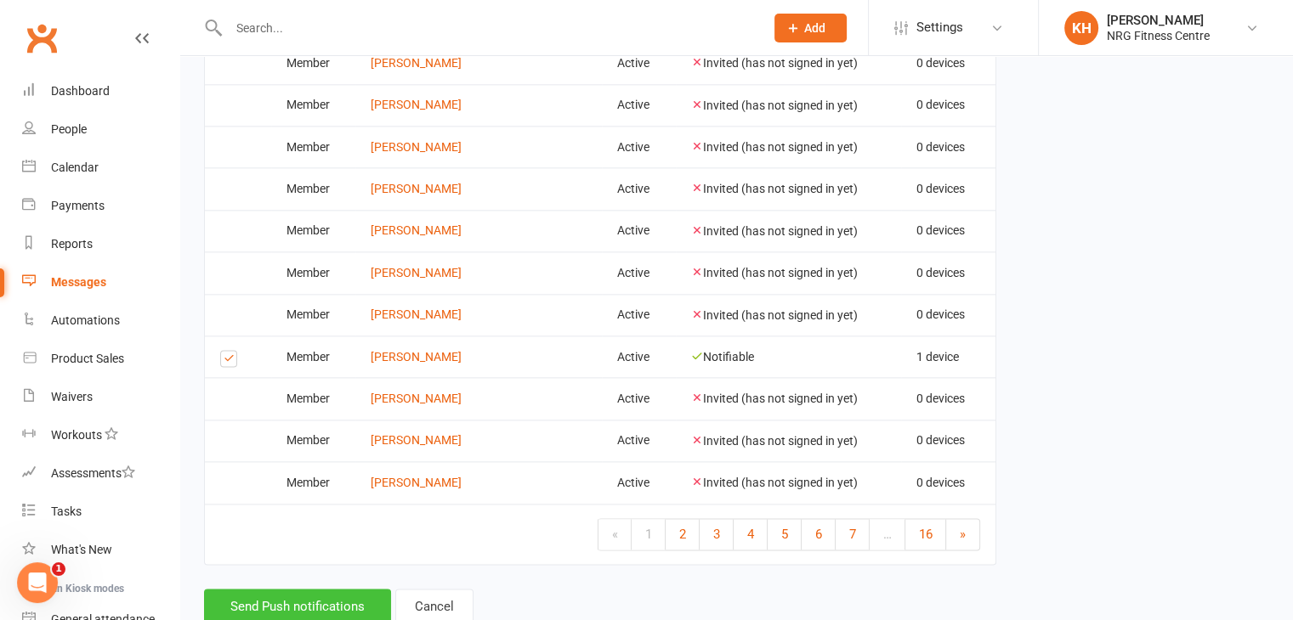
click at [264, 589] on button "Send Push notifications" at bounding box center [297, 607] width 187 height 36
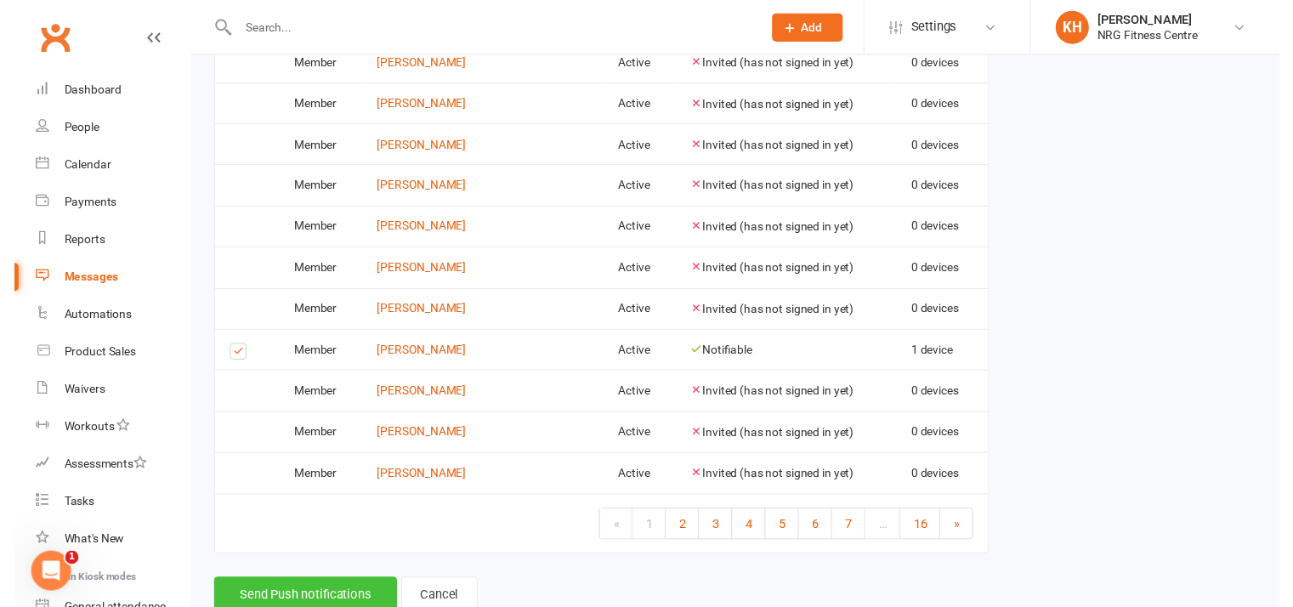
scroll to position [2103, 0]
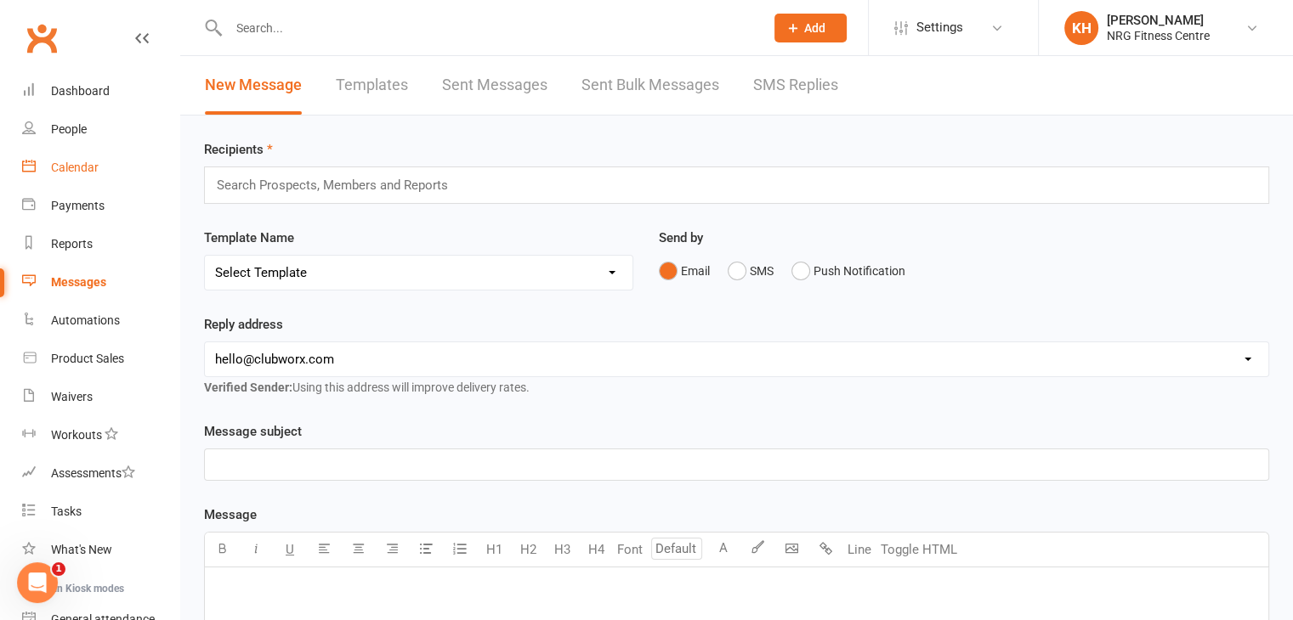
click at [75, 174] on div "Calendar" at bounding box center [75, 168] width 48 height 14
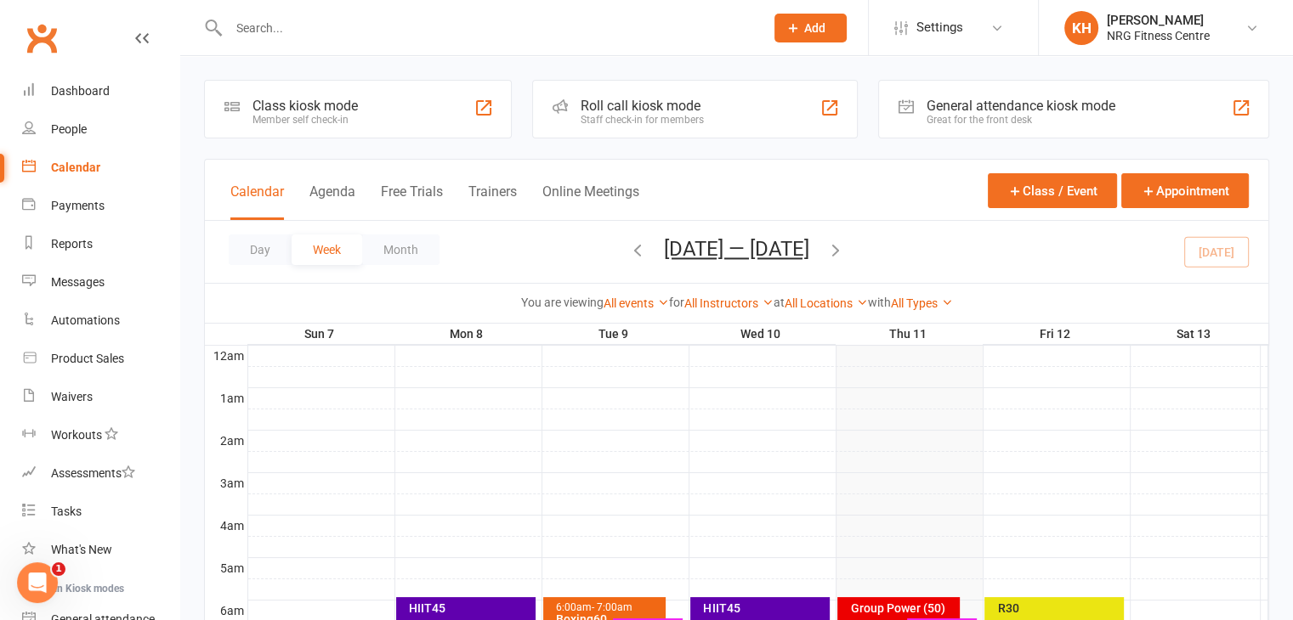
click at [1044, 606] on div "R30" at bounding box center [1058, 609] width 124 height 12
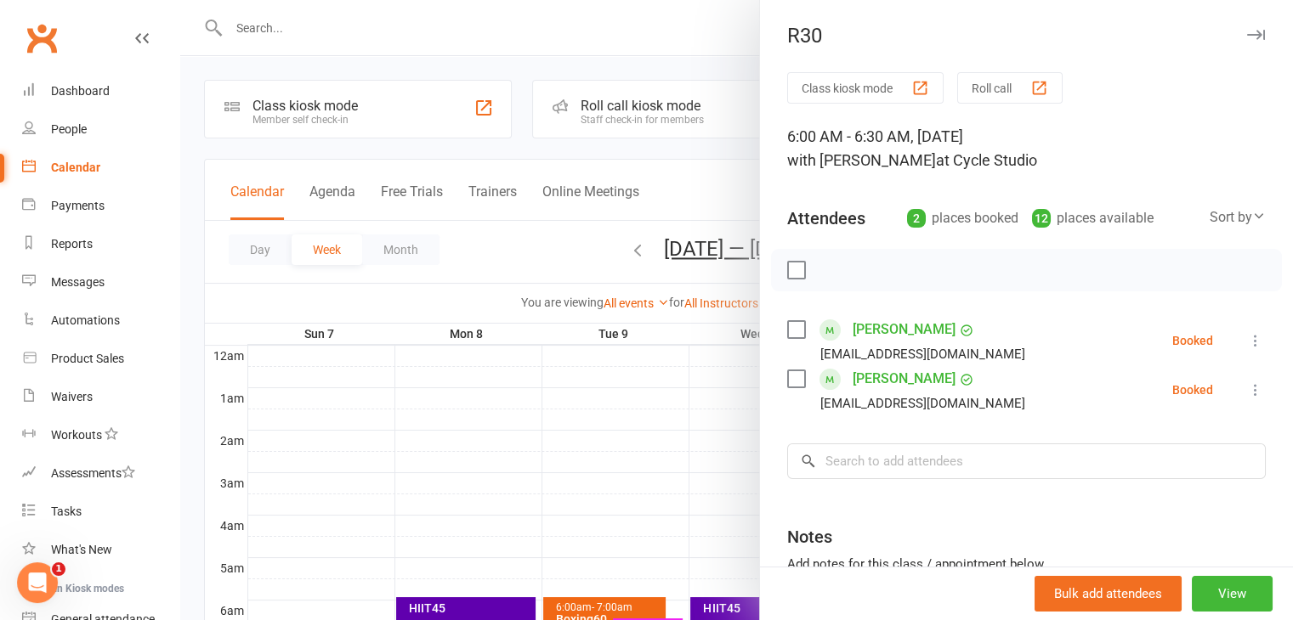
click at [1247, 38] on icon "button" at bounding box center [1256, 35] width 18 height 10
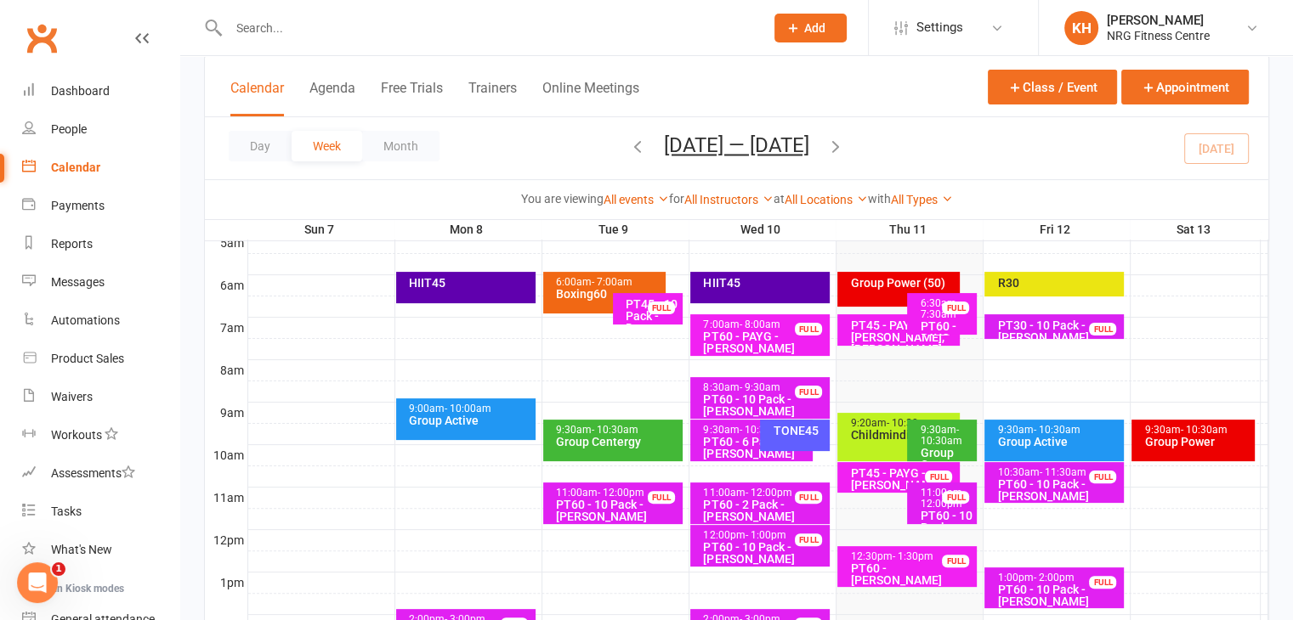
scroll to position [327, 0]
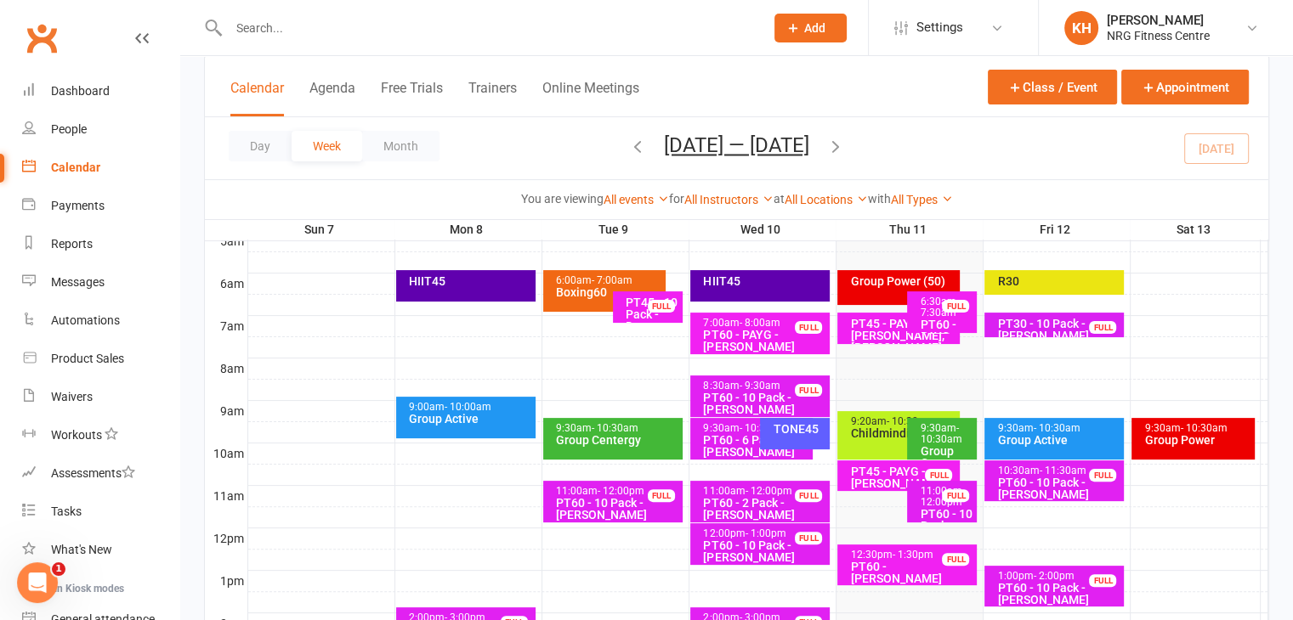
click at [636, 148] on icon "button" at bounding box center [637, 146] width 19 height 19
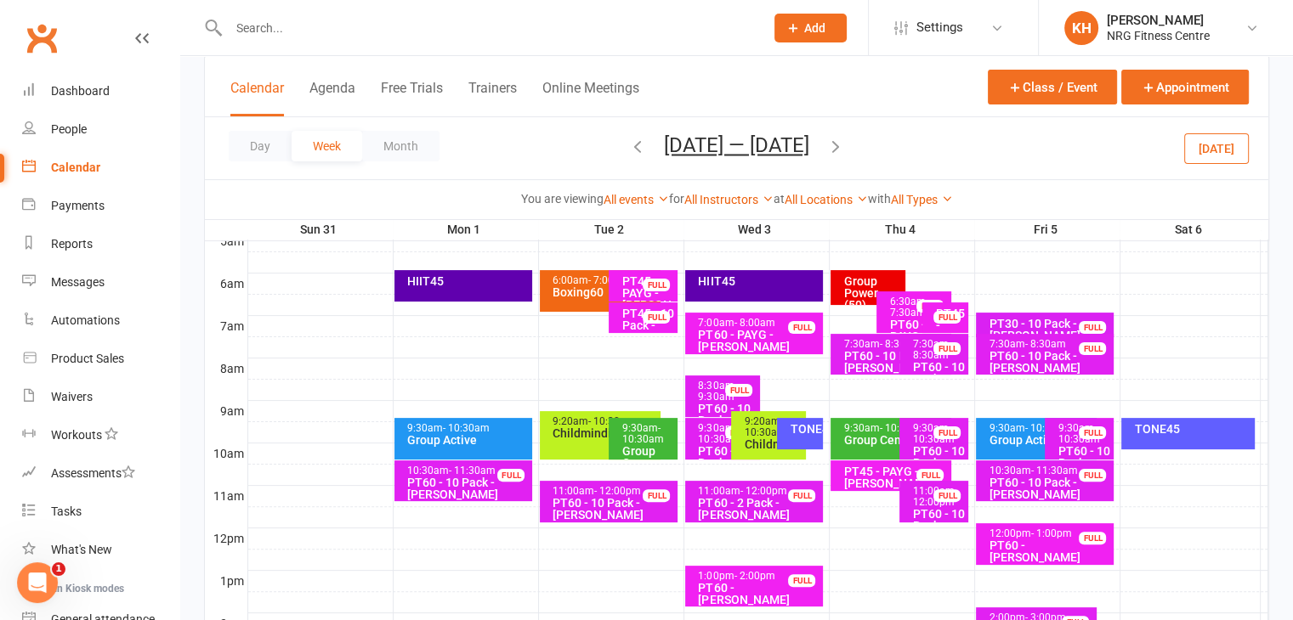
click at [845, 145] on icon "button" at bounding box center [835, 146] width 19 height 19
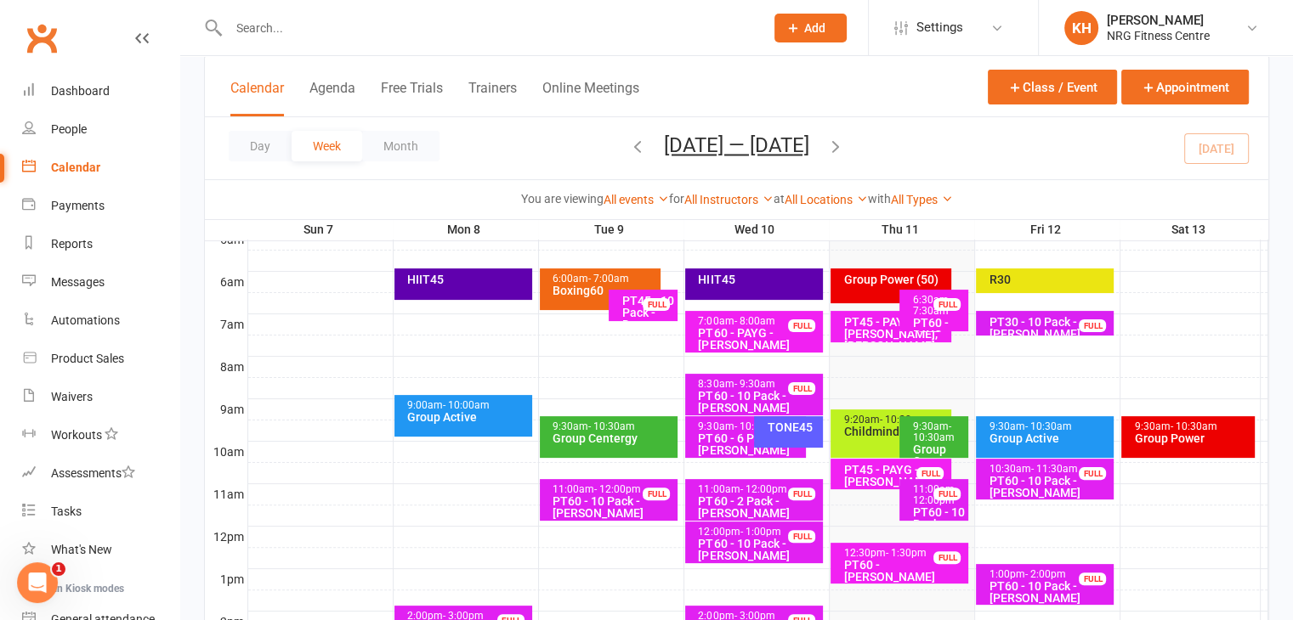
scroll to position [308, 0]
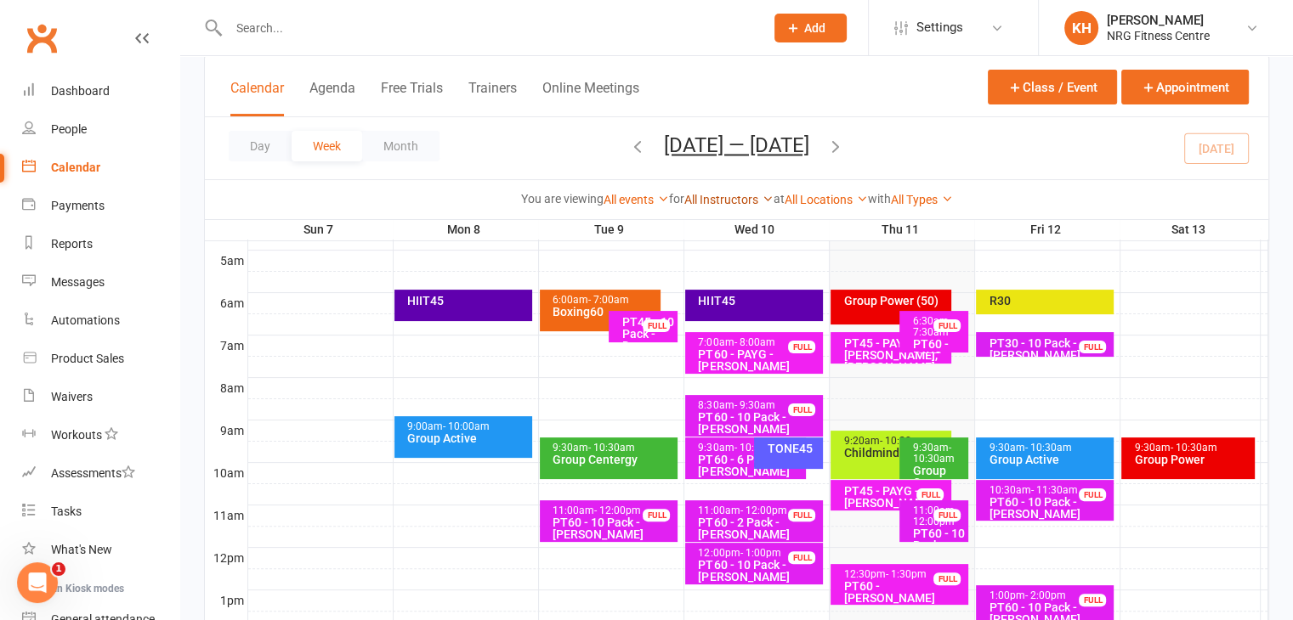
click at [764, 204] on icon at bounding box center [767, 199] width 12 height 12
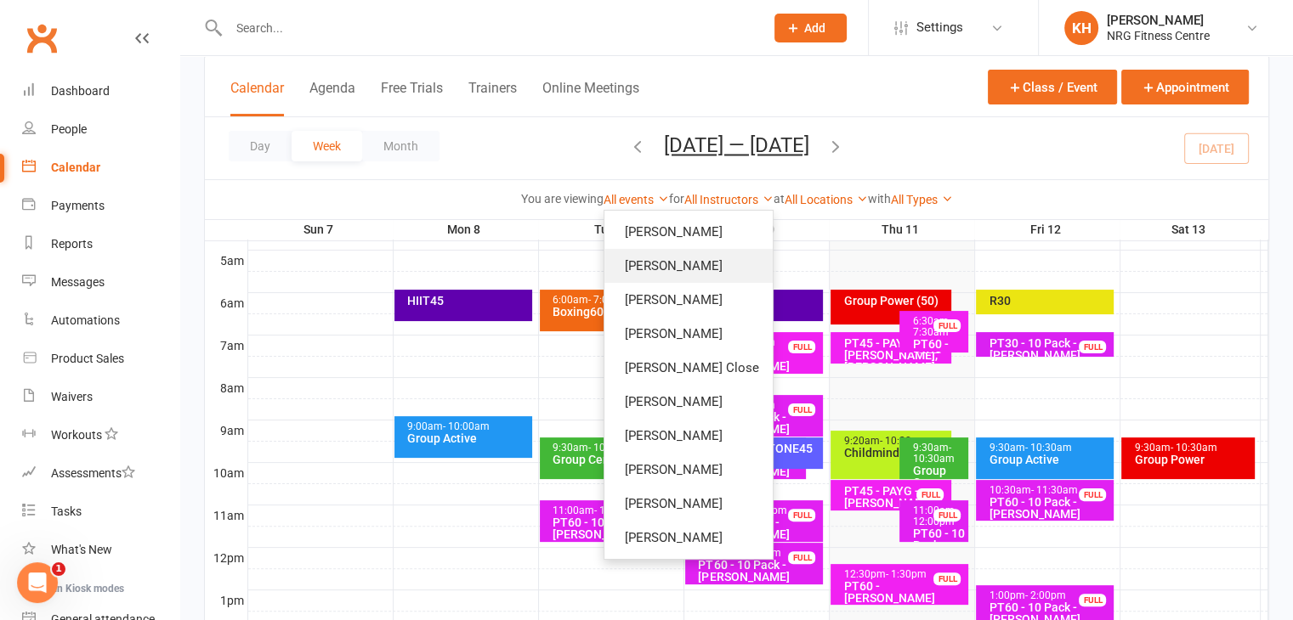
click at [669, 265] on link "[PERSON_NAME]" at bounding box center [688, 266] width 168 height 34
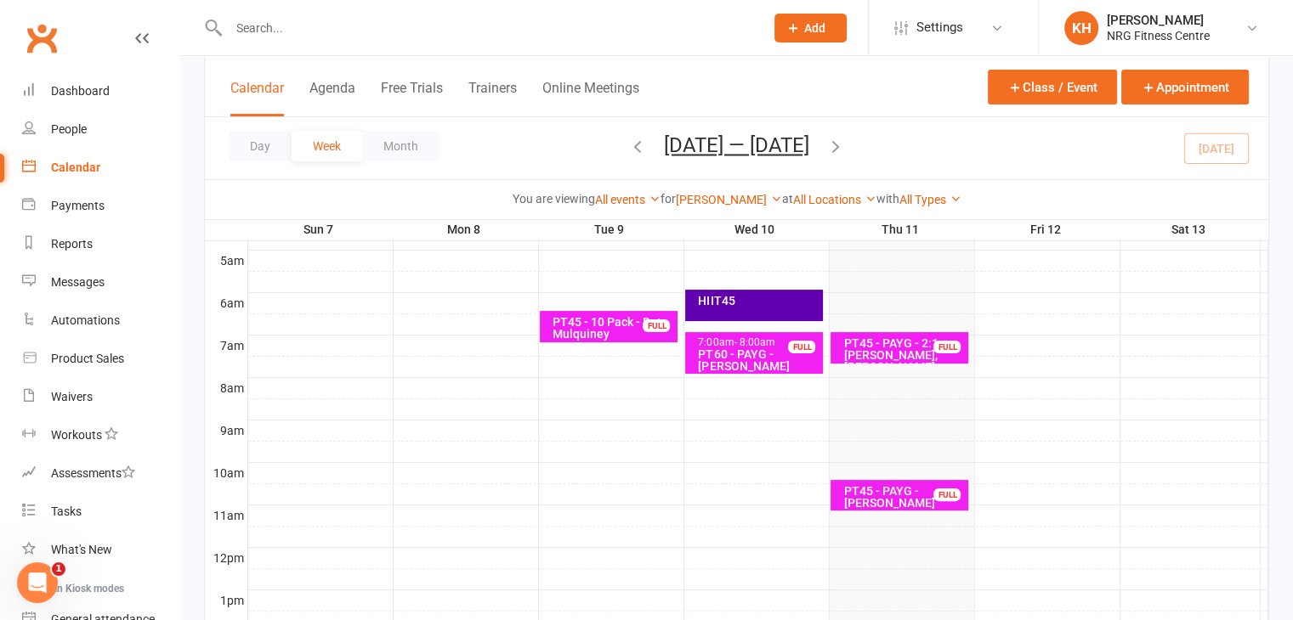
click at [633, 146] on icon "button" at bounding box center [637, 146] width 19 height 19
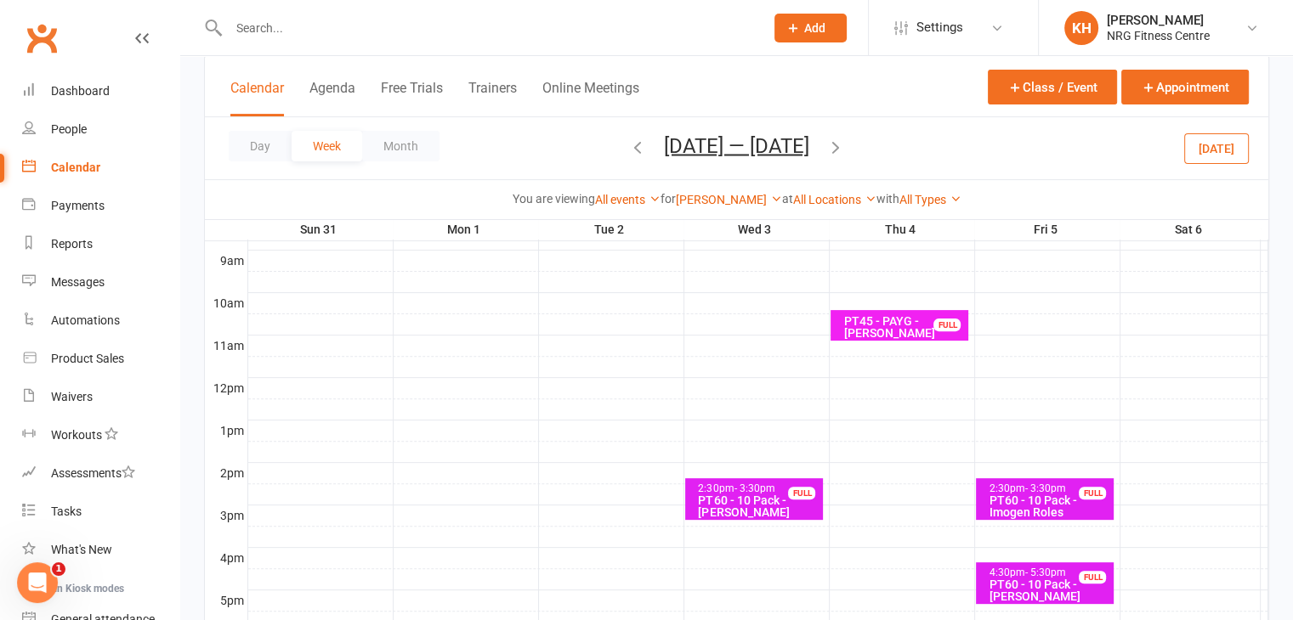
scroll to position [476, 0]
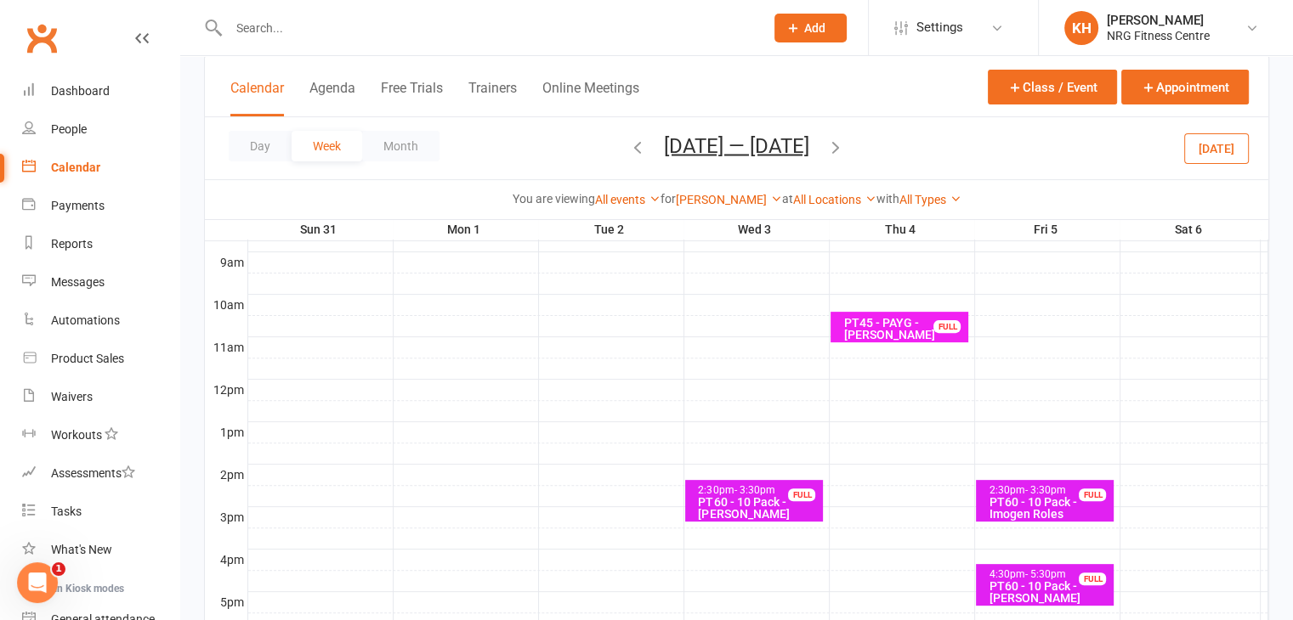
click at [845, 148] on icon "button" at bounding box center [835, 146] width 19 height 19
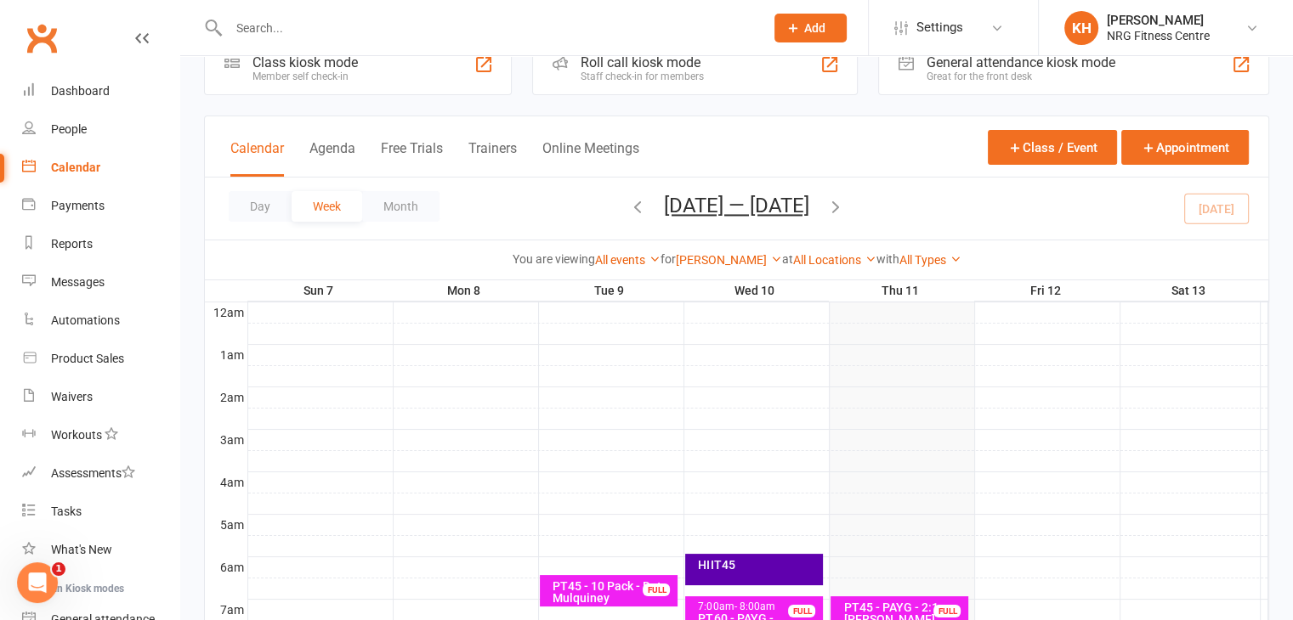
scroll to position [38, 0]
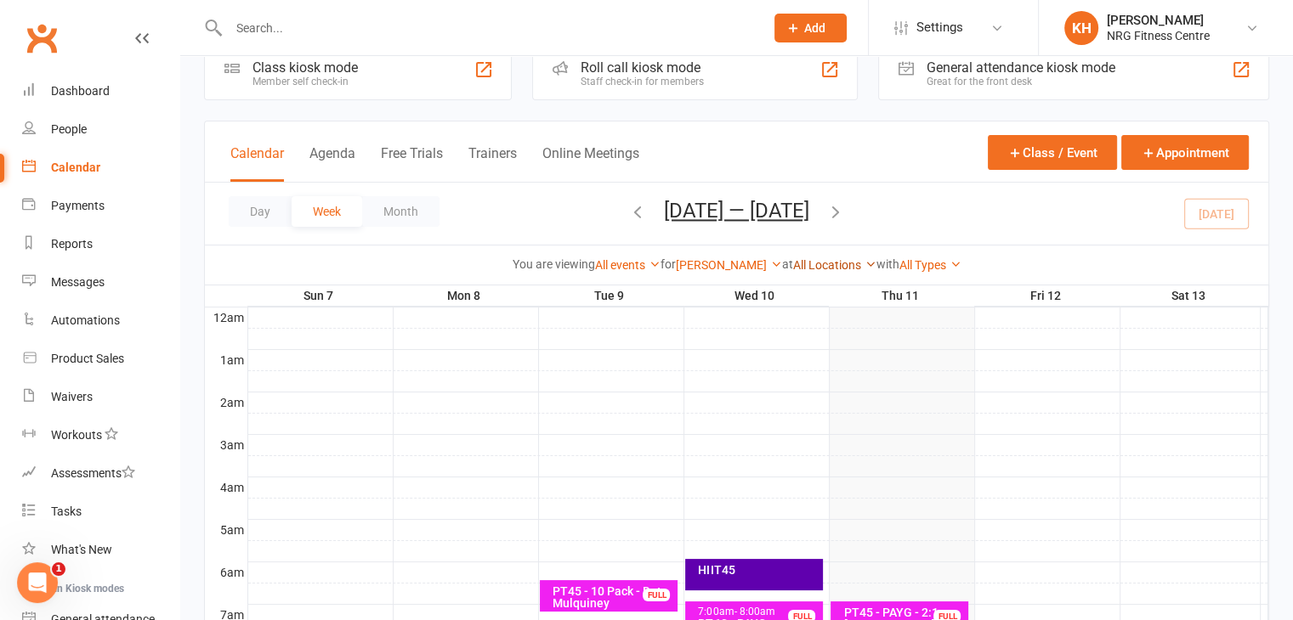
click at [860, 263] on link "All Locations" at bounding box center [834, 265] width 83 height 14
click at [952, 266] on link "All Types" at bounding box center [930, 265] width 62 height 14
click at [982, 471] on div at bounding box center [758, 466] width 1020 height 20
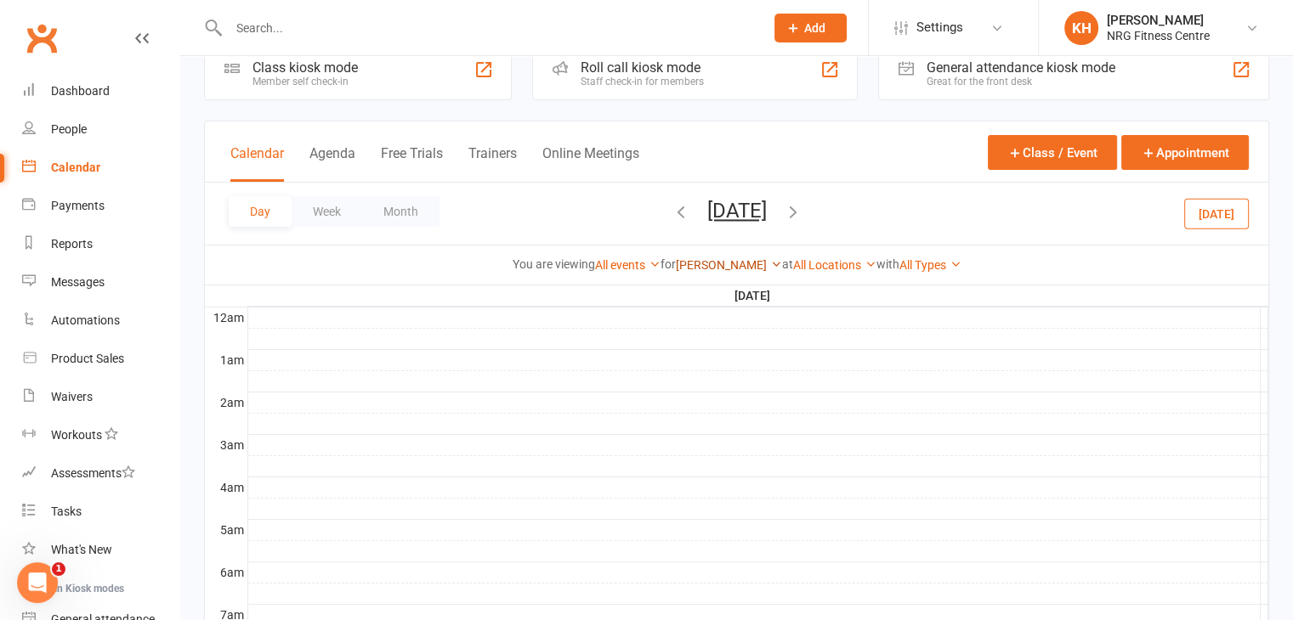
click at [745, 263] on link "[PERSON_NAME]" at bounding box center [729, 265] width 106 height 14
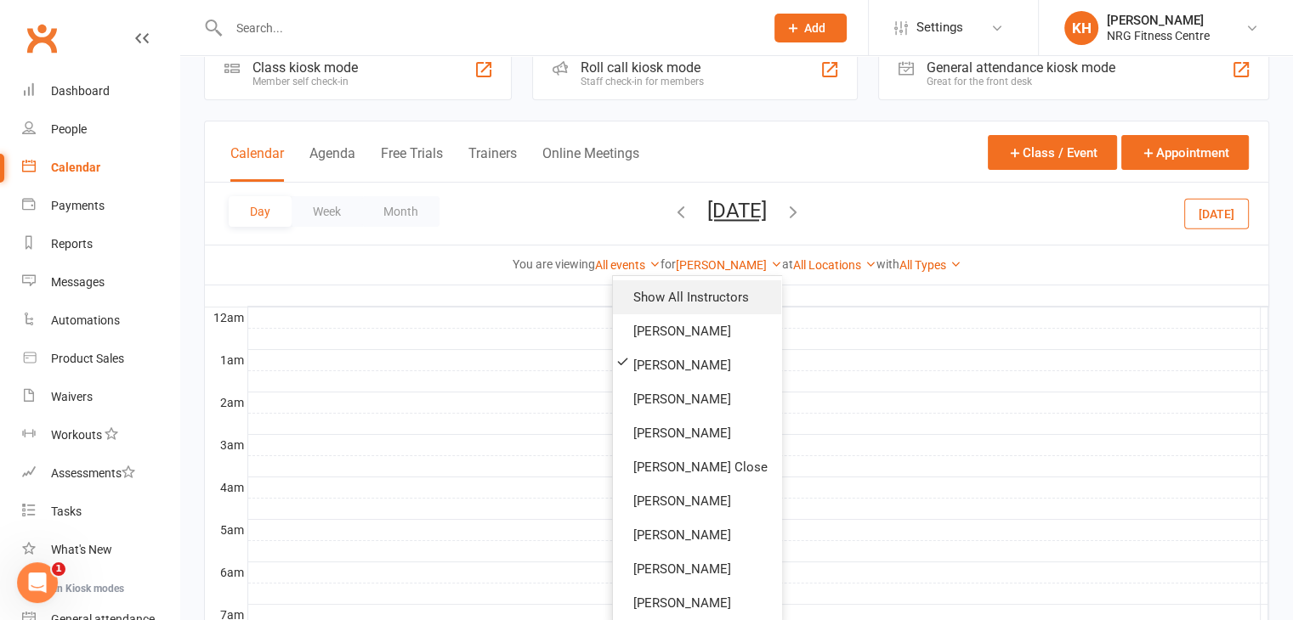
click at [688, 297] on link "Show All Instructors" at bounding box center [697, 297] width 168 height 34
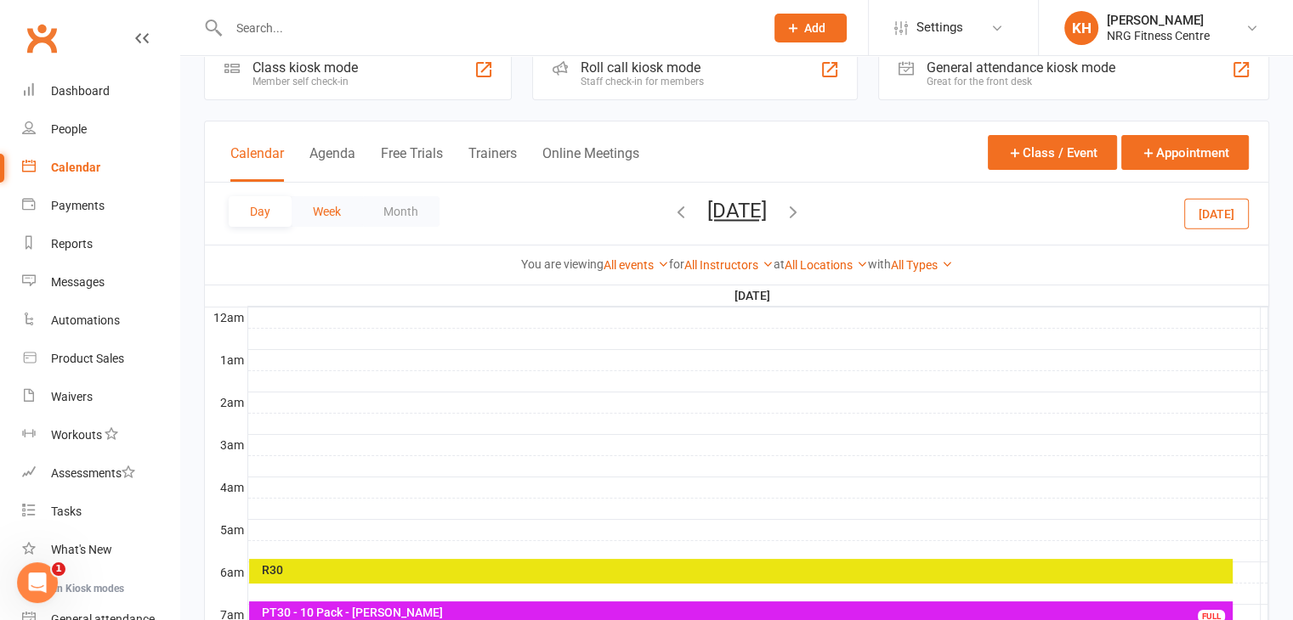
click at [317, 215] on button "Week" at bounding box center [326, 211] width 71 height 31
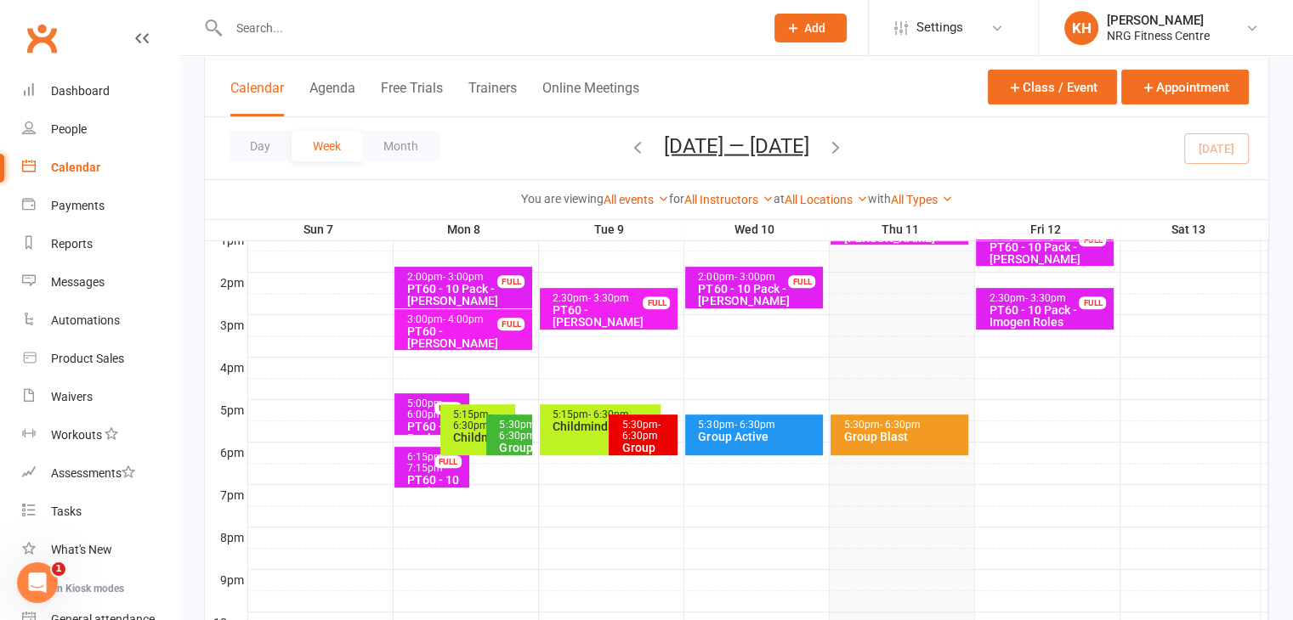
scroll to position [670, 0]
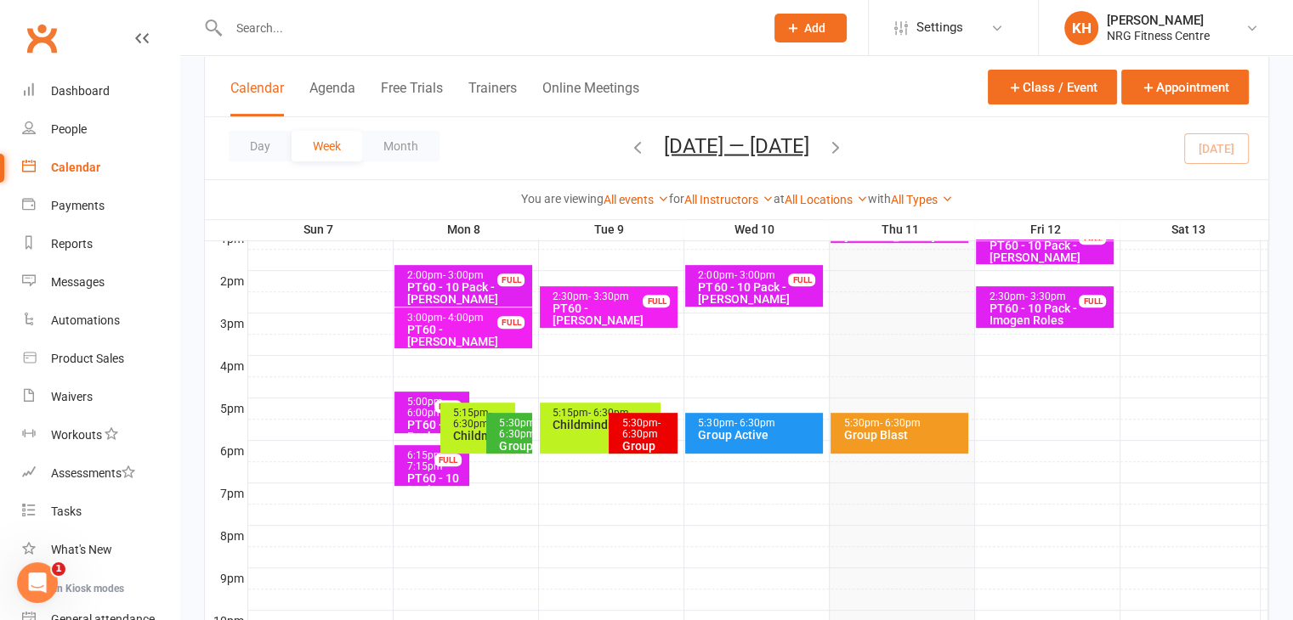
click at [918, 423] on span "- 6:30pm" at bounding box center [899, 423] width 41 height 12
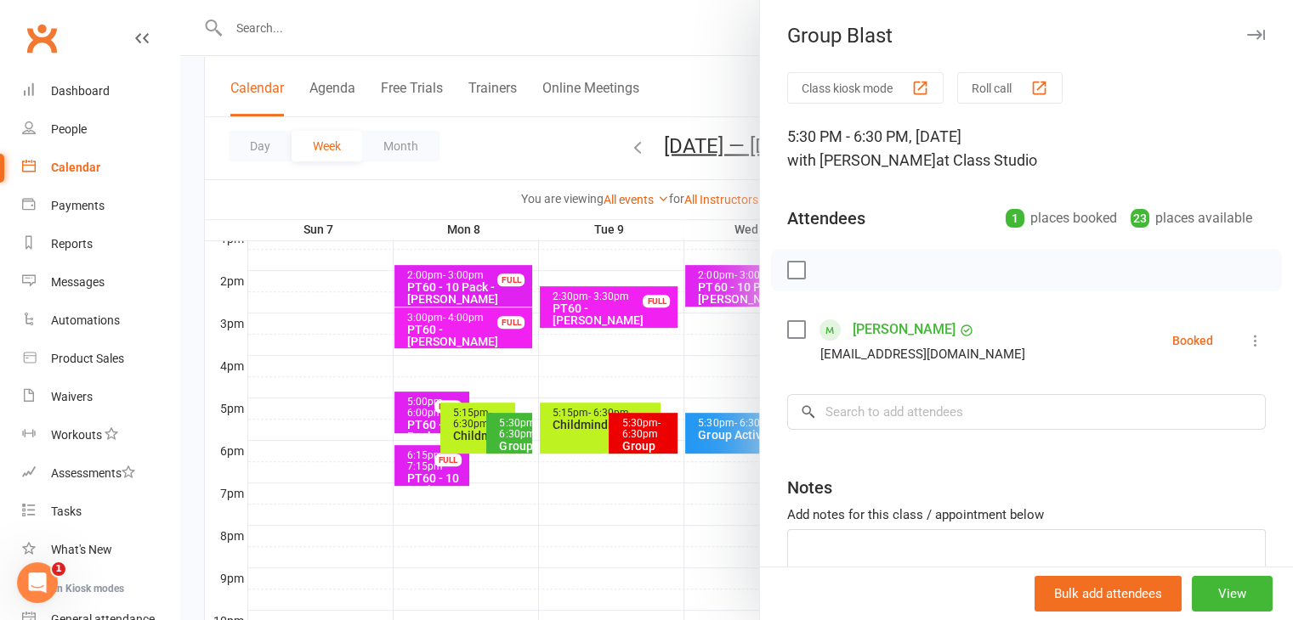
click at [1247, 32] on icon "button" at bounding box center [1256, 35] width 18 height 10
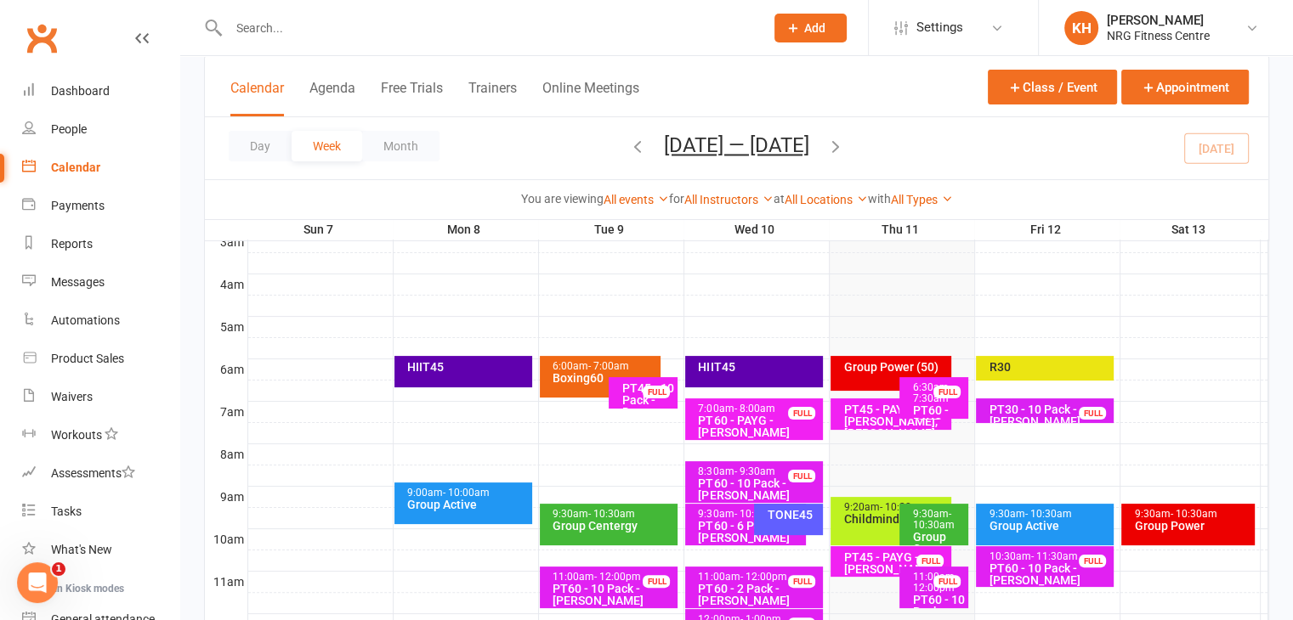
scroll to position [239, 0]
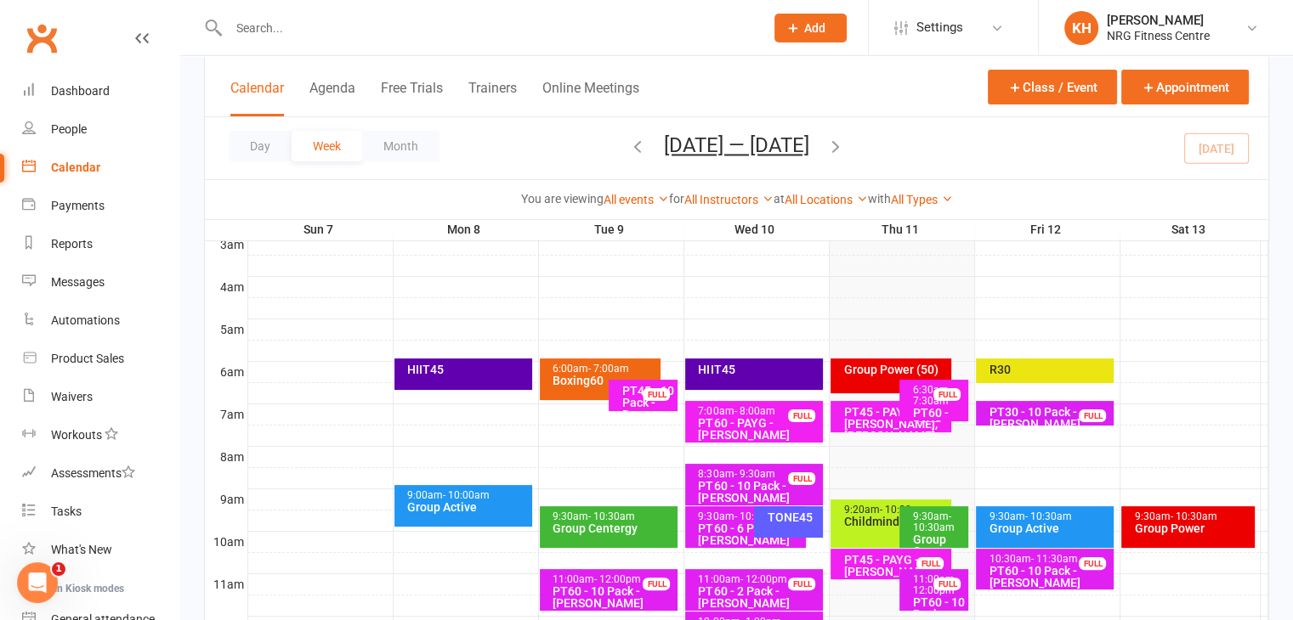
click at [1064, 379] on div "R30" at bounding box center [1045, 371] width 138 height 25
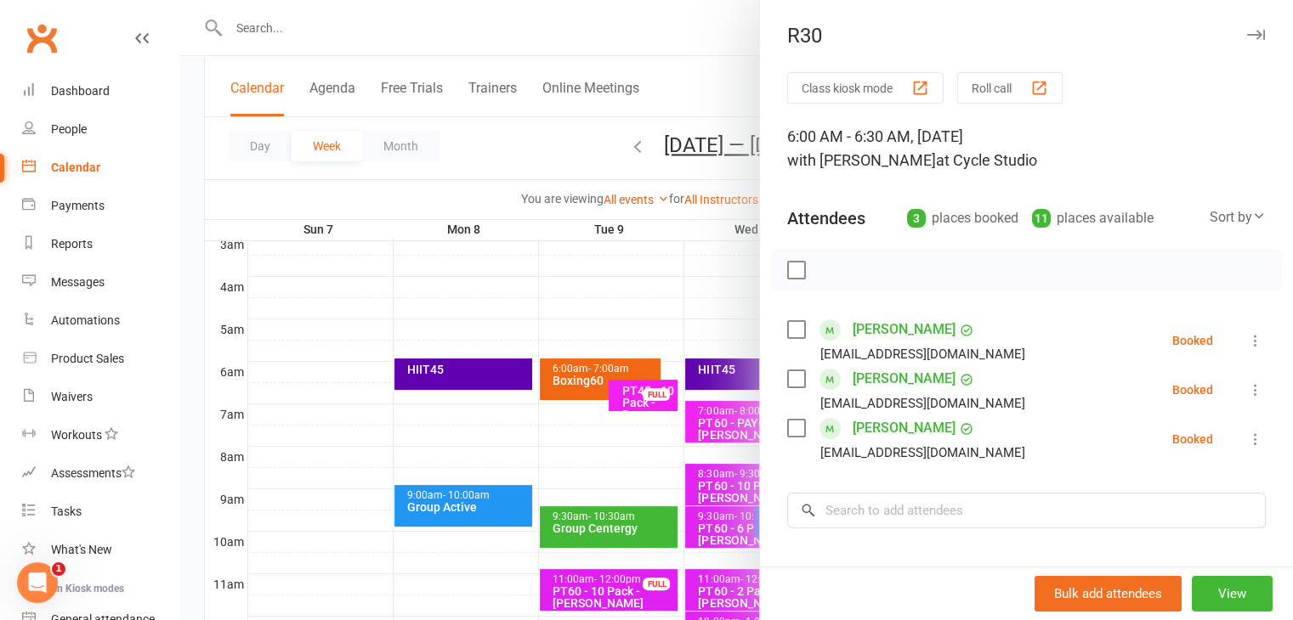
click at [1247, 37] on icon "button" at bounding box center [1256, 35] width 18 height 10
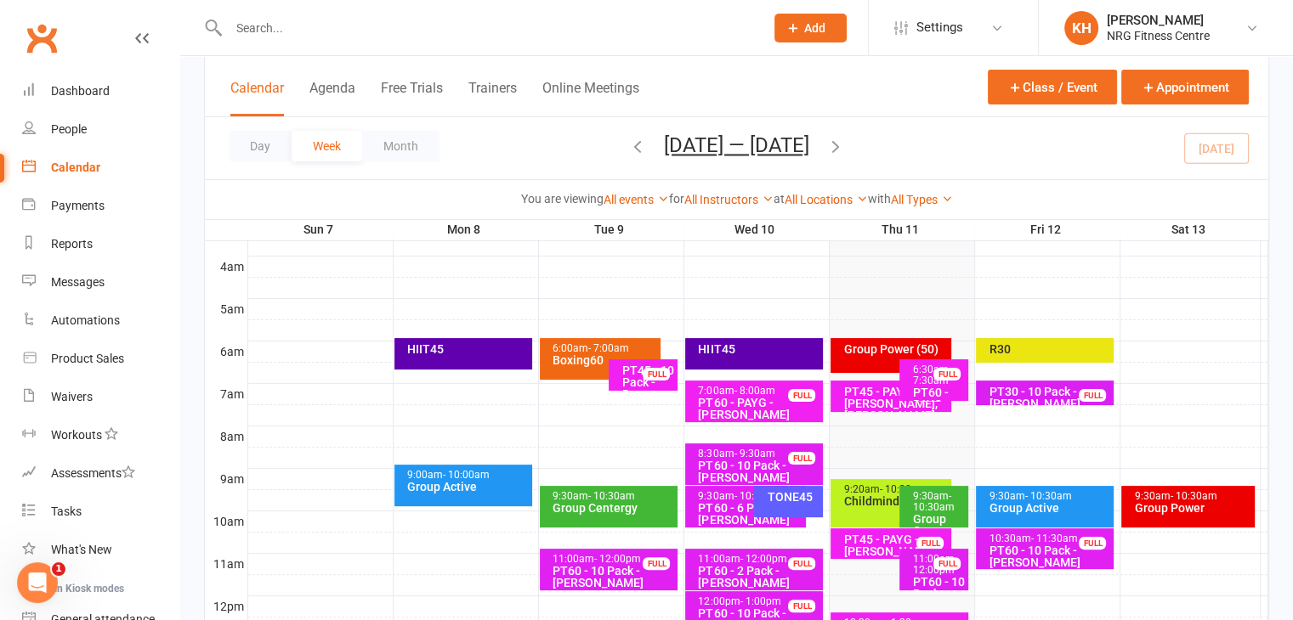
scroll to position [265, 0]
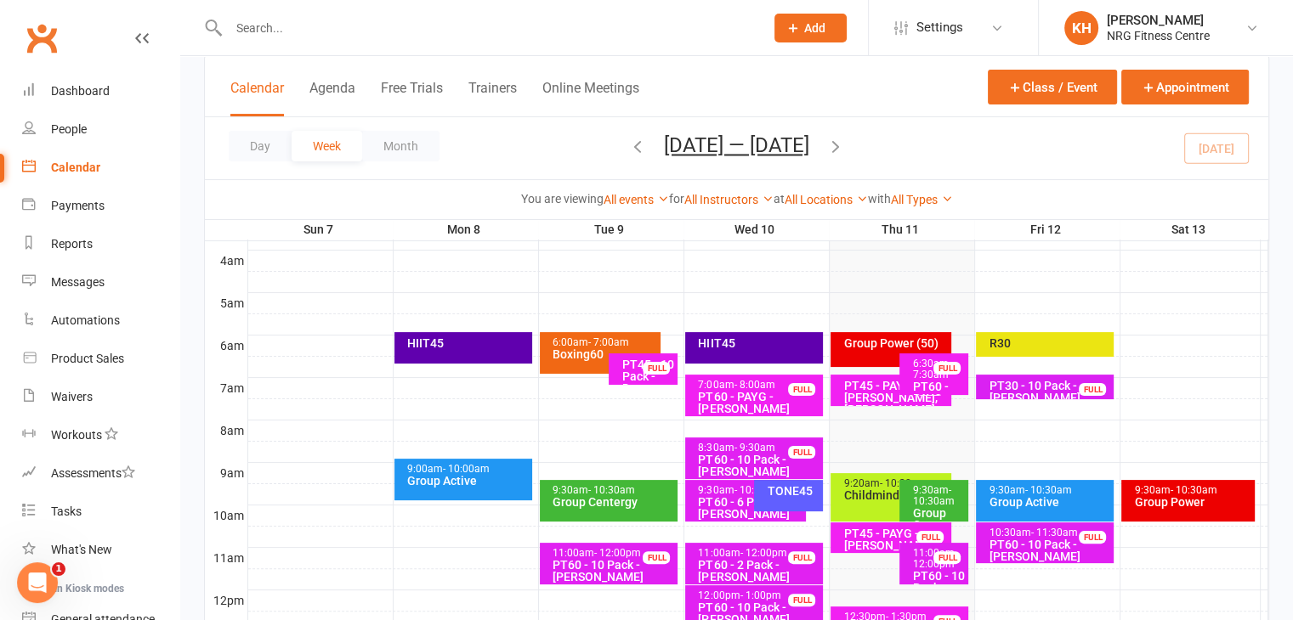
click at [877, 349] on div "Group Power (50)" at bounding box center [890, 349] width 121 height 35
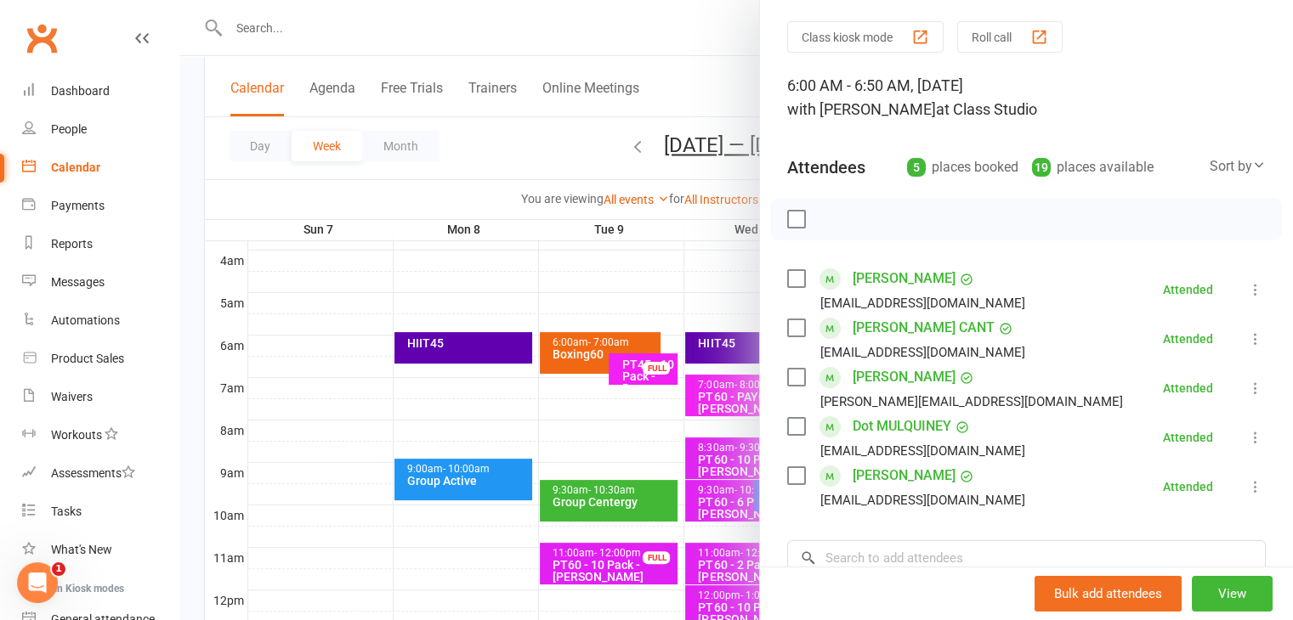
scroll to position [0, 0]
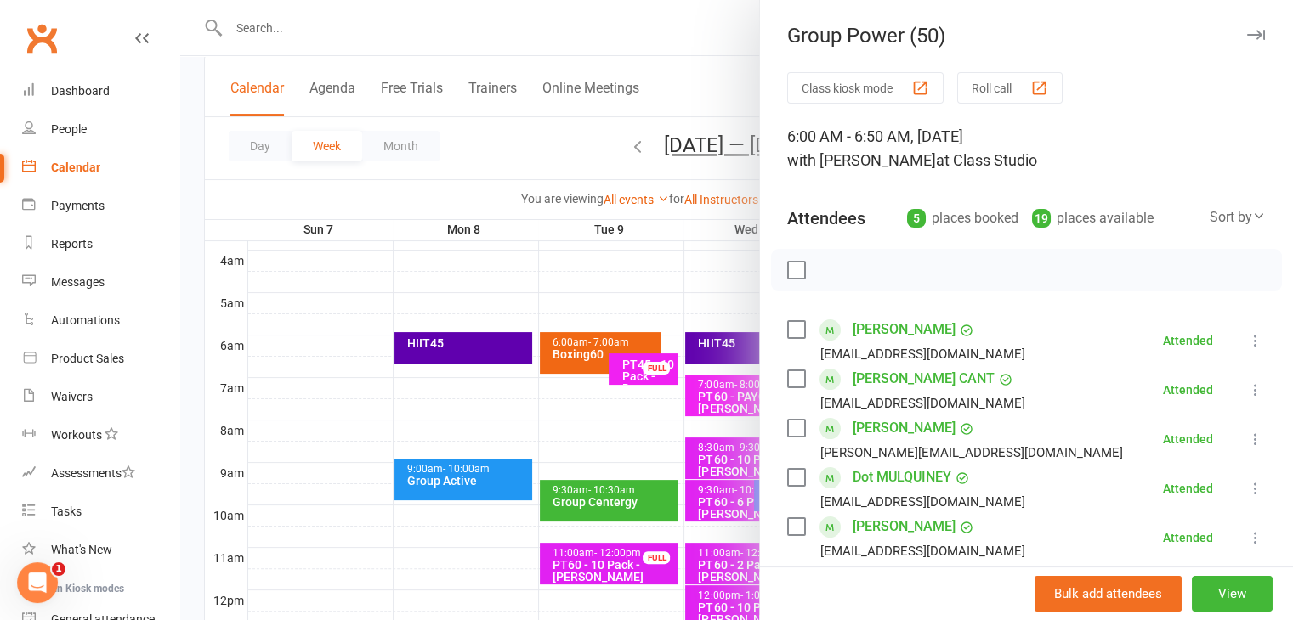
click at [1247, 37] on icon "button" at bounding box center [1256, 35] width 18 height 10
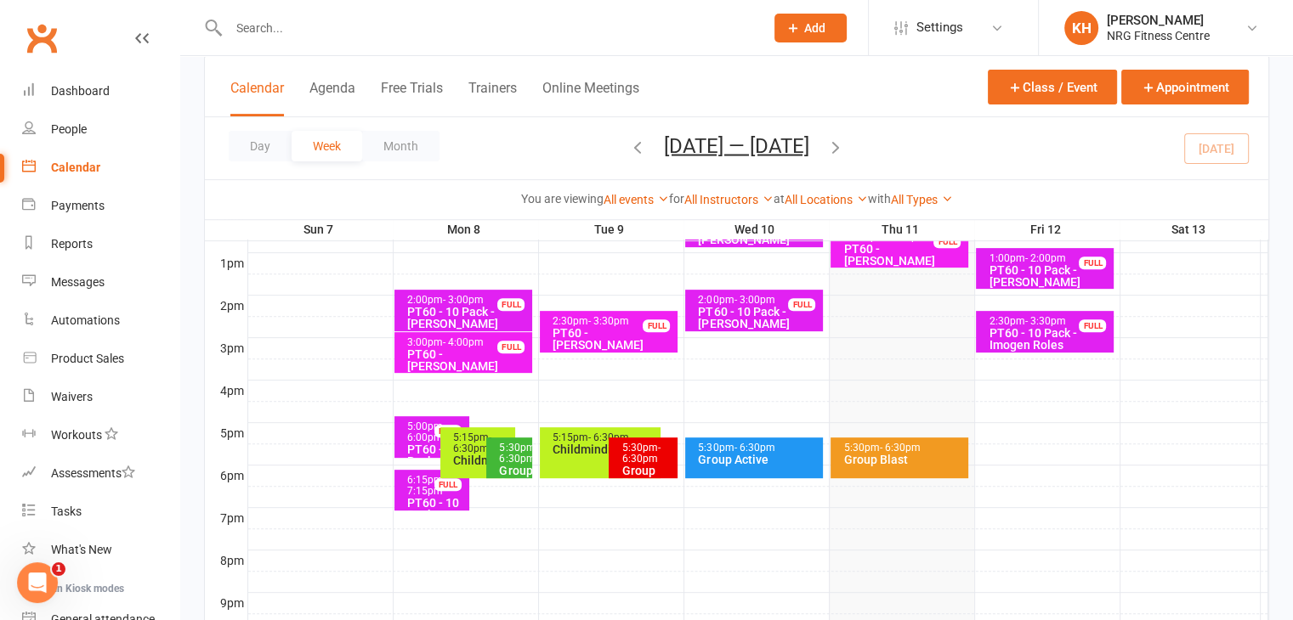
scroll to position [650, 0]
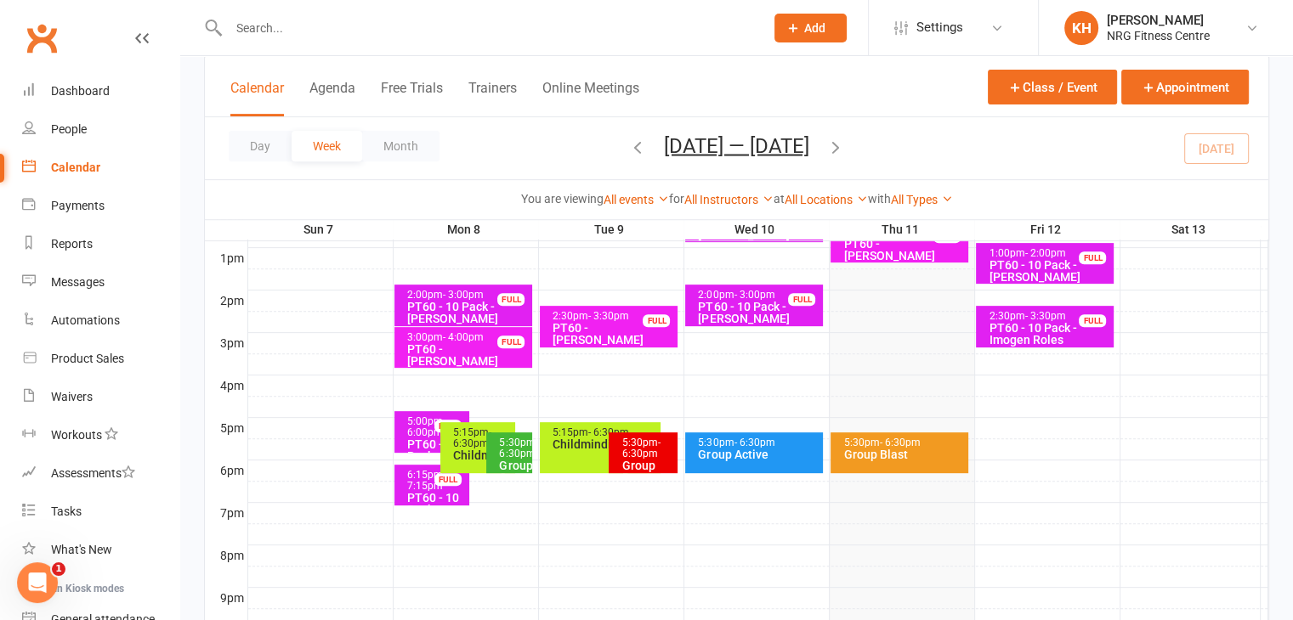
click at [904, 468] on div "5:30pm - 6:30pm Group Blast" at bounding box center [899, 453] width 138 height 41
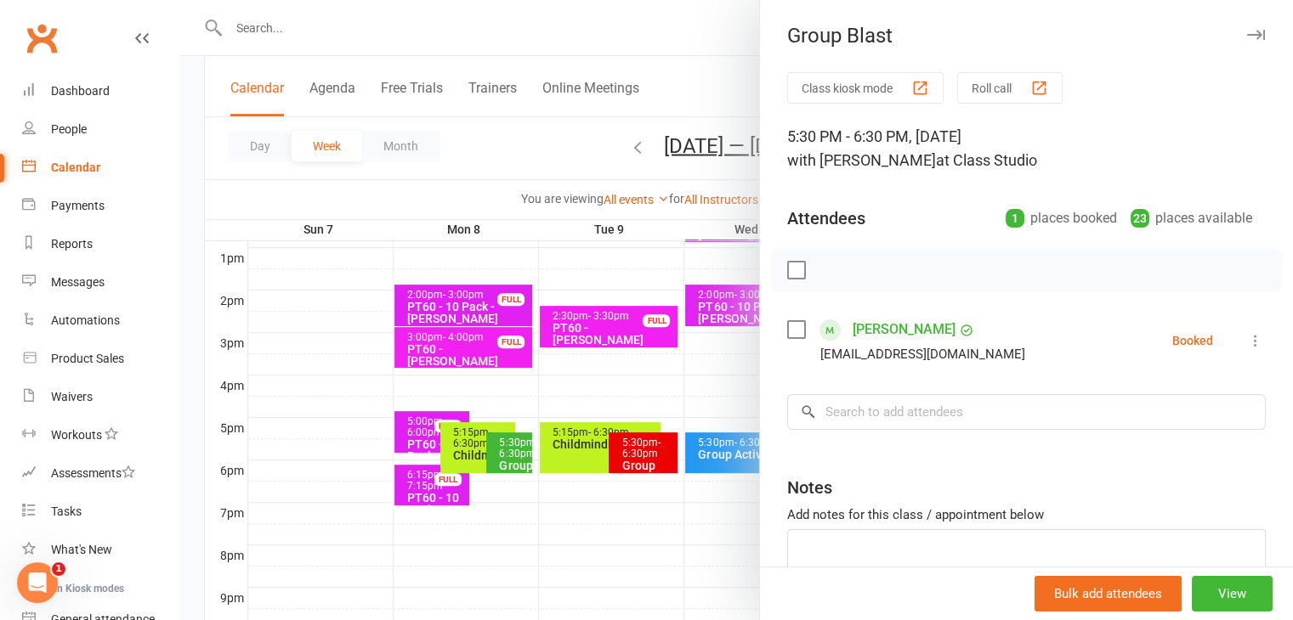
click at [1247, 37] on icon "button" at bounding box center [1256, 35] width 18 height 10
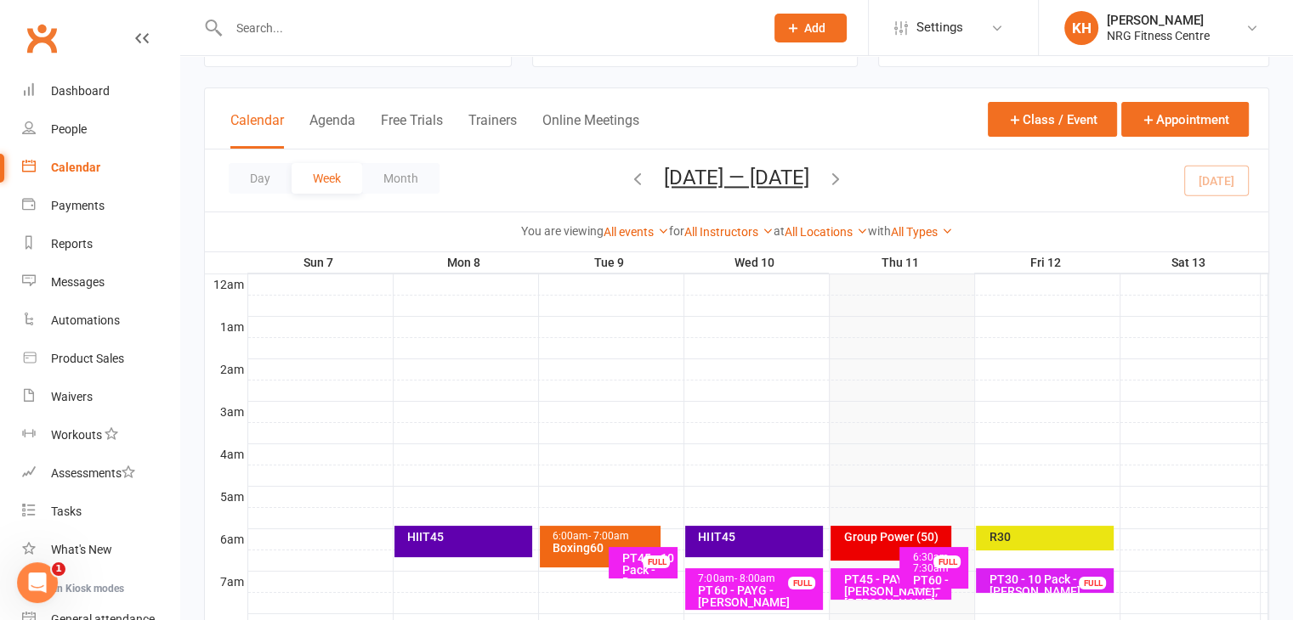
scroll to position [65, 0]
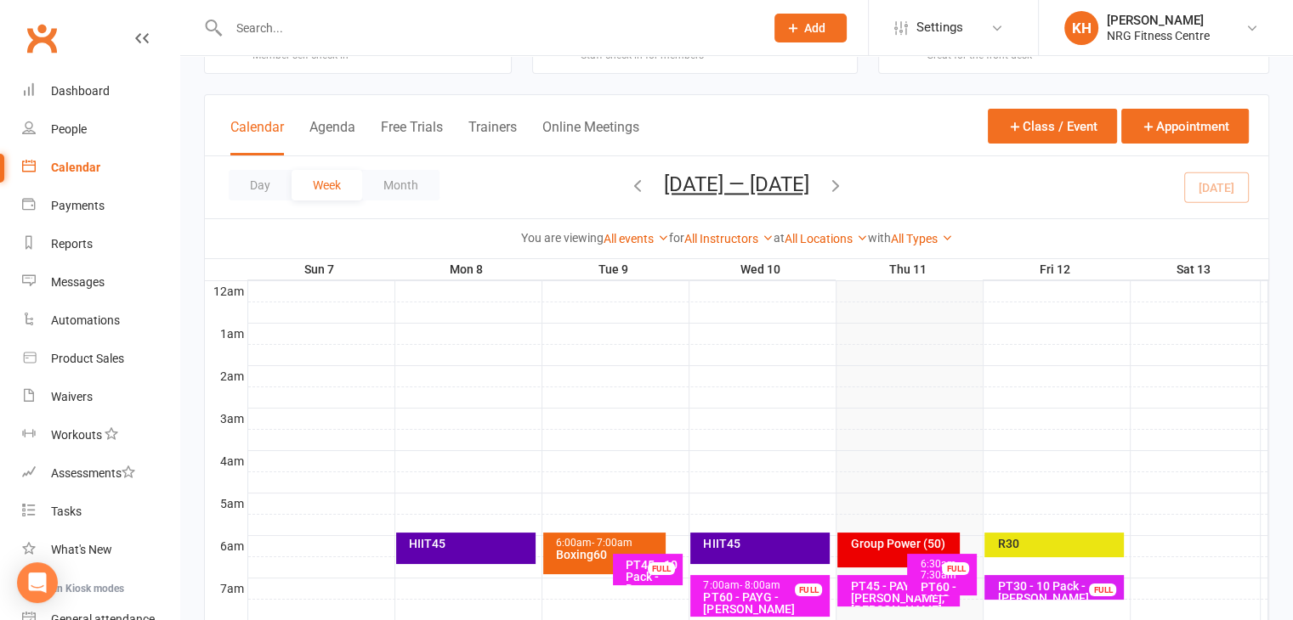
click at [1048, 551] on div "R30" at bounding box center [1053, 545] width 139 height 25
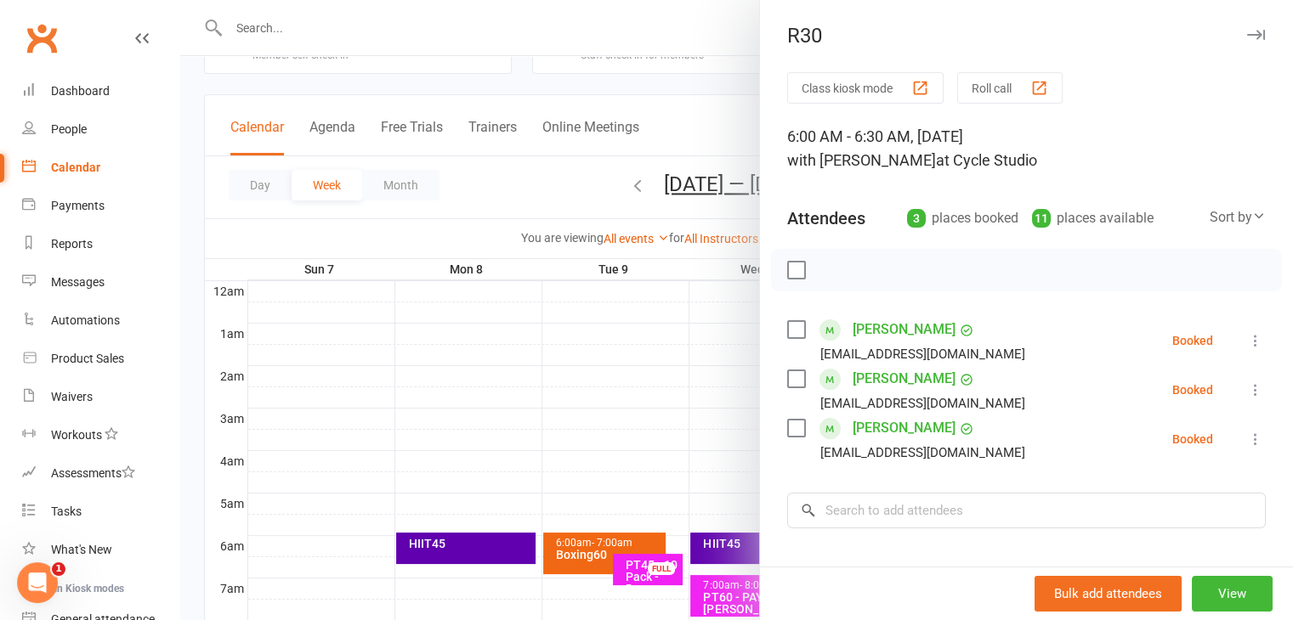
click at [1247, 35] on icon "button" at bounding box center [1256, 35] width 18 height 10
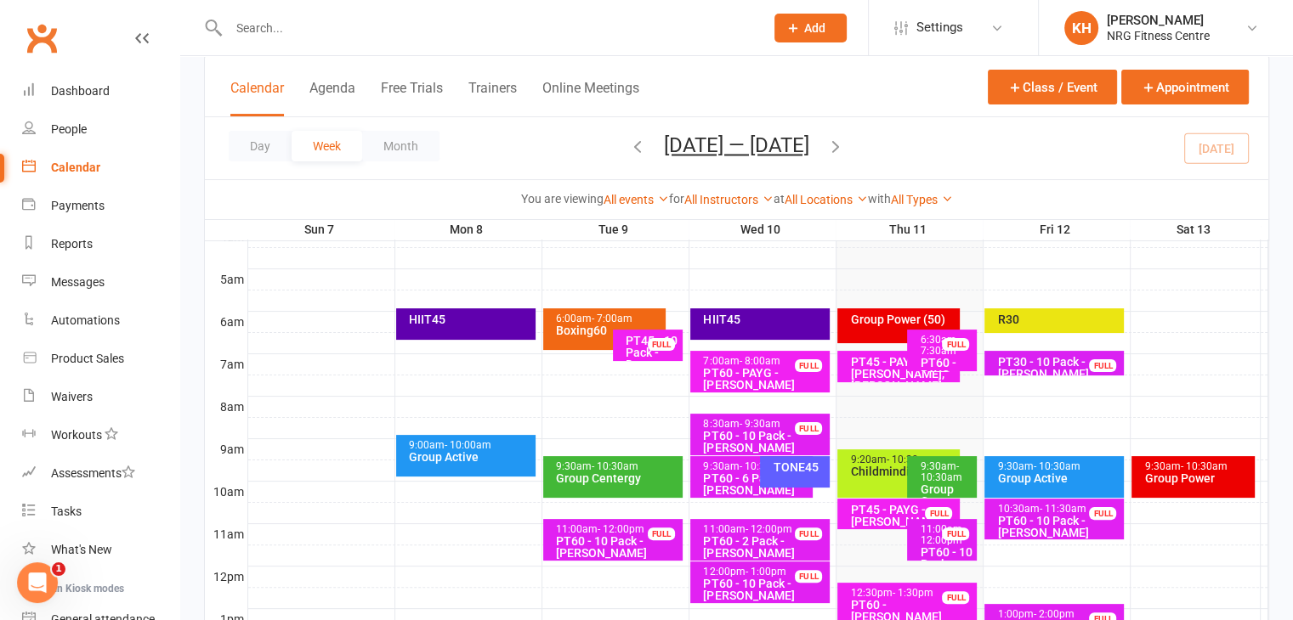
scroll to position [286, 0]
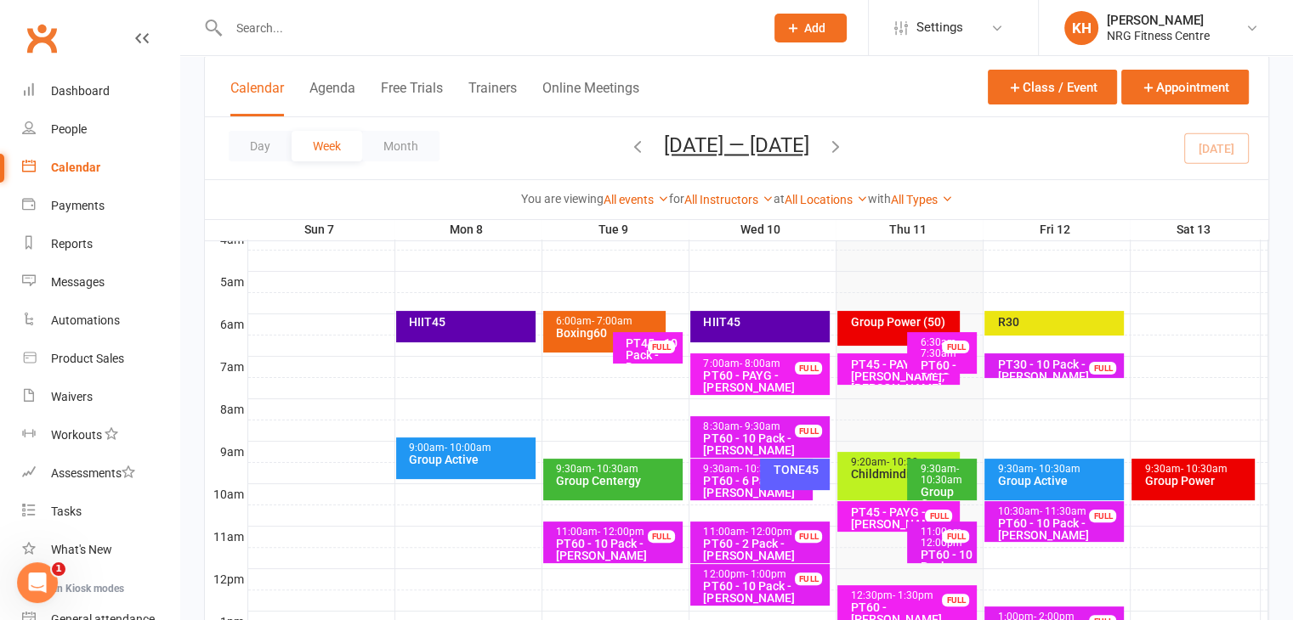
click at [1085, 483] on div "Group Active" at bounding box center [1058, 481] width 124 height 12
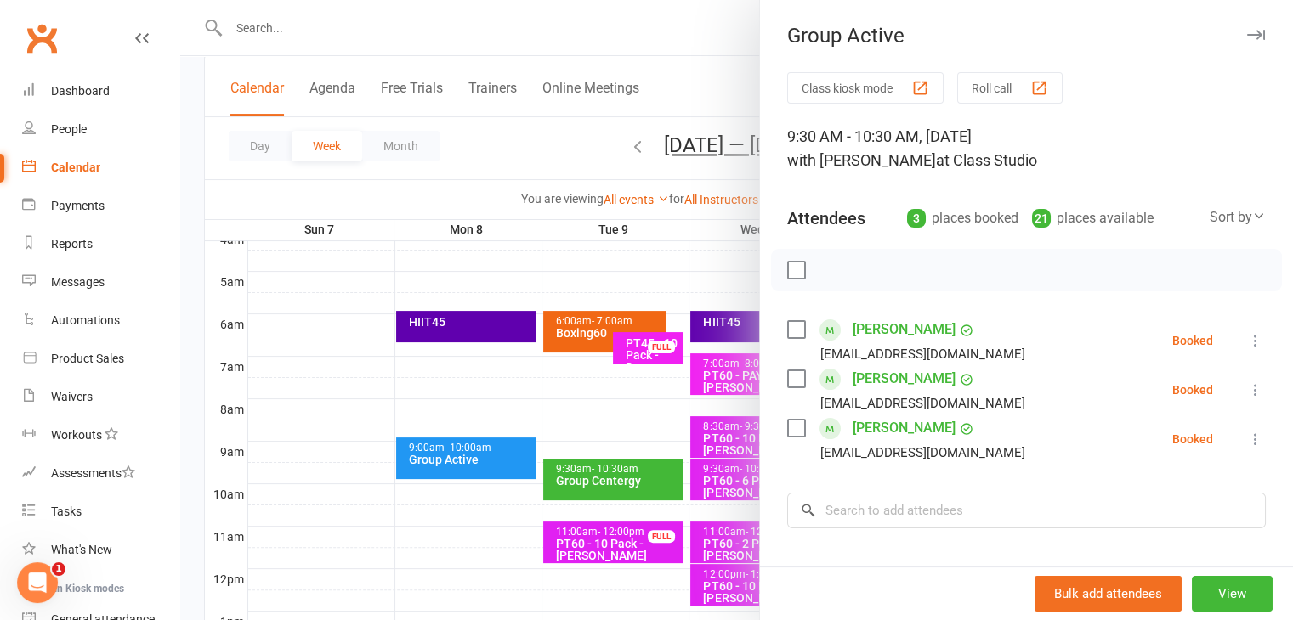
click at [1247, 37] on icon "button" at bounding box center [1256, 35] width 18 height 10
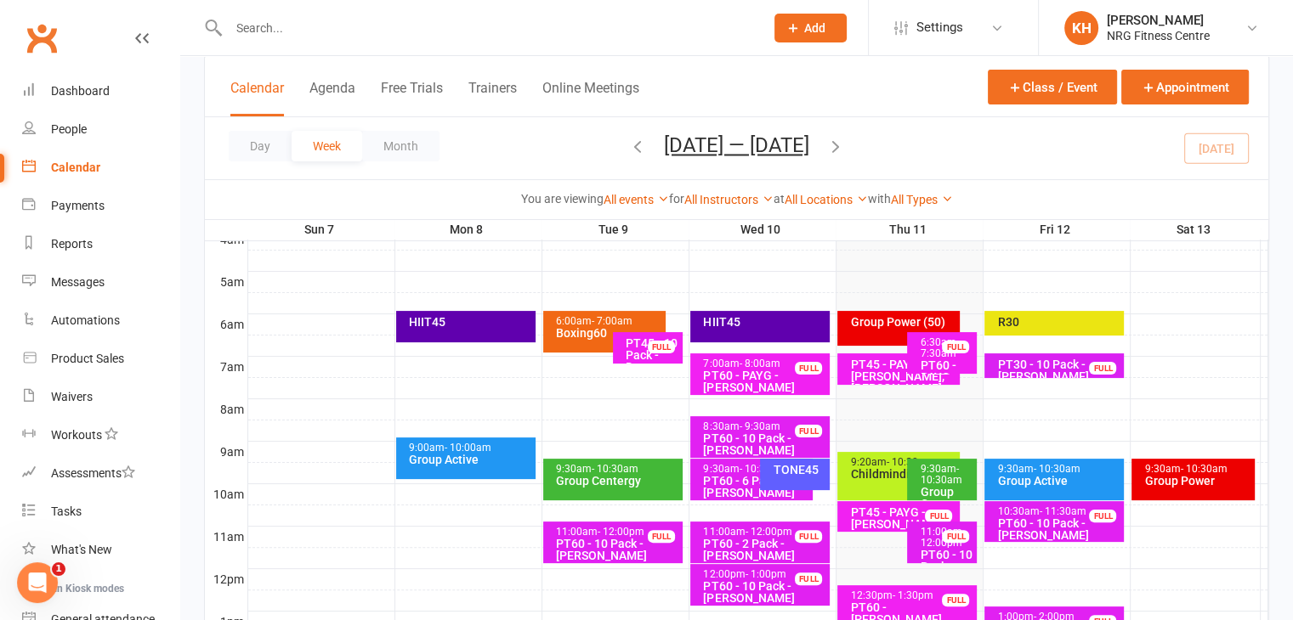
click at [1204, 470] on span "- 10:30am" at bounding box center [1203, 469] width 47 height 12
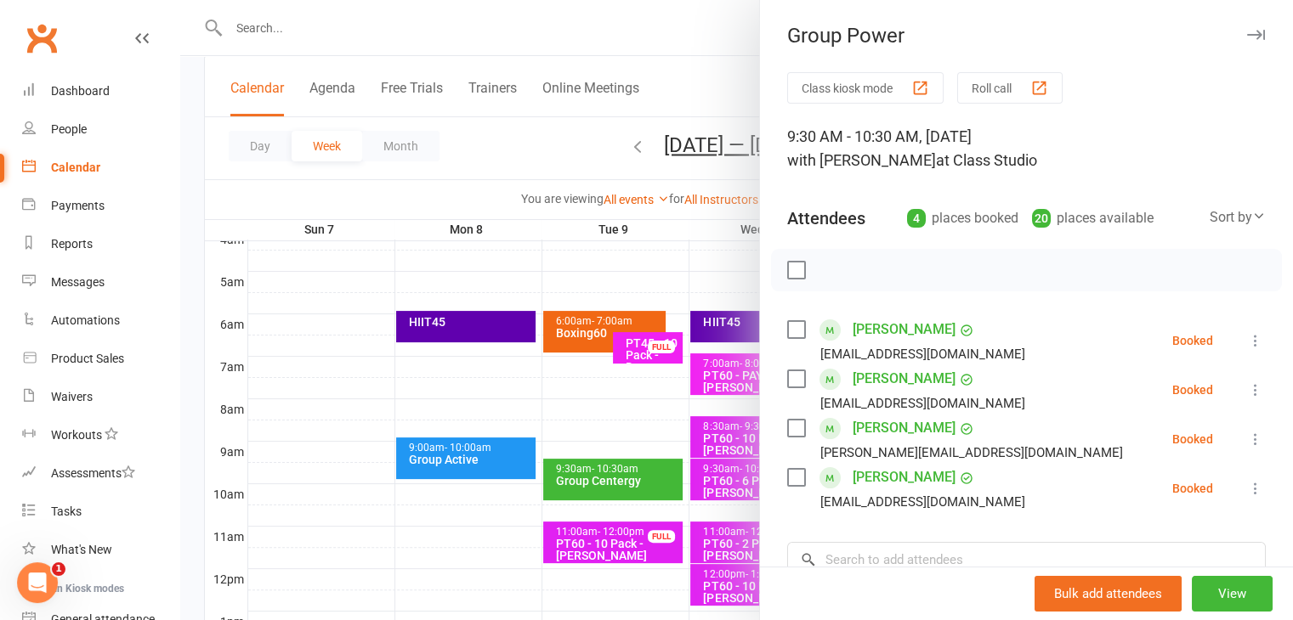
click at [1245, 40] on button "button" at bounding box center [1255, 35] width 20 height 20
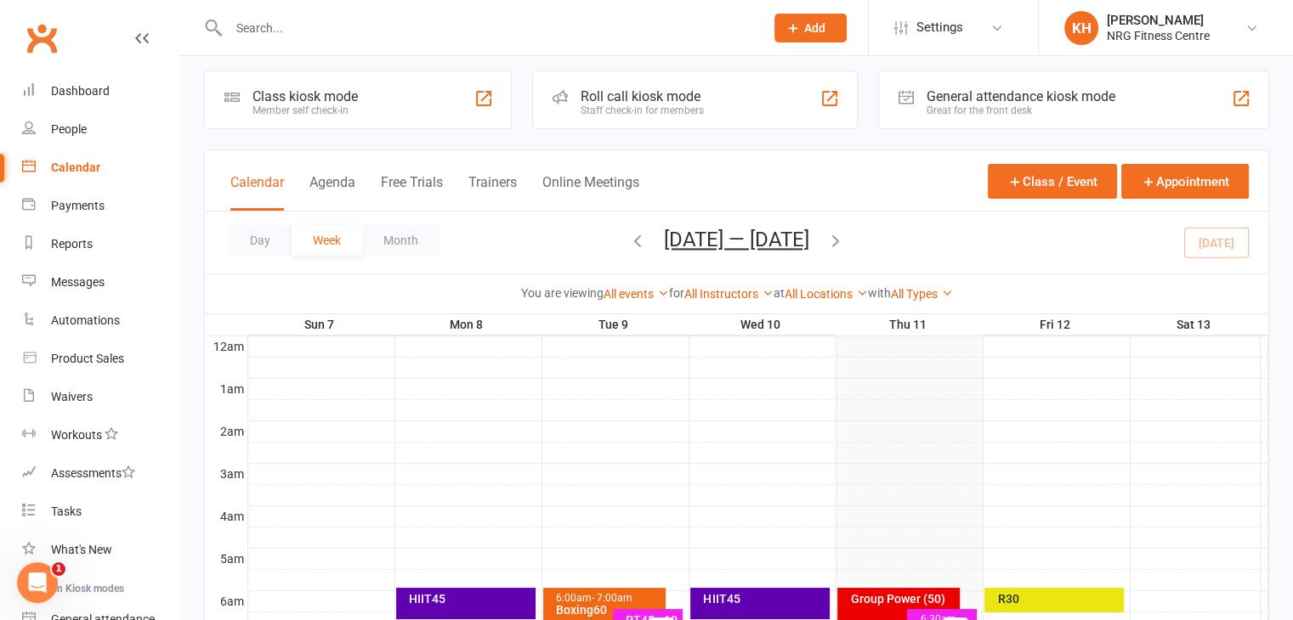
scroll to position [0, 0]
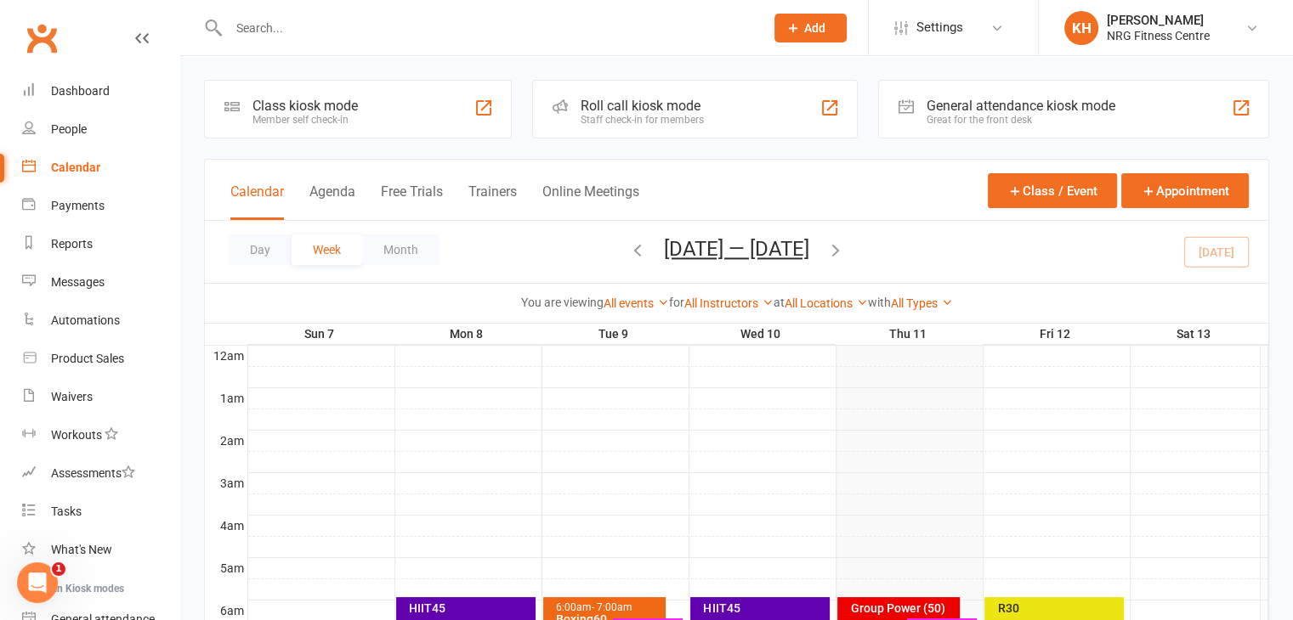
click at [275, 35] on input "text" at bounding box center [488, 28] width 529 height 24
click at [76, 127] on div "People" at bounding box center [69, 129] width 36 height 14
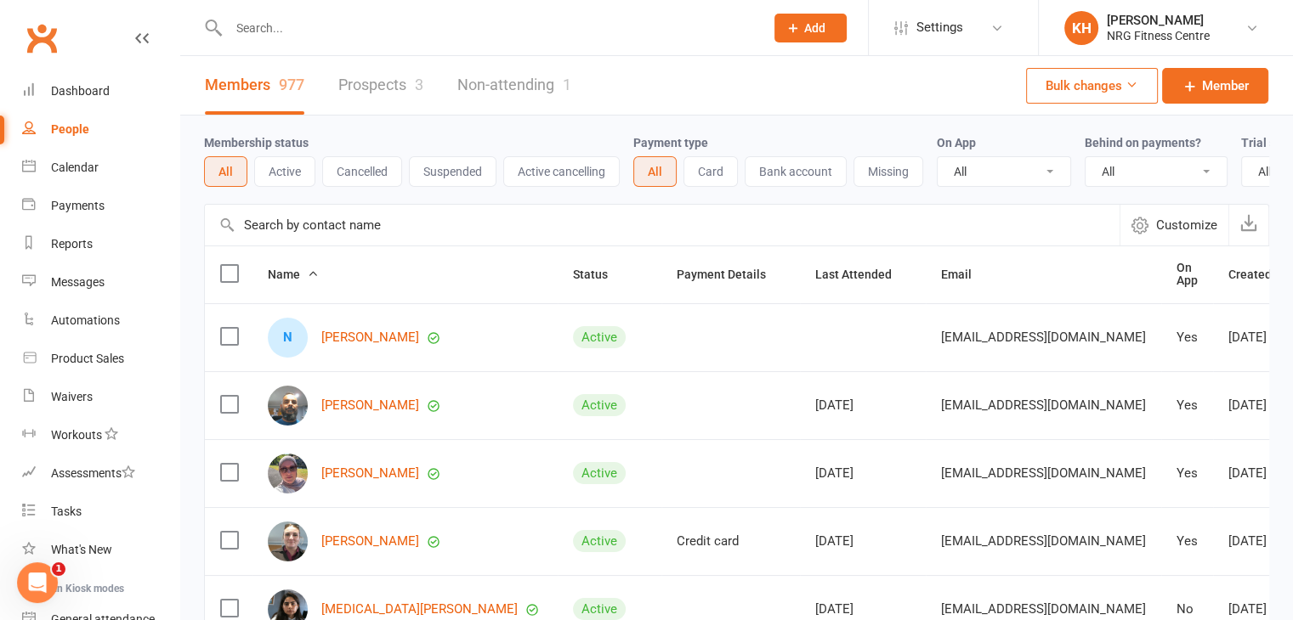
click at [275, 28] on input "text" at bounding box center [488, 28] width 529 height 24
type input "burges"
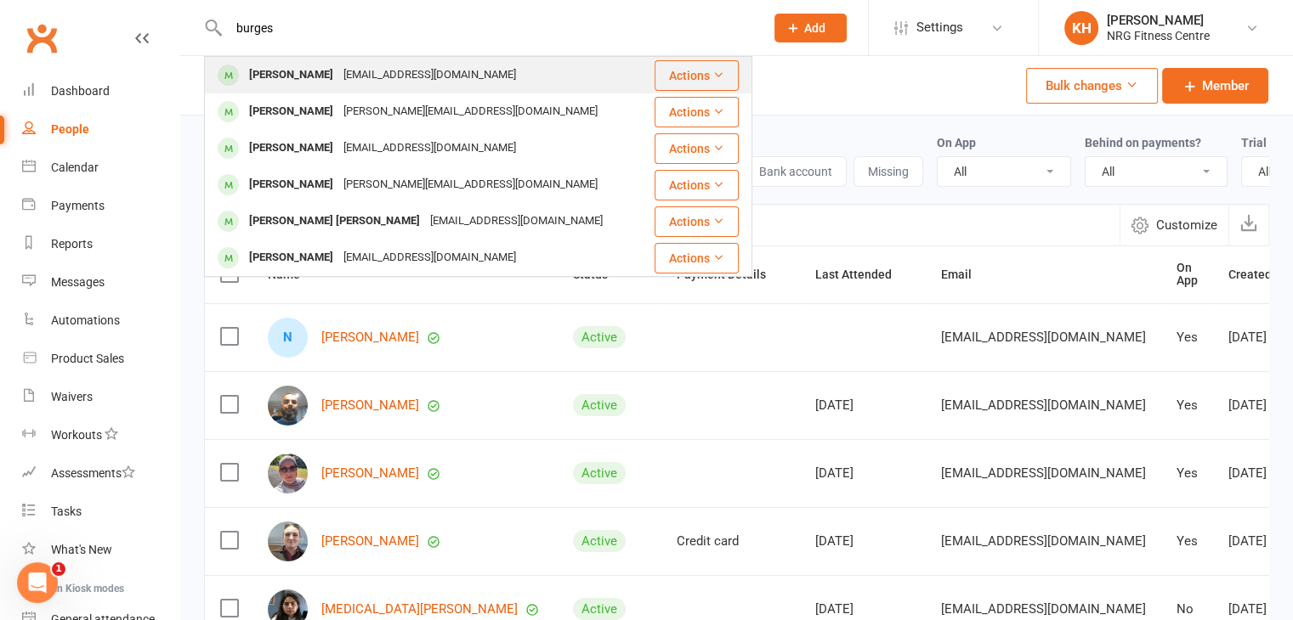
click at [279, 89] on div "Lucinda Burges home@hallmarkcherries.com.au" at bounding box center [425, 75] width 439 height 35
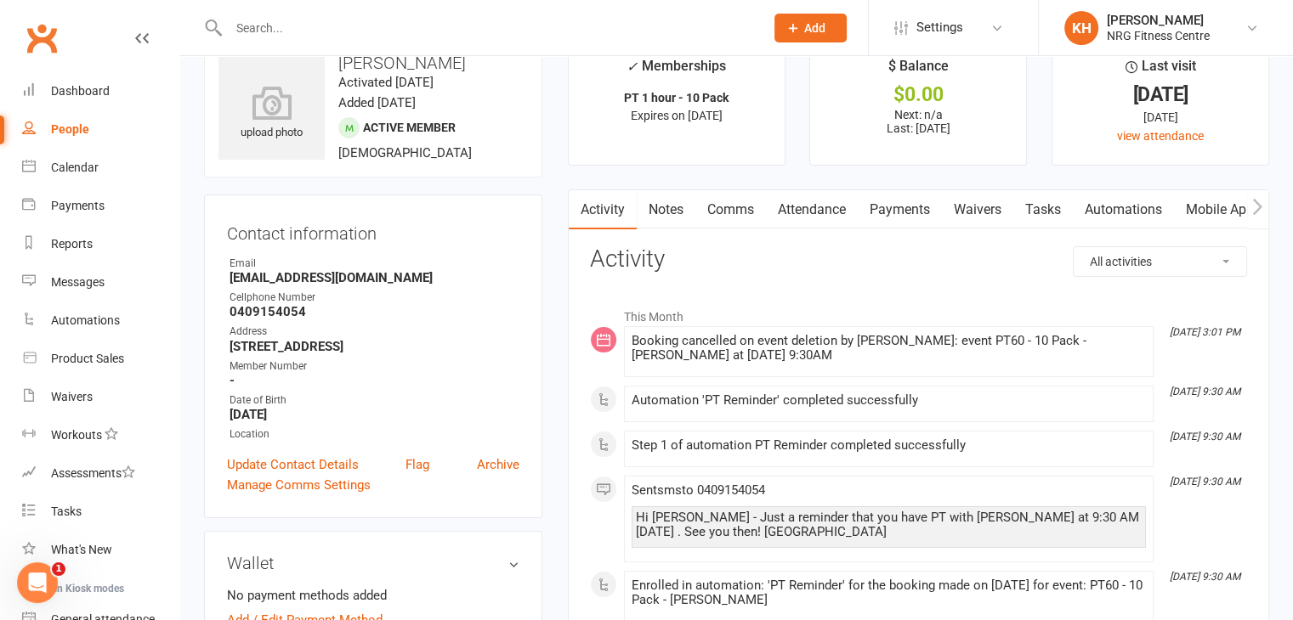
scroll to position [34, 0]
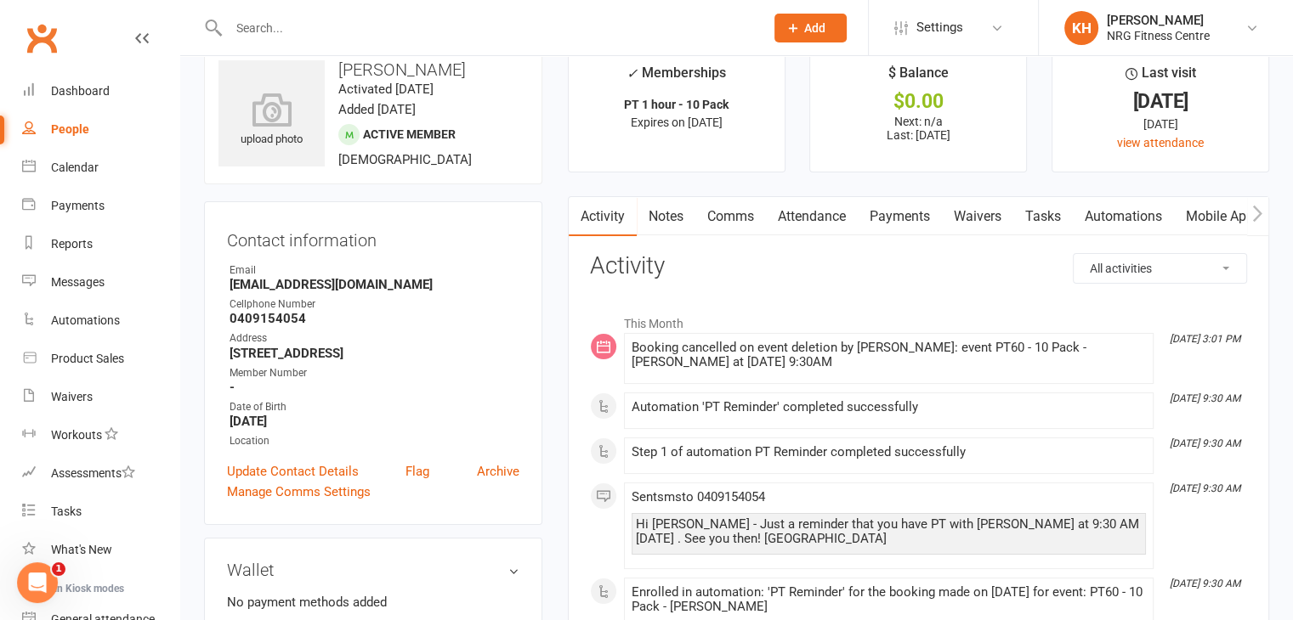
click at [808, 215] on link "Attendance" at bounding box center [812, 216] width 92 height 39
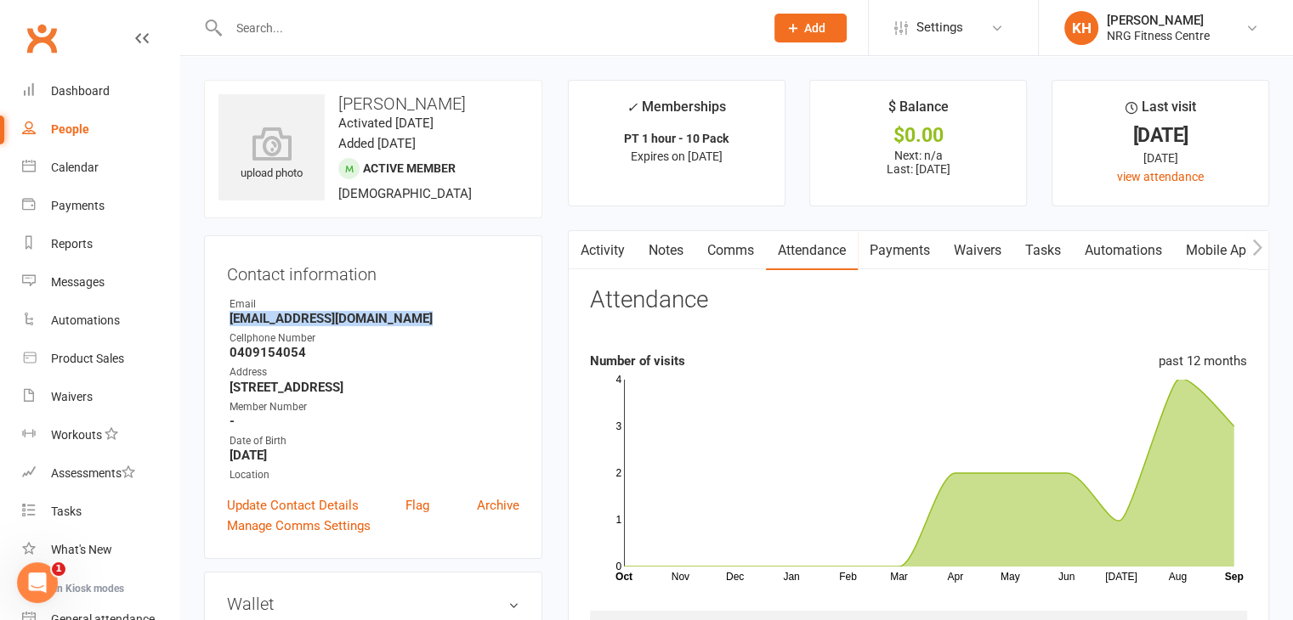
drag, startPoint x: 414, startPoint y: 317, endPoint x: 227, endPoint y: 316, distance: 187.0
click at [227, 316] on li "Email home@hallmarkcherries.com.au" at bounding box center [373, 312] width 292 height 30
copy strong "[EMAIL_ADDRESS][DOMAIN_NAME]"
click at [71, 164] on div "Calendar" at bounding box center [75, 168] width 48 height 14
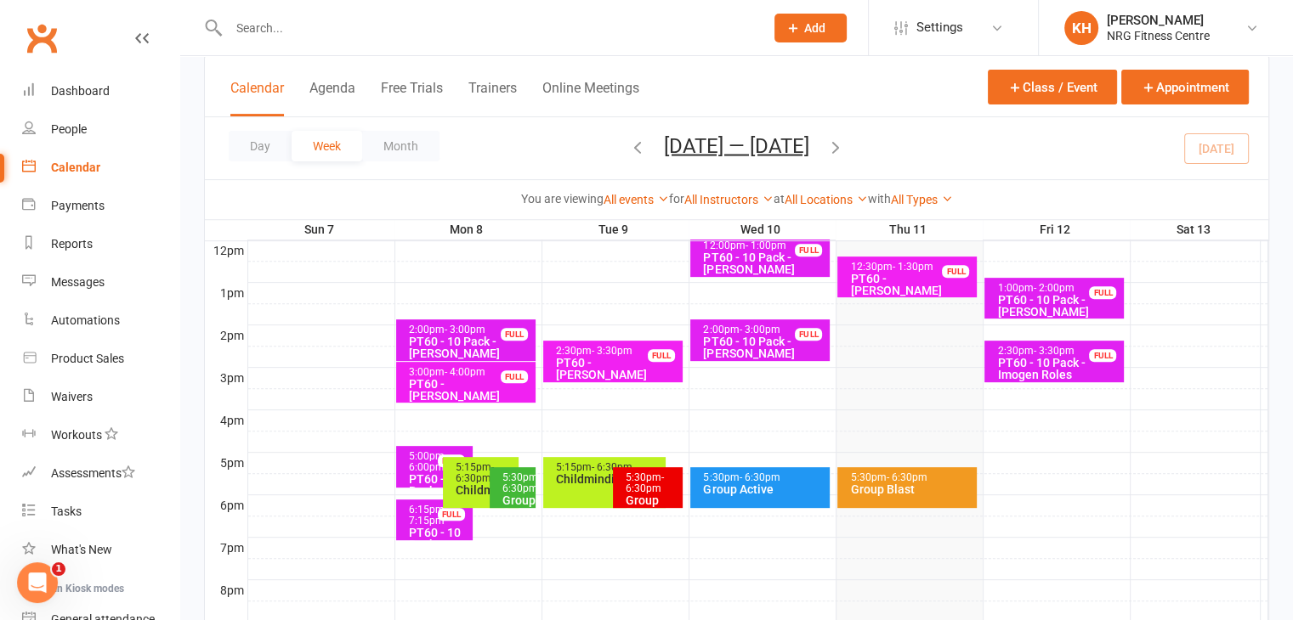
scroll to position [616, 0]
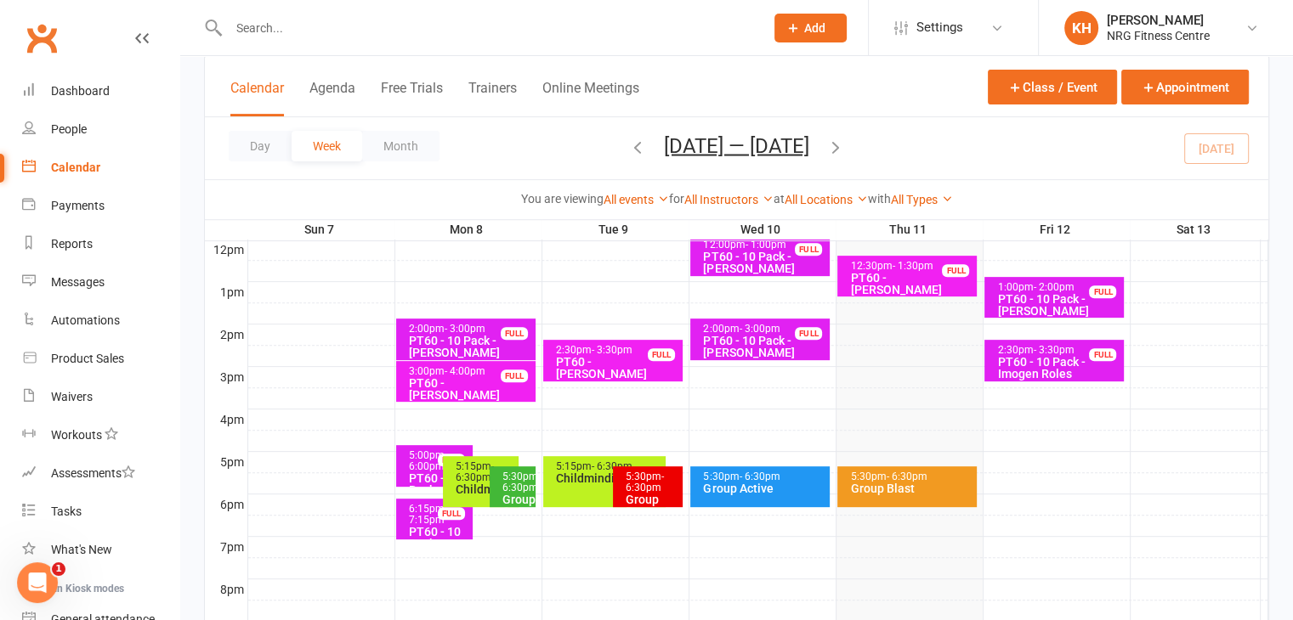
click at [909, 478] on span "- 6:30pm" at bounding box center [906, 477] width 41 height 12
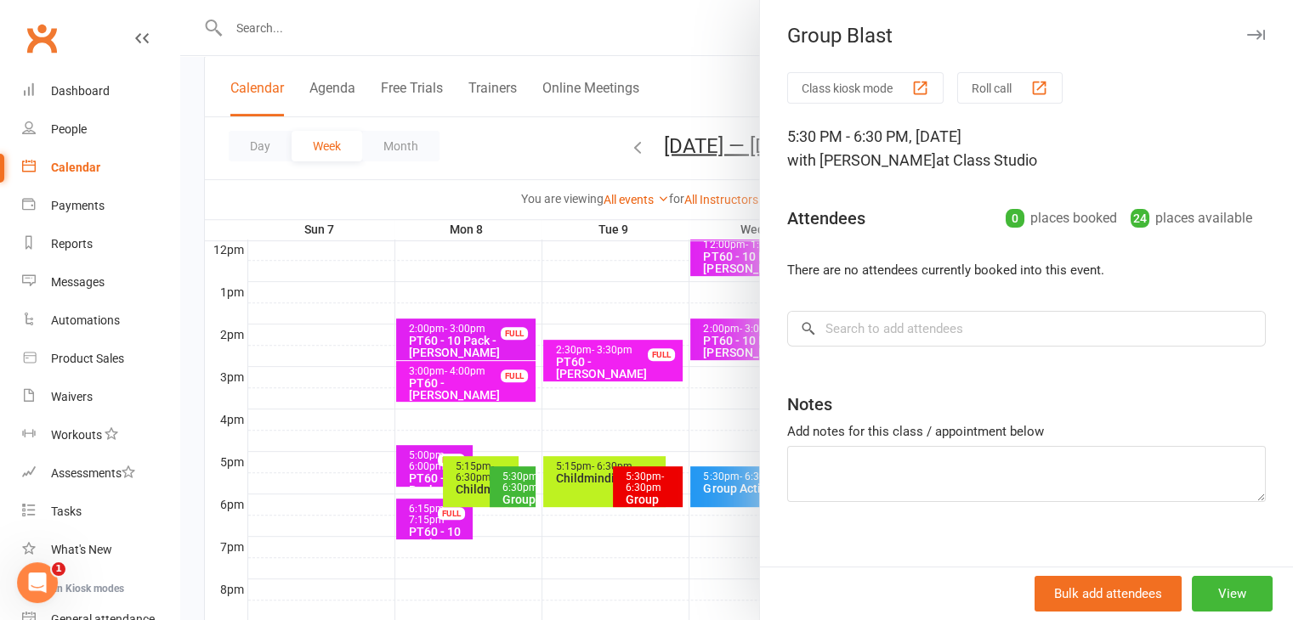
click at [1247, 33] on icon "button" at bounding box center [1256, 35] width 18 height 10
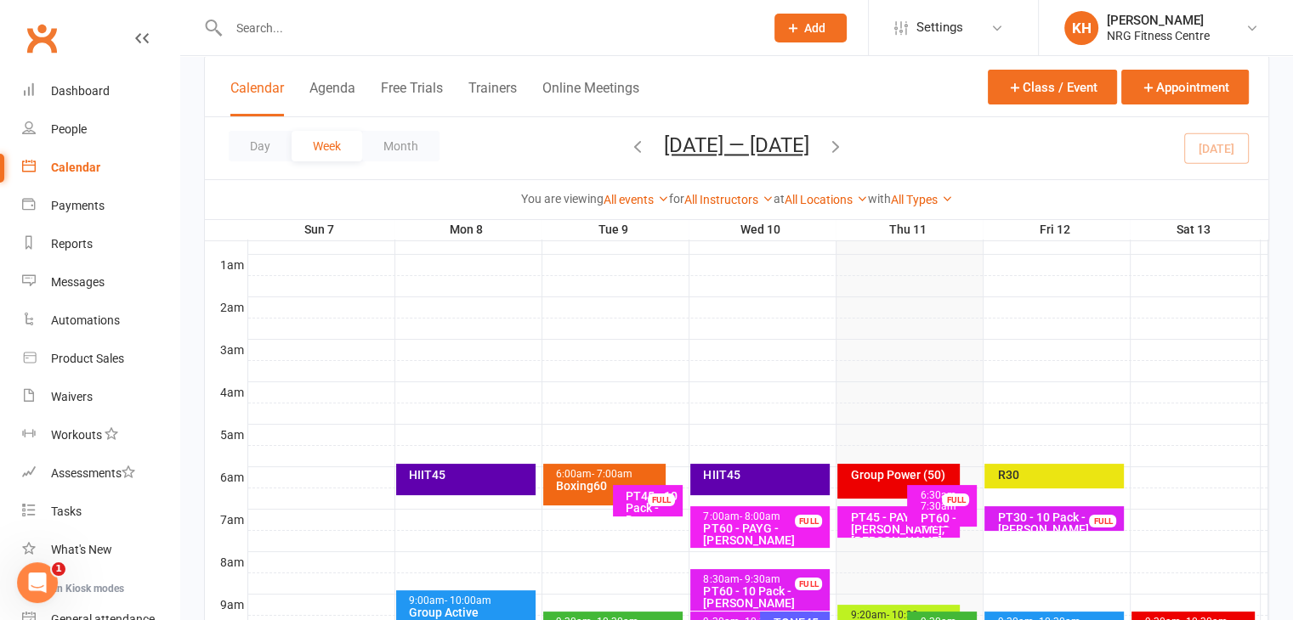
scroll to position [126, 0]
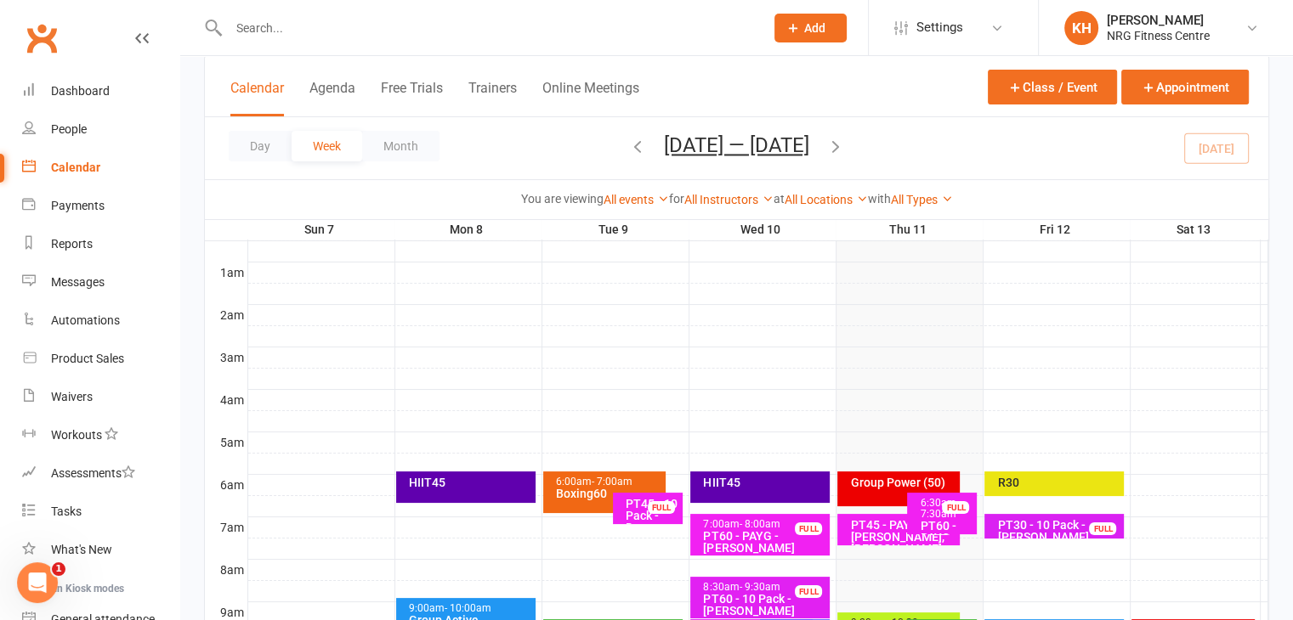
click at [1056, 484] on div "R30" at bounding box center [1058, 483] width 124 height 12
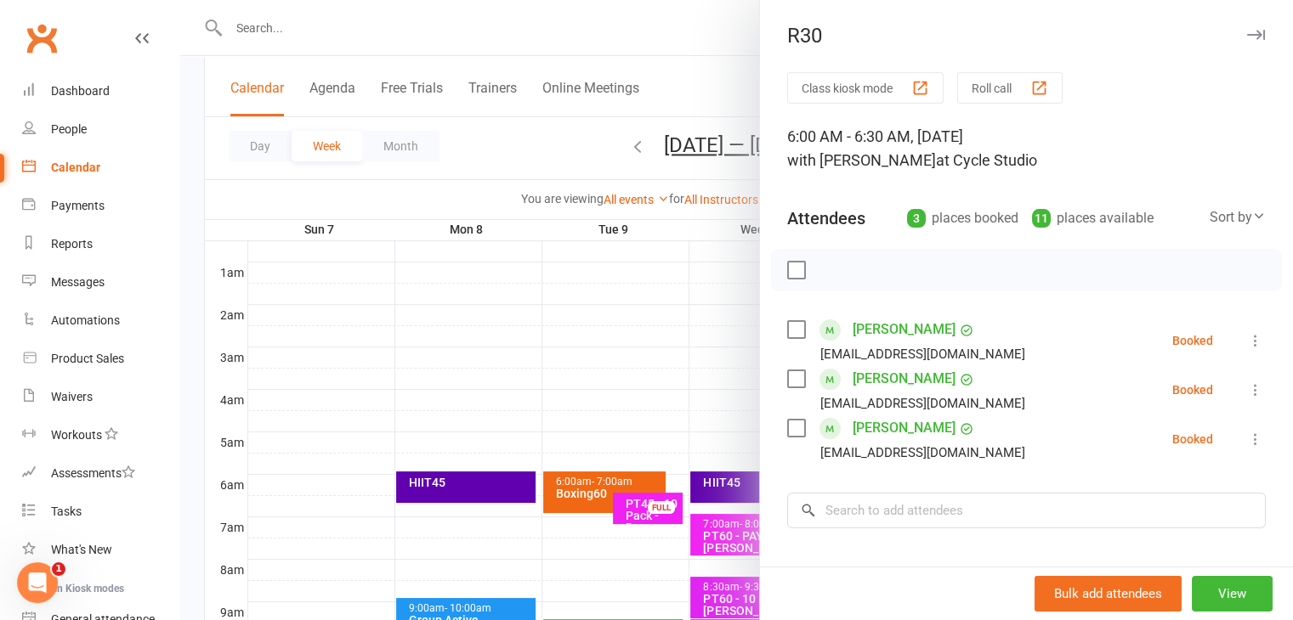
click at [1247, 37] on icon "button" at bounding box center [1256, 35] width 18 height 10
